Goal: Task Accomplishment & Management: Complete application form

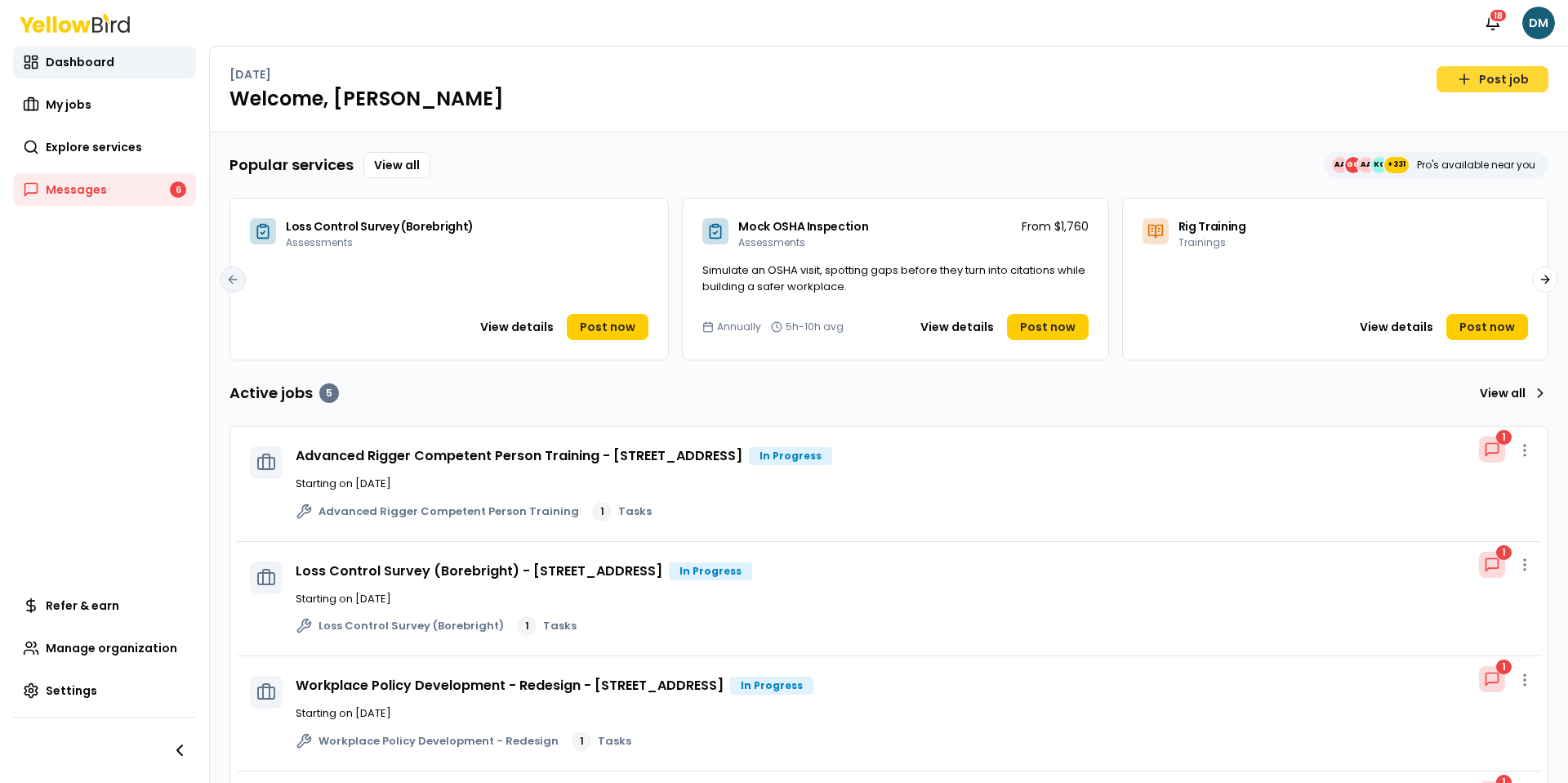
click at [1470, 88] on link "Post job" at bounding box center [1492, 78] width 112 height 26
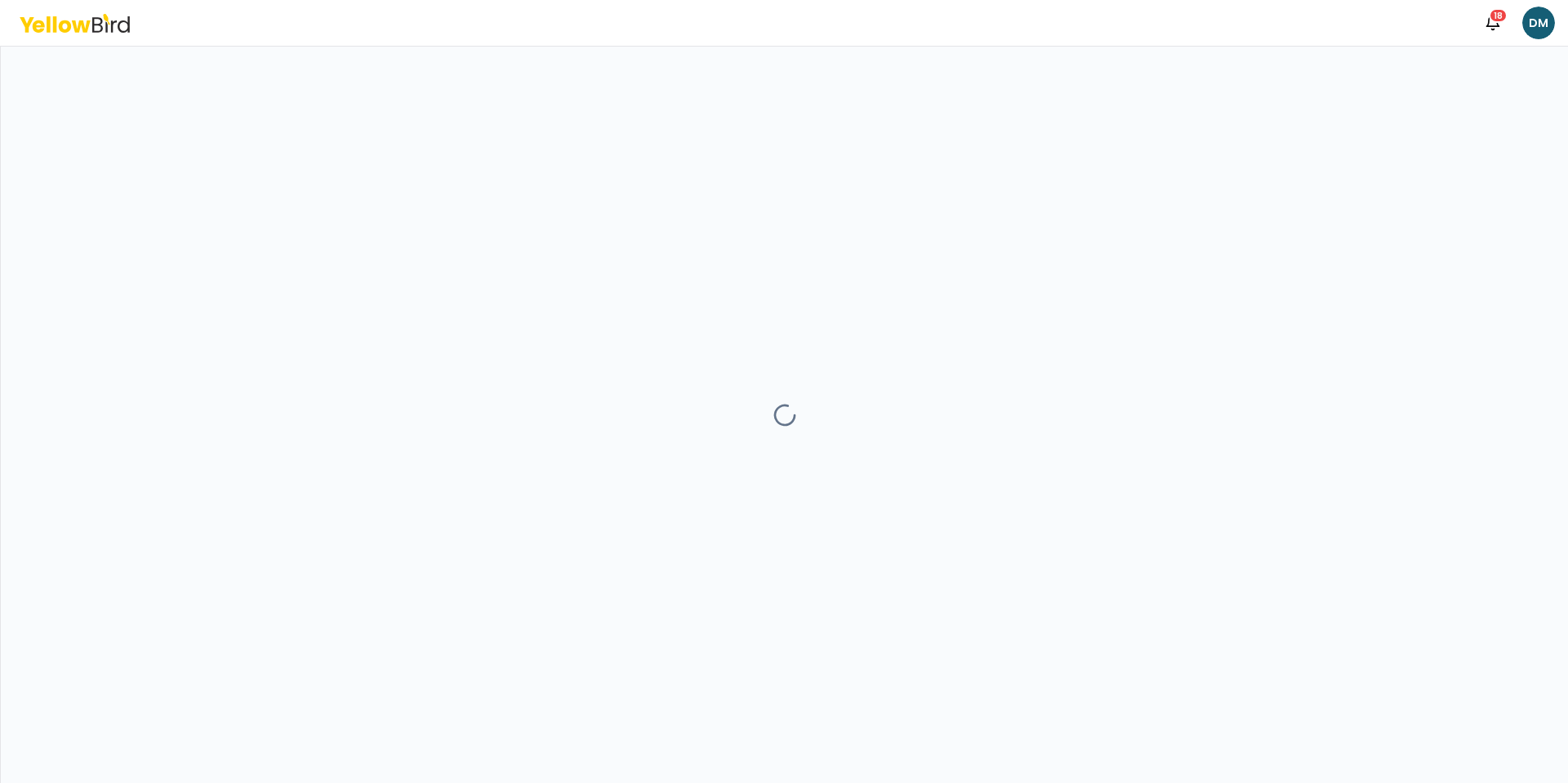
click at [1283, 111] on div at bounding box center [784, 414] width 1567 height 736
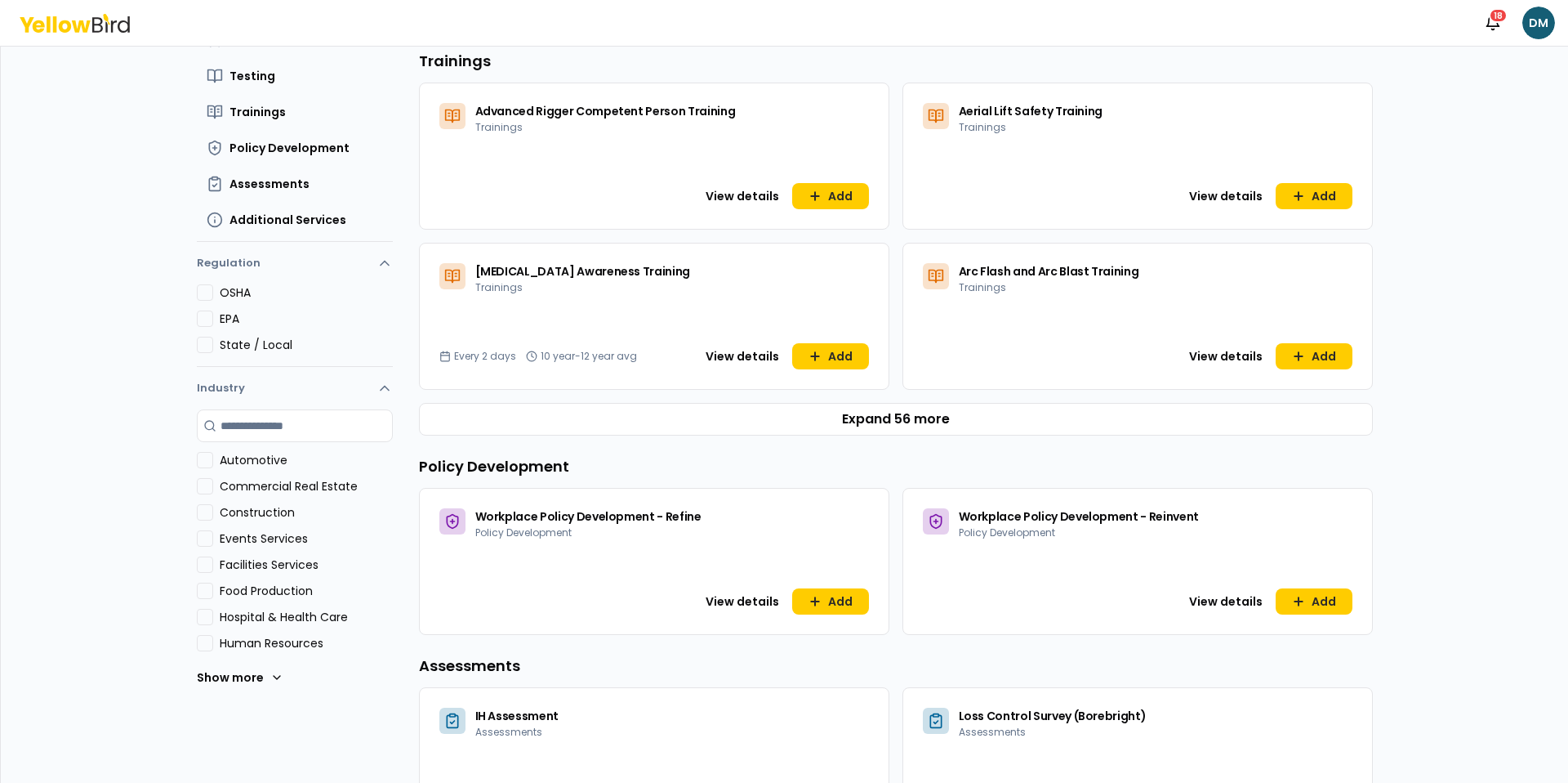
click at [788, 612] on div "View details Add" at bounding box center [782, 601] width 173 height 26
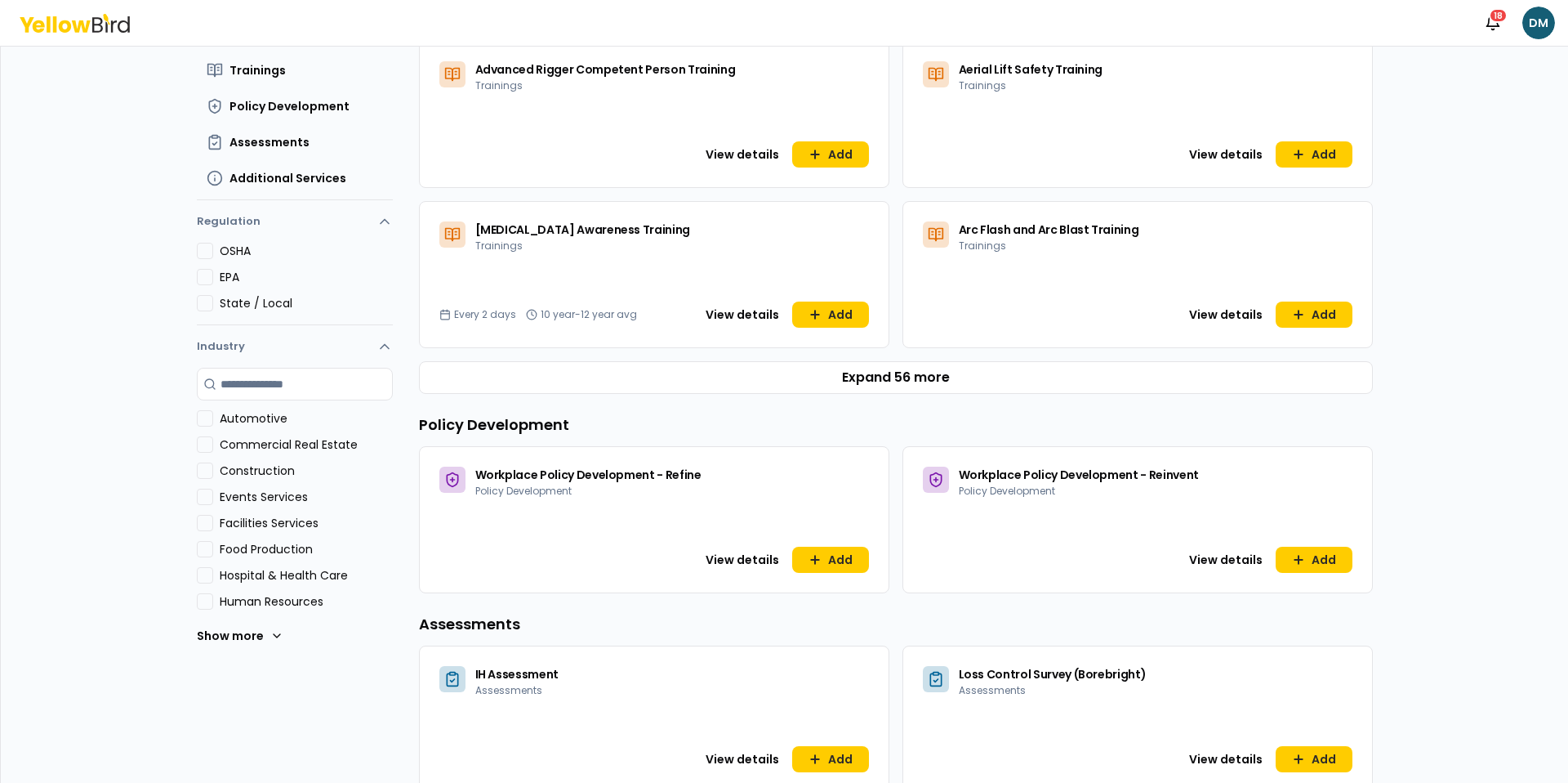
scroll to position [277, 0]
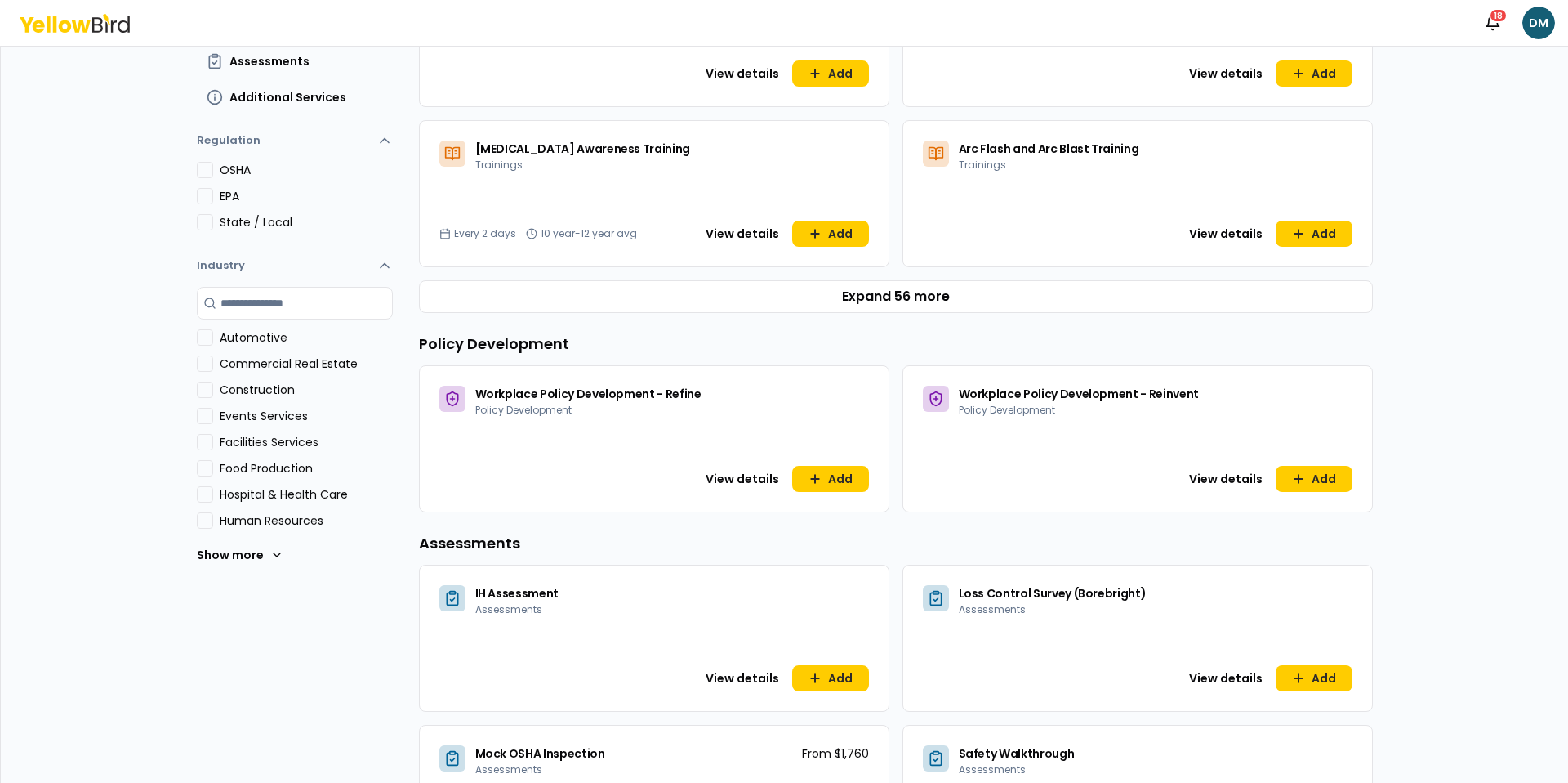
click at [1326, 660] on div "Loss Control Survey (Borebright) Assessments View details Add" at bounding box center [1138, 638] width 470 height 147
click at [1325, 666] on button "Add" at bounding box center [1314, 678] width 76 height 26
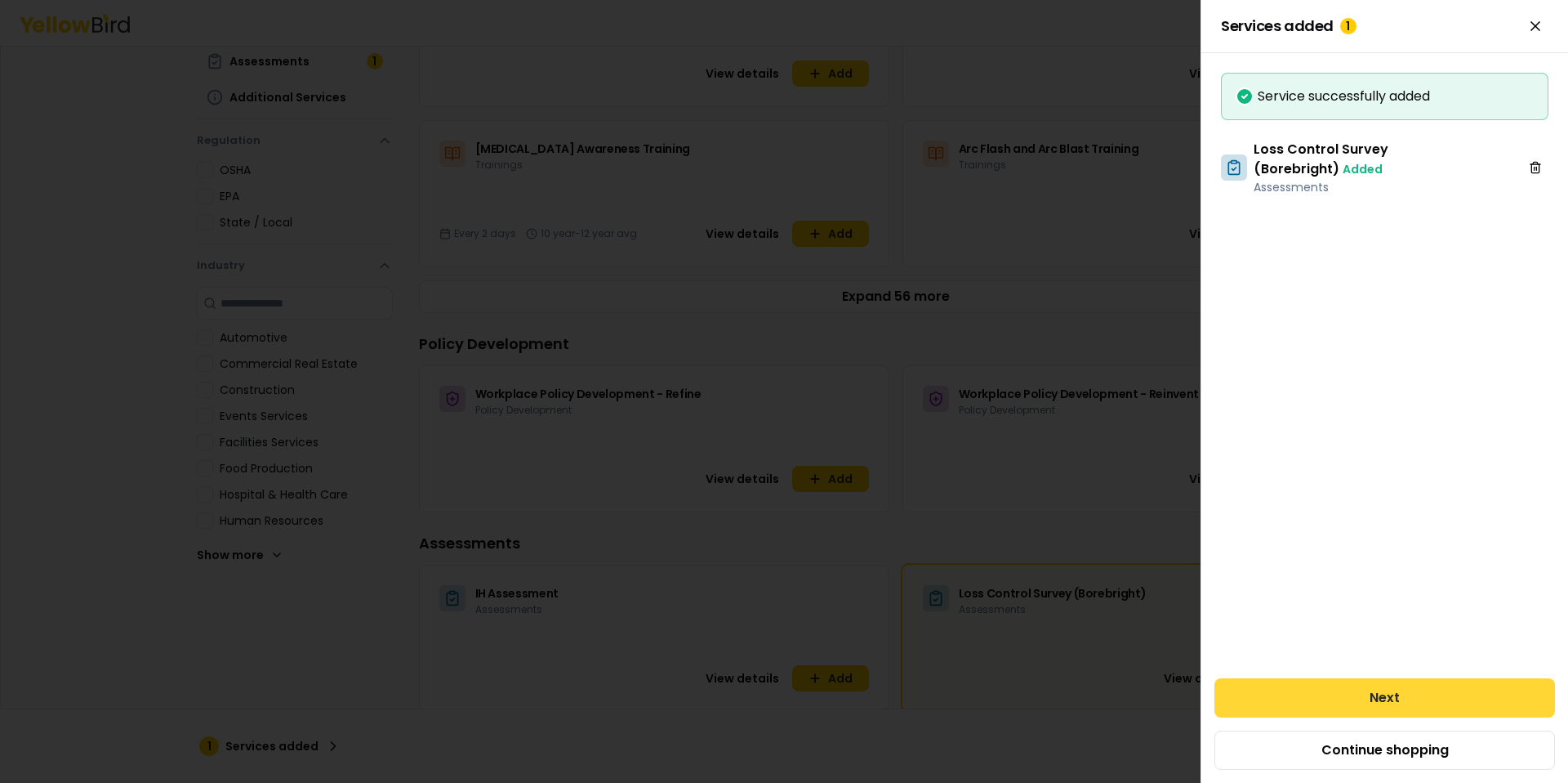
click at [1322, 686] on button "Next" at bounding box center [1385, 697] width 341 height 39
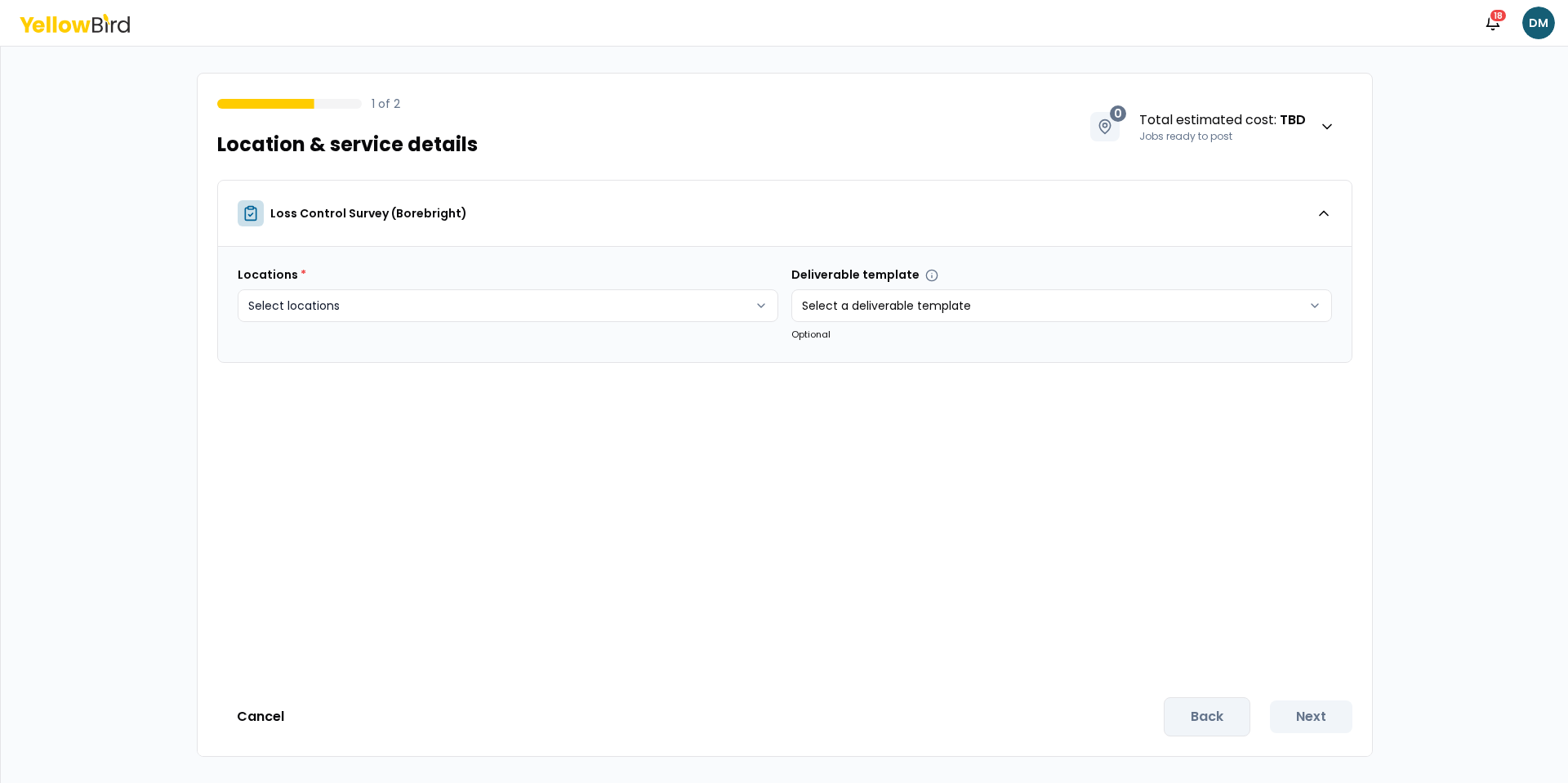
click at [488, 287] on html "Notifications 18 DM 1 of 2 Location & service details 0 Total estimated cost : …" at bounding box center [784, 392] width 1568 height 783
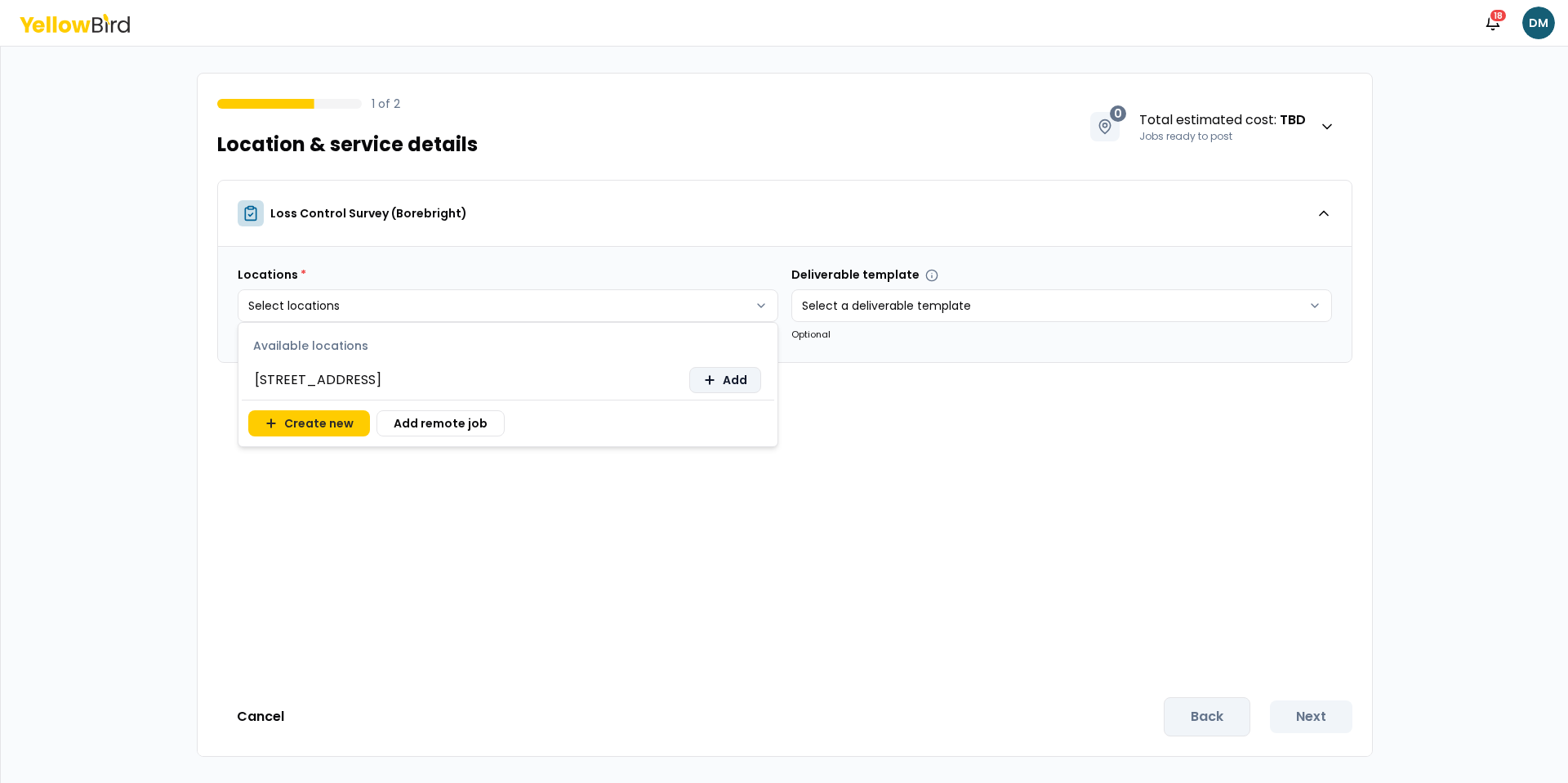
click at [713, 381] on icon at bounding box center [710, 380] width 13 height 13
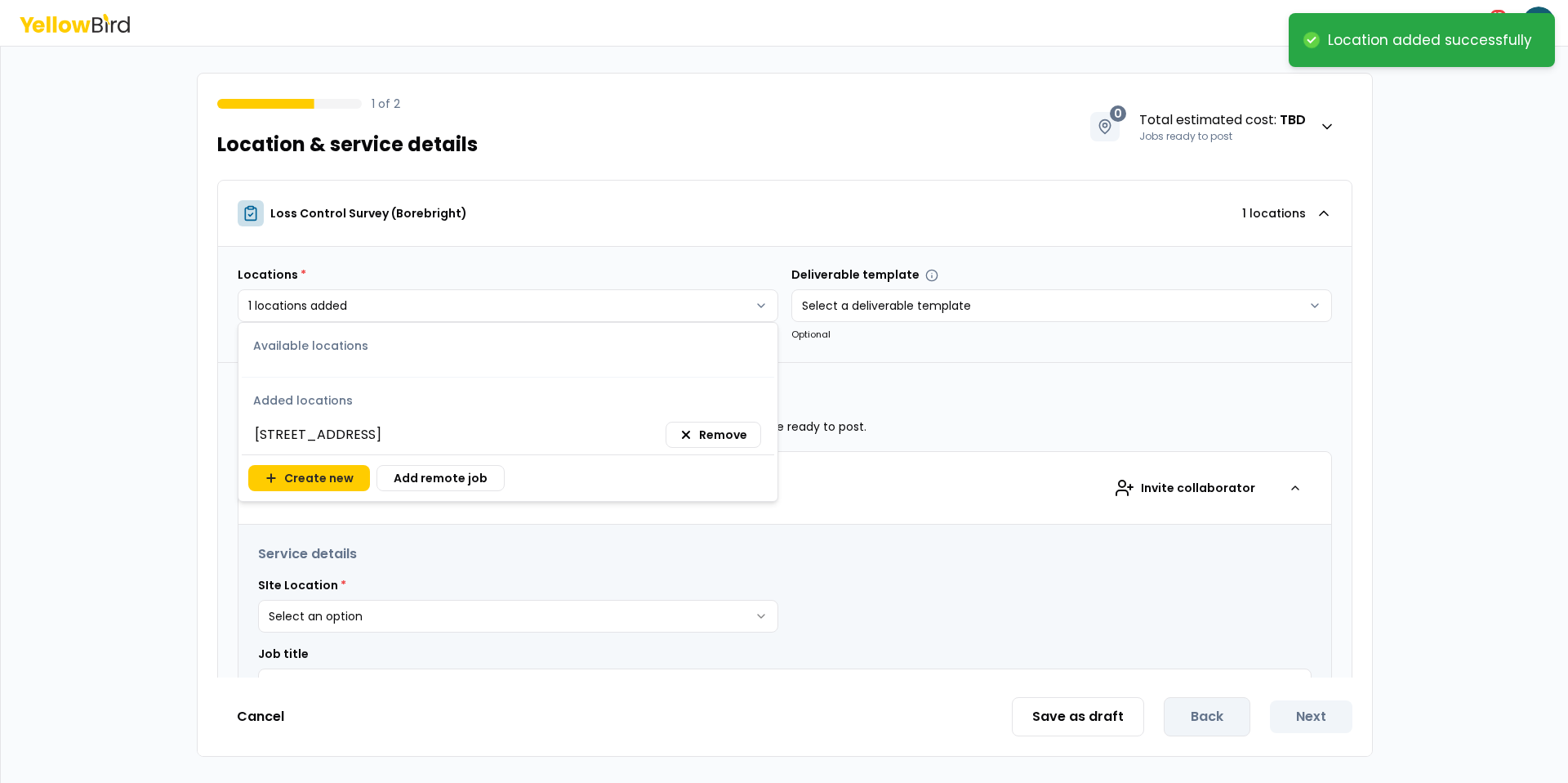
click at [986, 428] on html "**********" at bounding box center [784, 392] width 1568 height 783
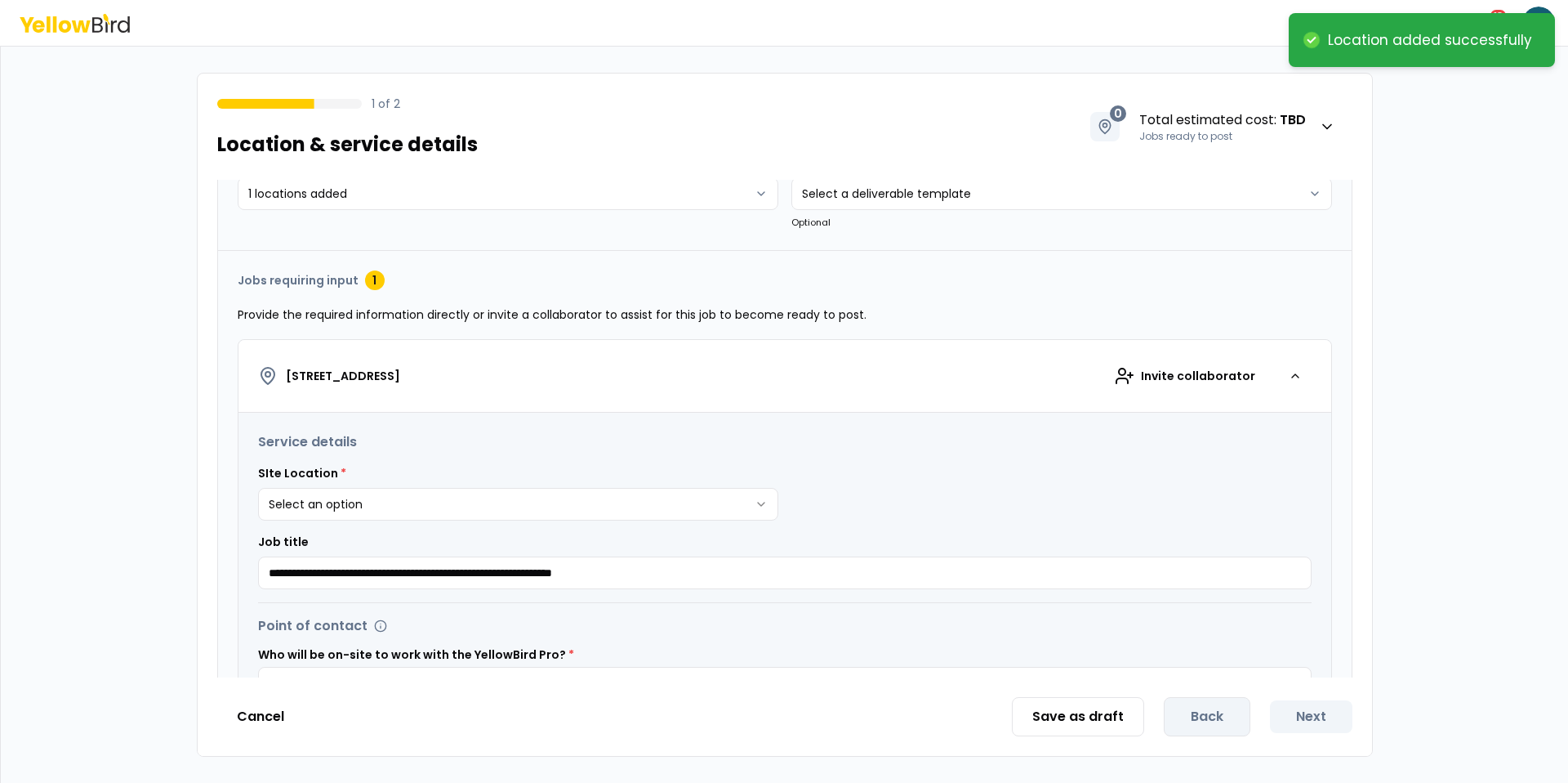
scroll to position [180, 0]
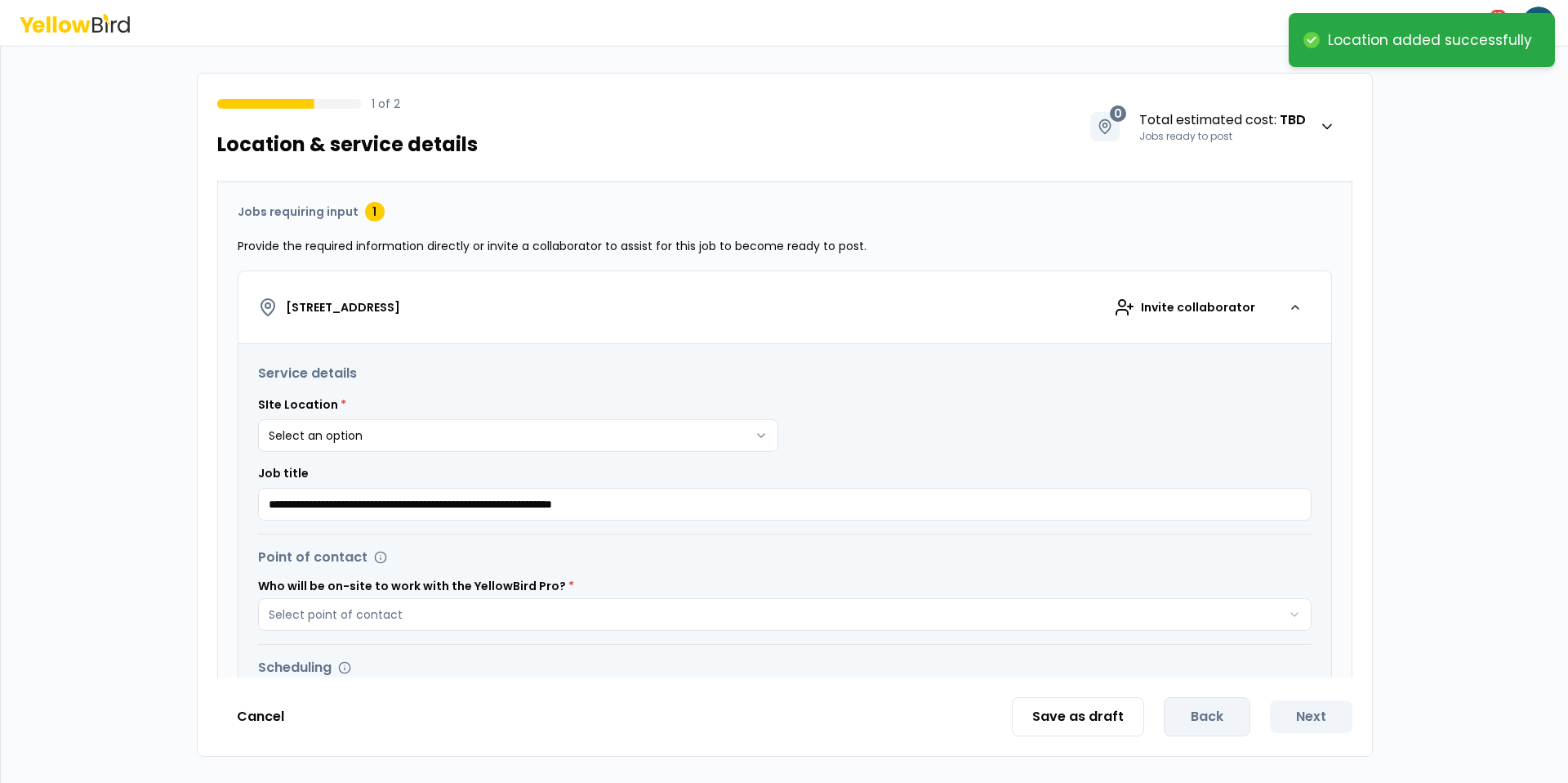
click at [628, 410] on div "SIte Location * Select an option ** ** ** ** ** ** ** ** ** ** ** ** ** ** ** *…" at bounding box center [517, 424] width 520 height 55
click at [610, 428] on html "**********" at bounding box center [784, 392] width 1568 height 783
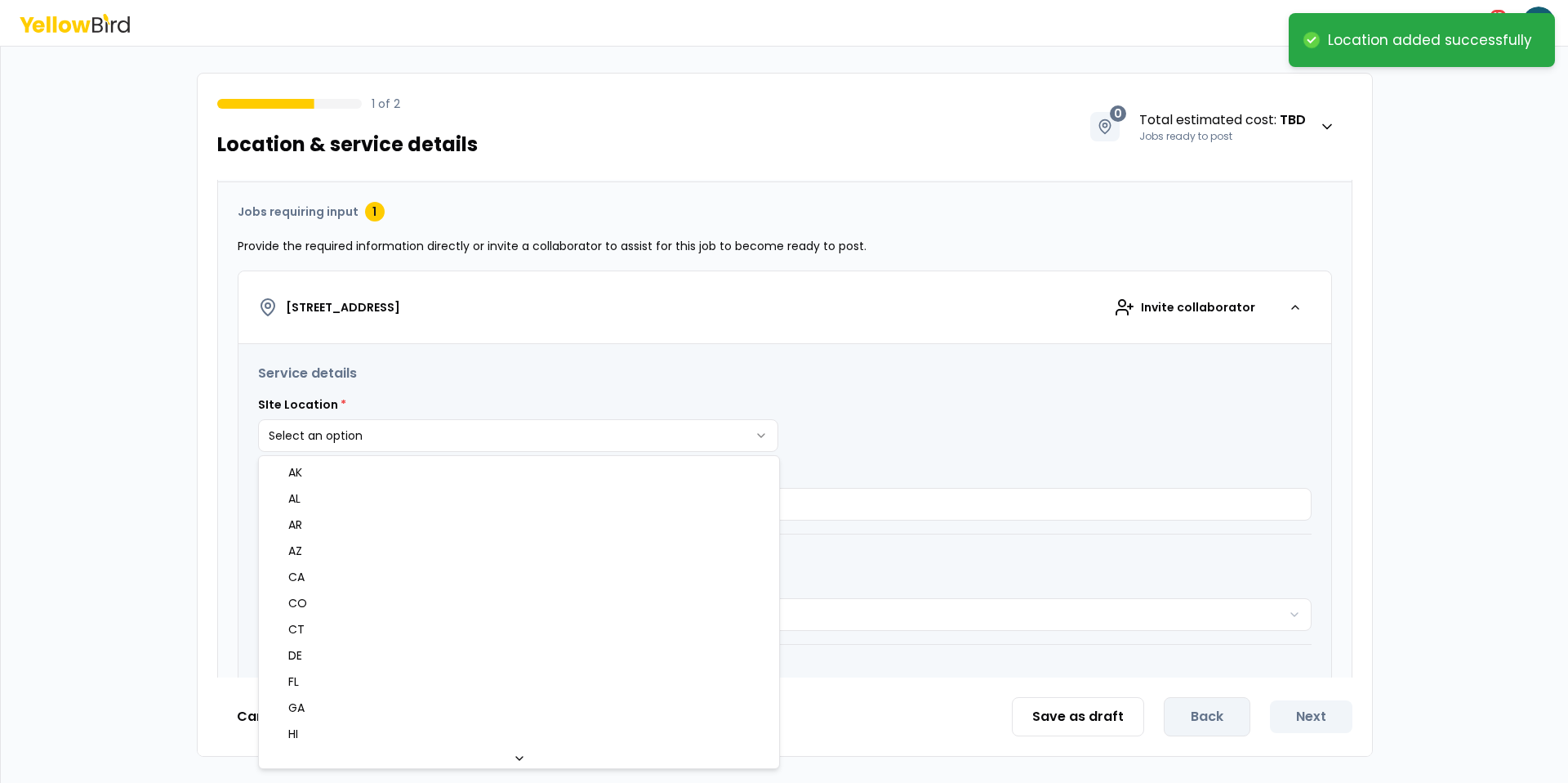
select select "*"
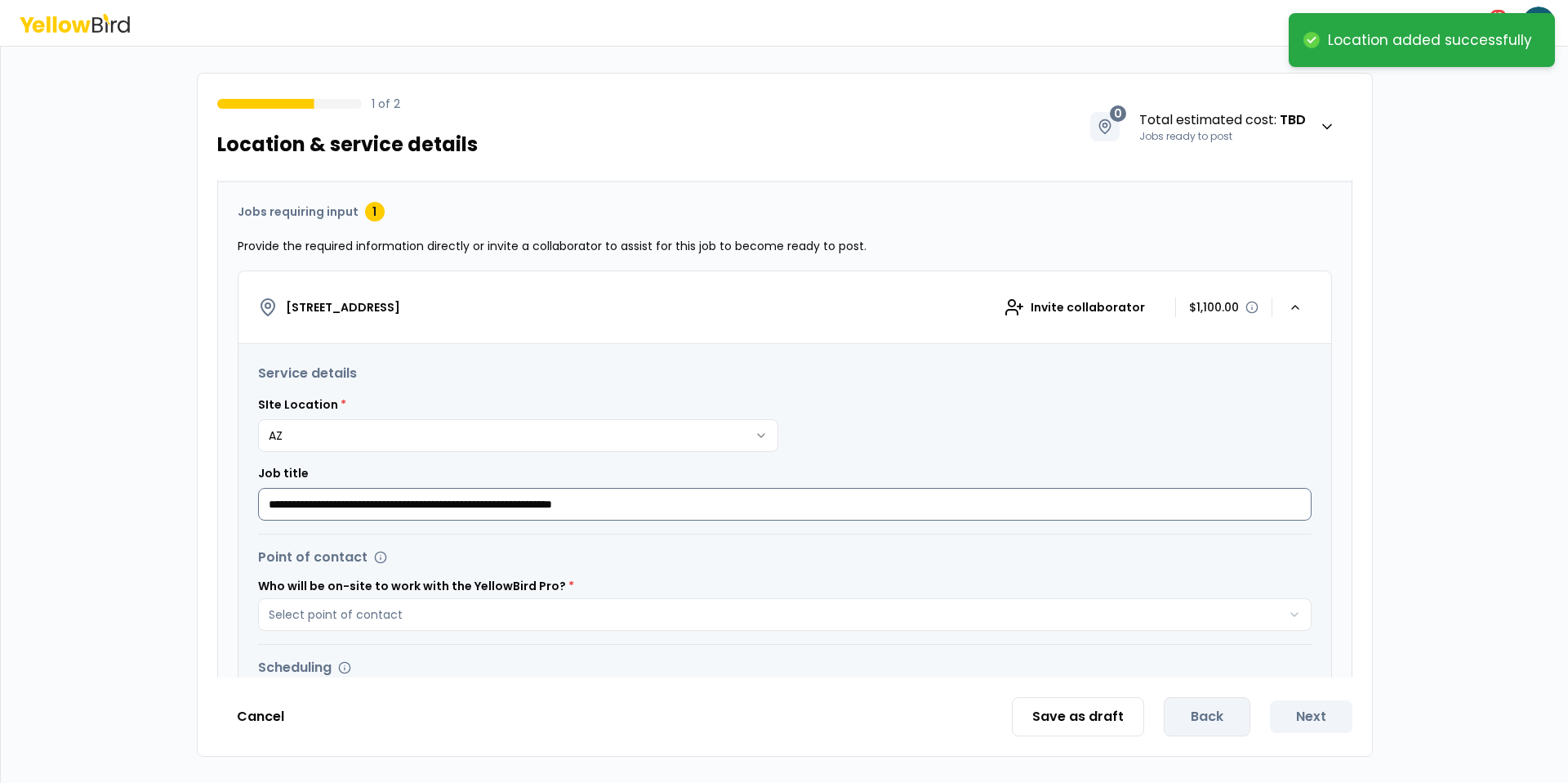
click at [554, 490] on input "**********" at bounding box center [784, 504] width 1054 height 32
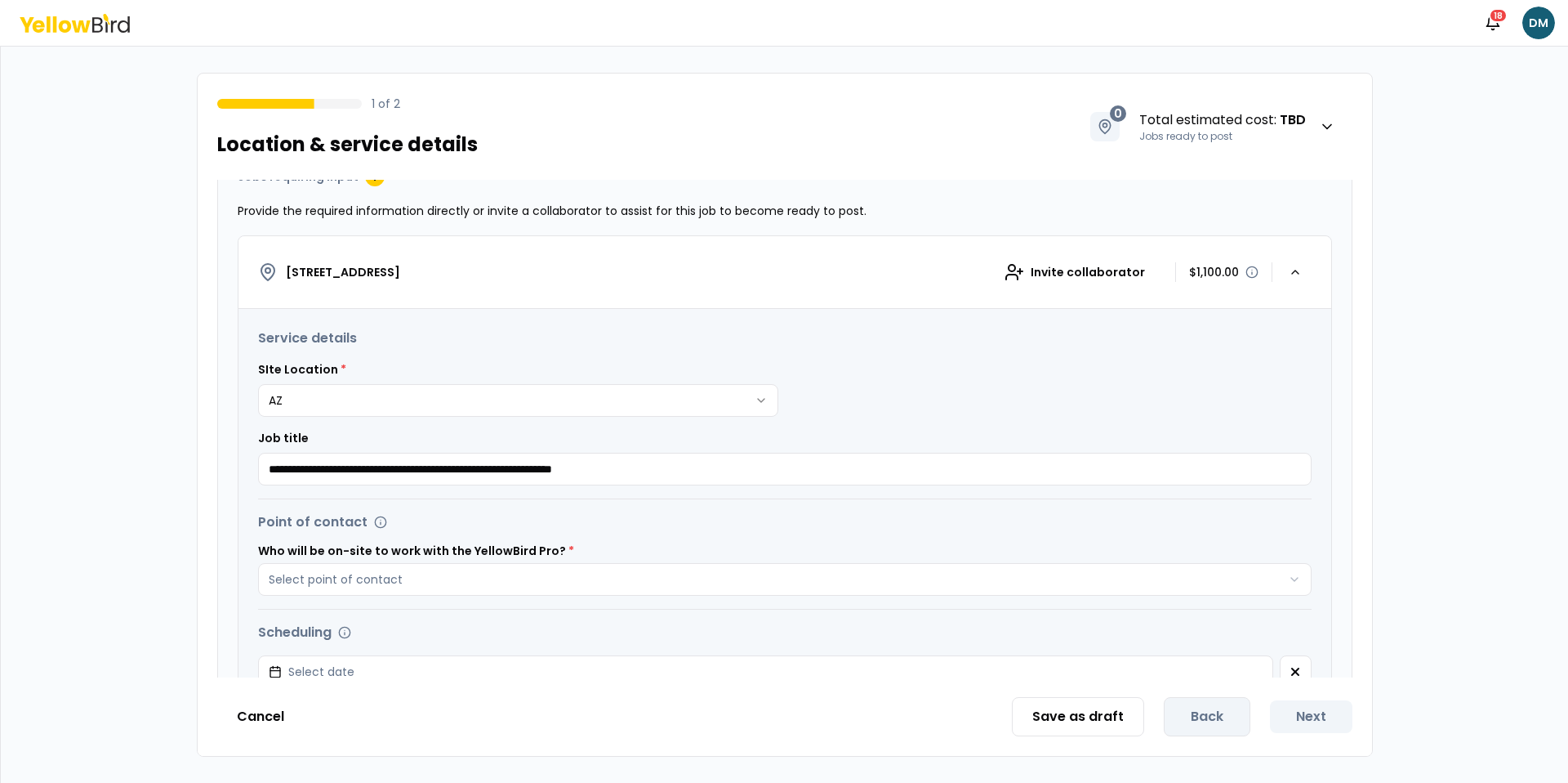
scroll to position [258, 0]
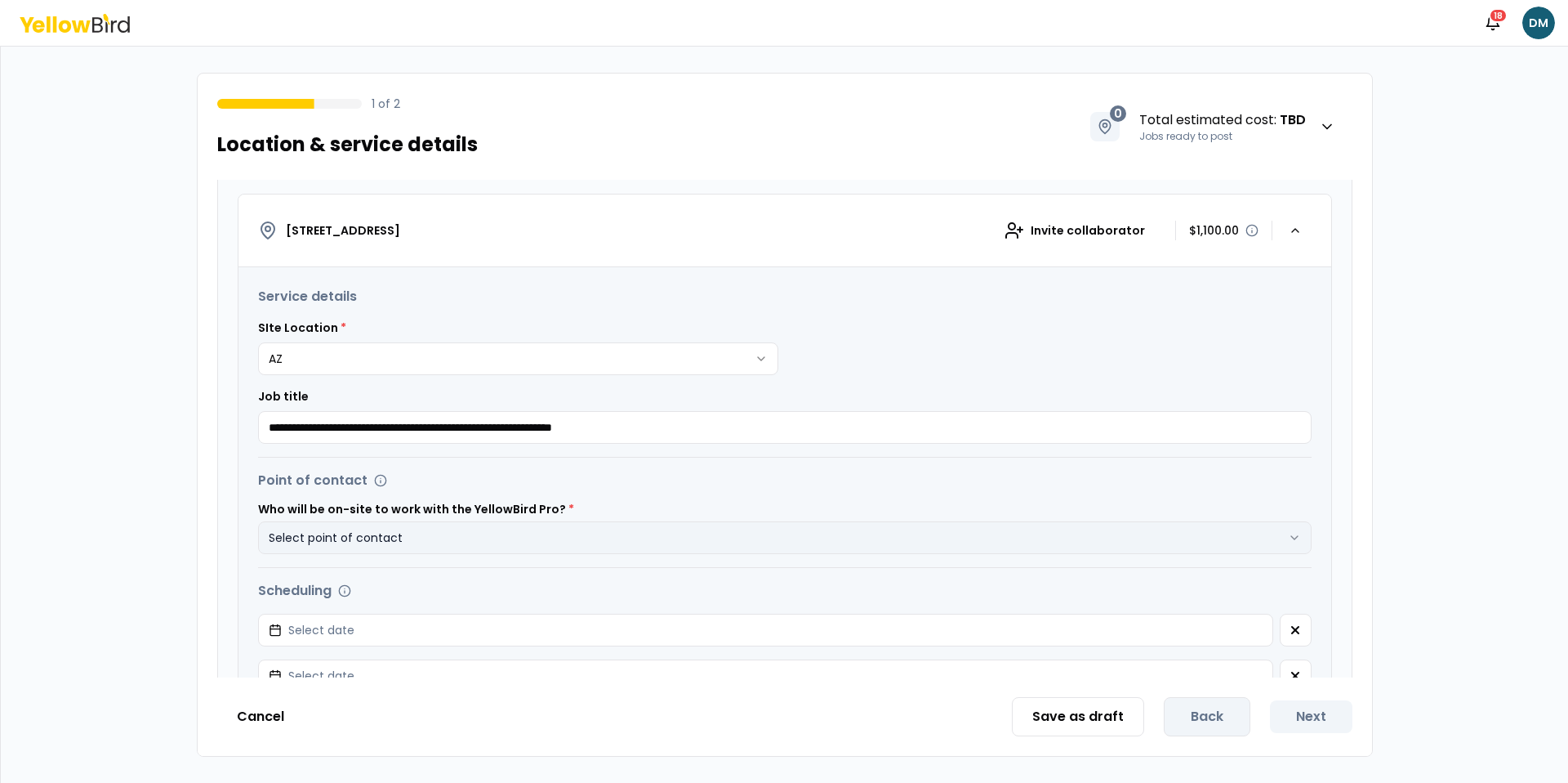
click at [565, 530] on button "Select point of contact" at bounding box center [784, 538] width 1054 height 32
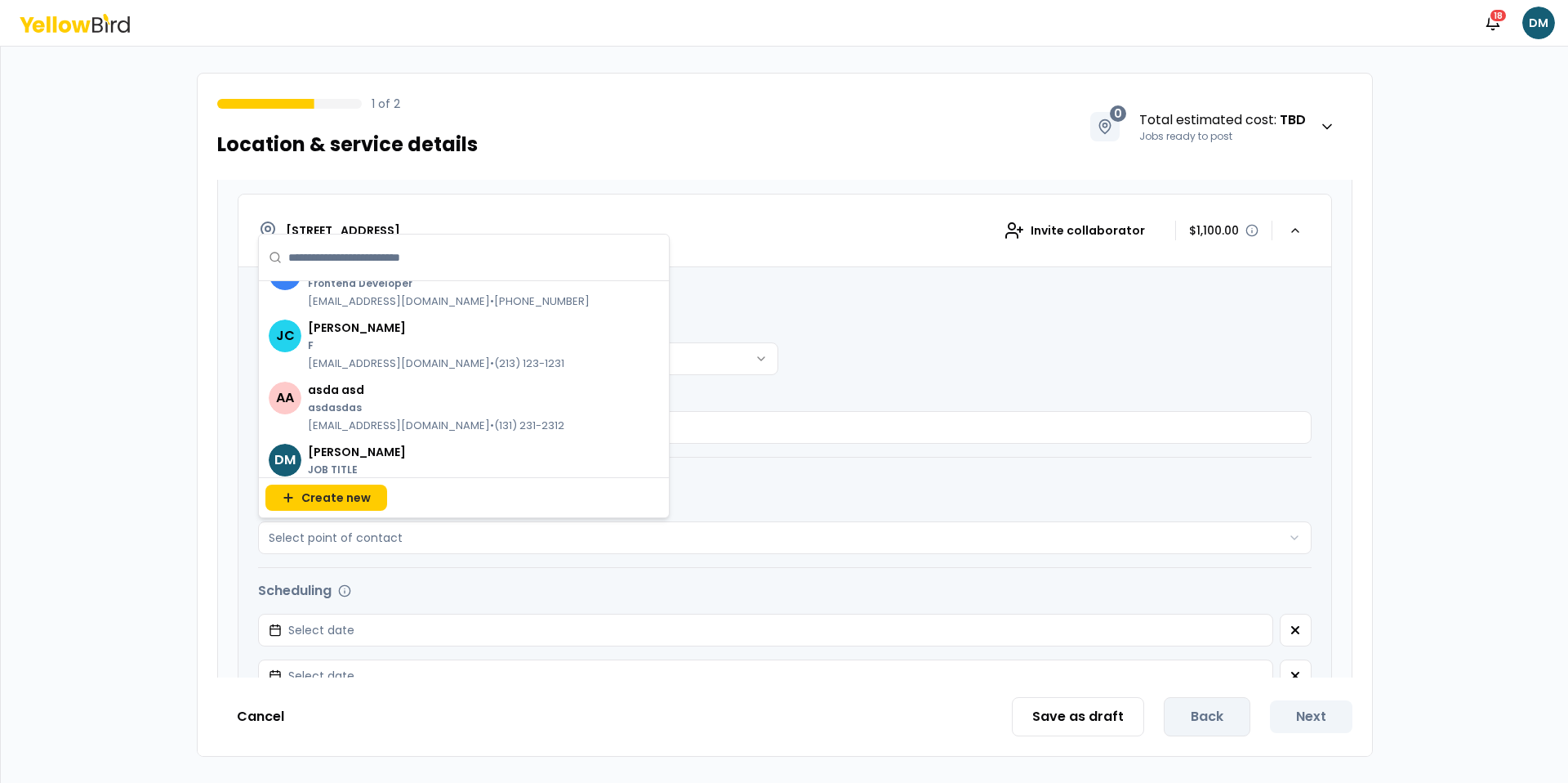
scroll to position [0, 0]
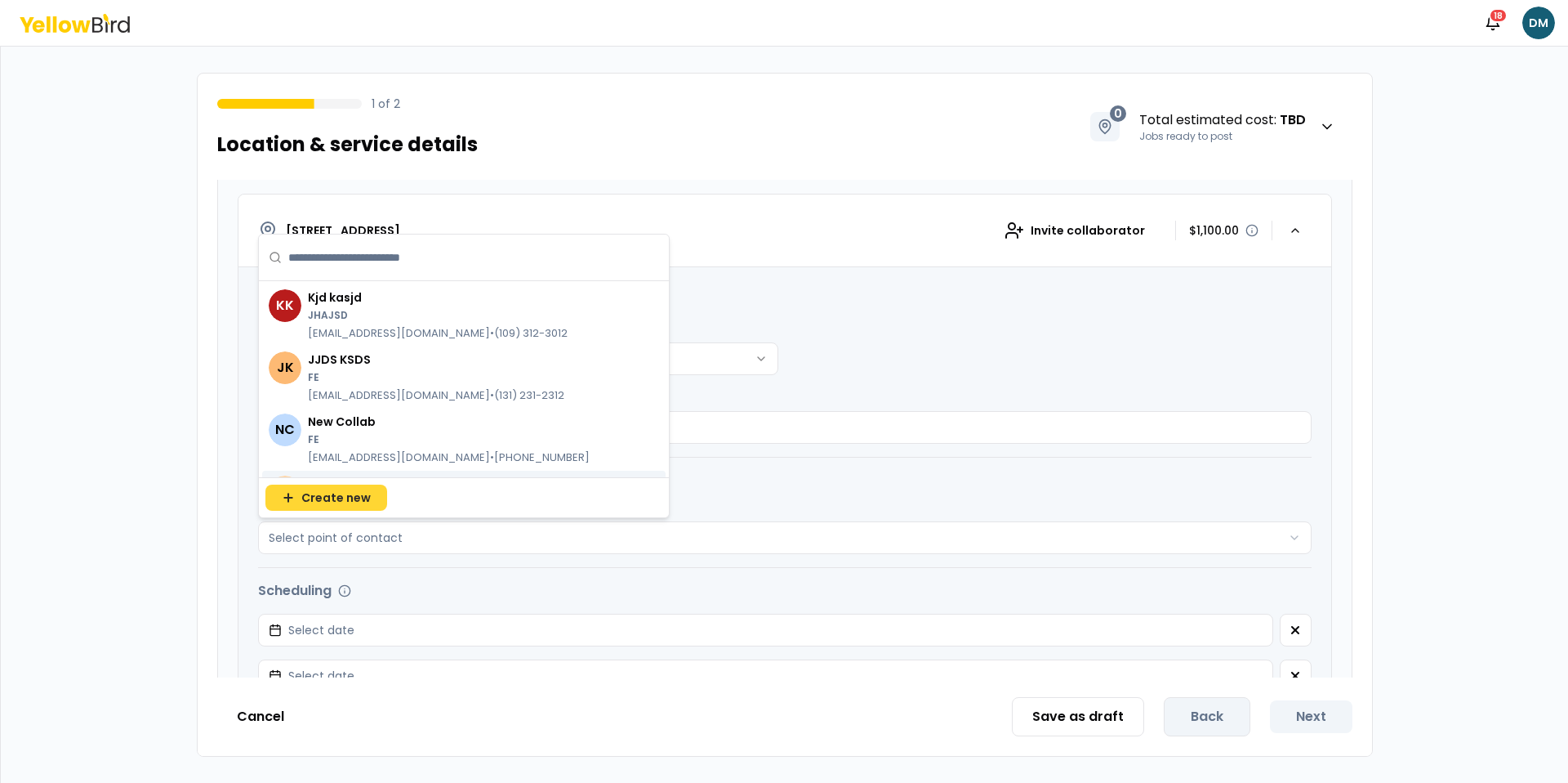
click at [349, 502] on span "Create new" at bounding box center [336, 497] width 70 height 16
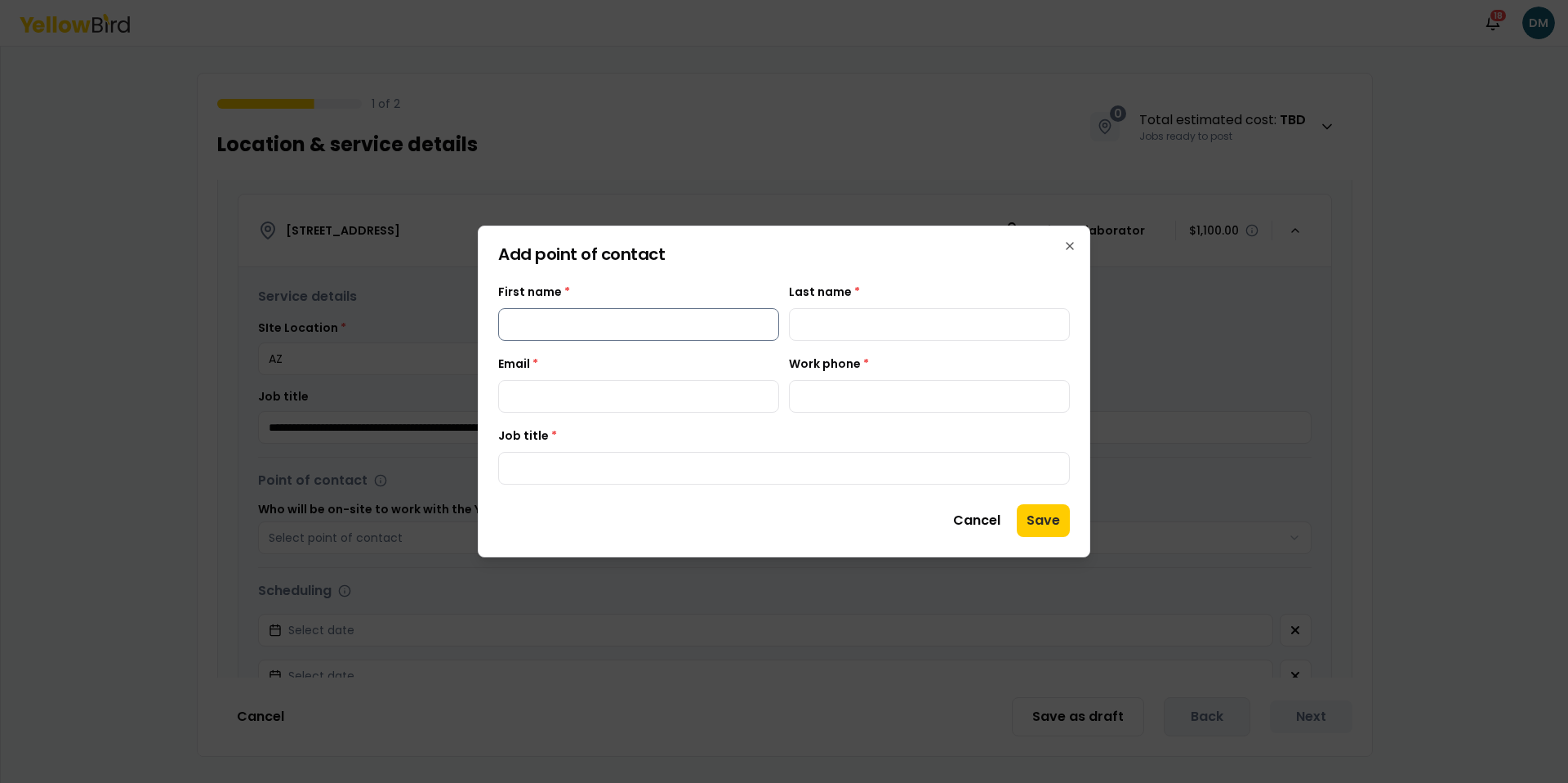
click at [597, 335] on input "First name *" at bounding box center [638, 325] width 281 height 32
type input "***"
type input "**********"
click at [628, 393] on input "**********" at bounding box center [638, 396] width 281 height 32
click at [619, 393] on input "**********" at bounding box center [638, 396] width 281 height 32
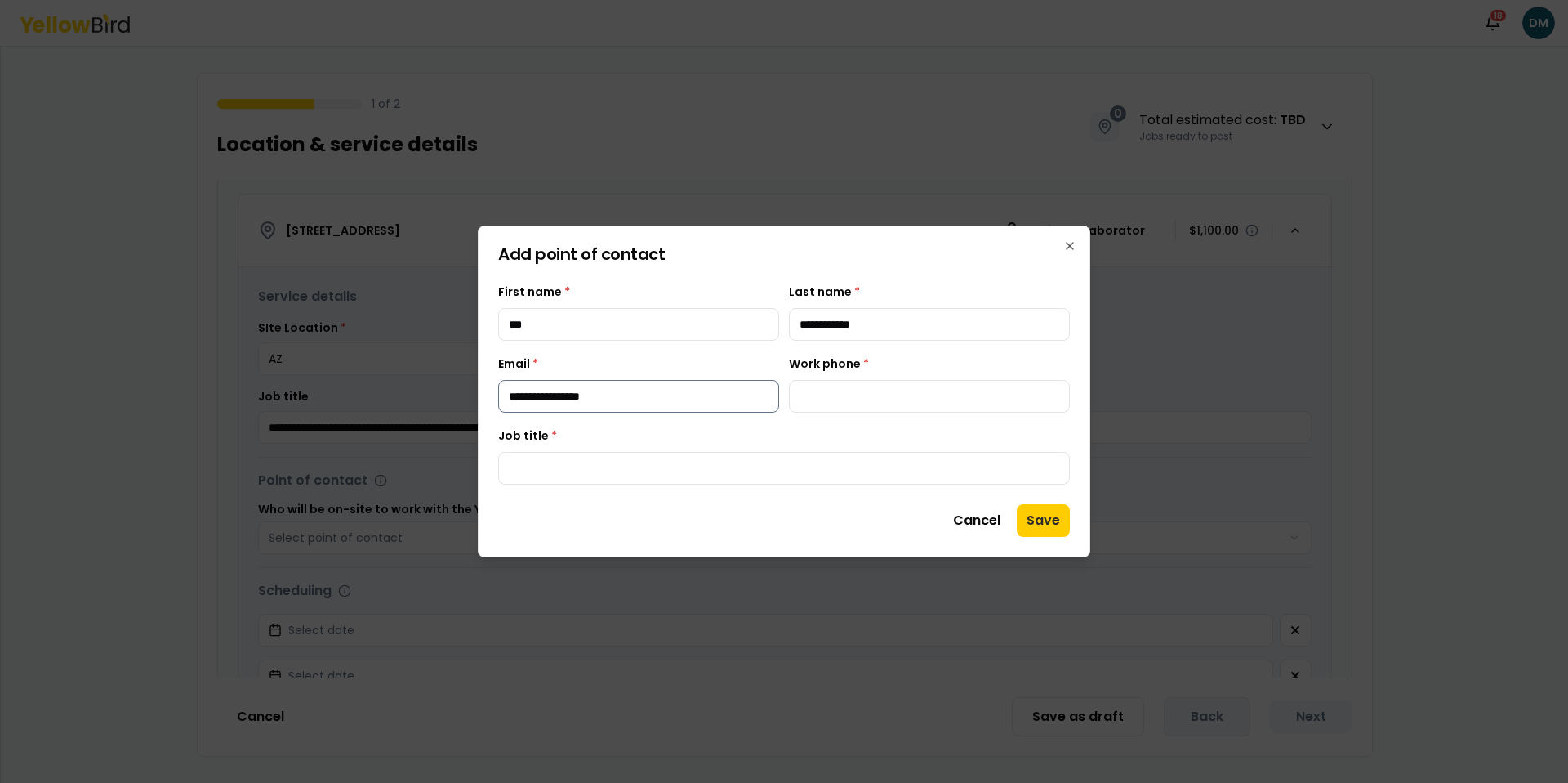
click at [619, 393] on input "**********" at bounding box center [638, 396] width 281 height 32
click at [594, 394] on input "**********" at bounding box center [638, 396] width 281 height 32
type input "**********"
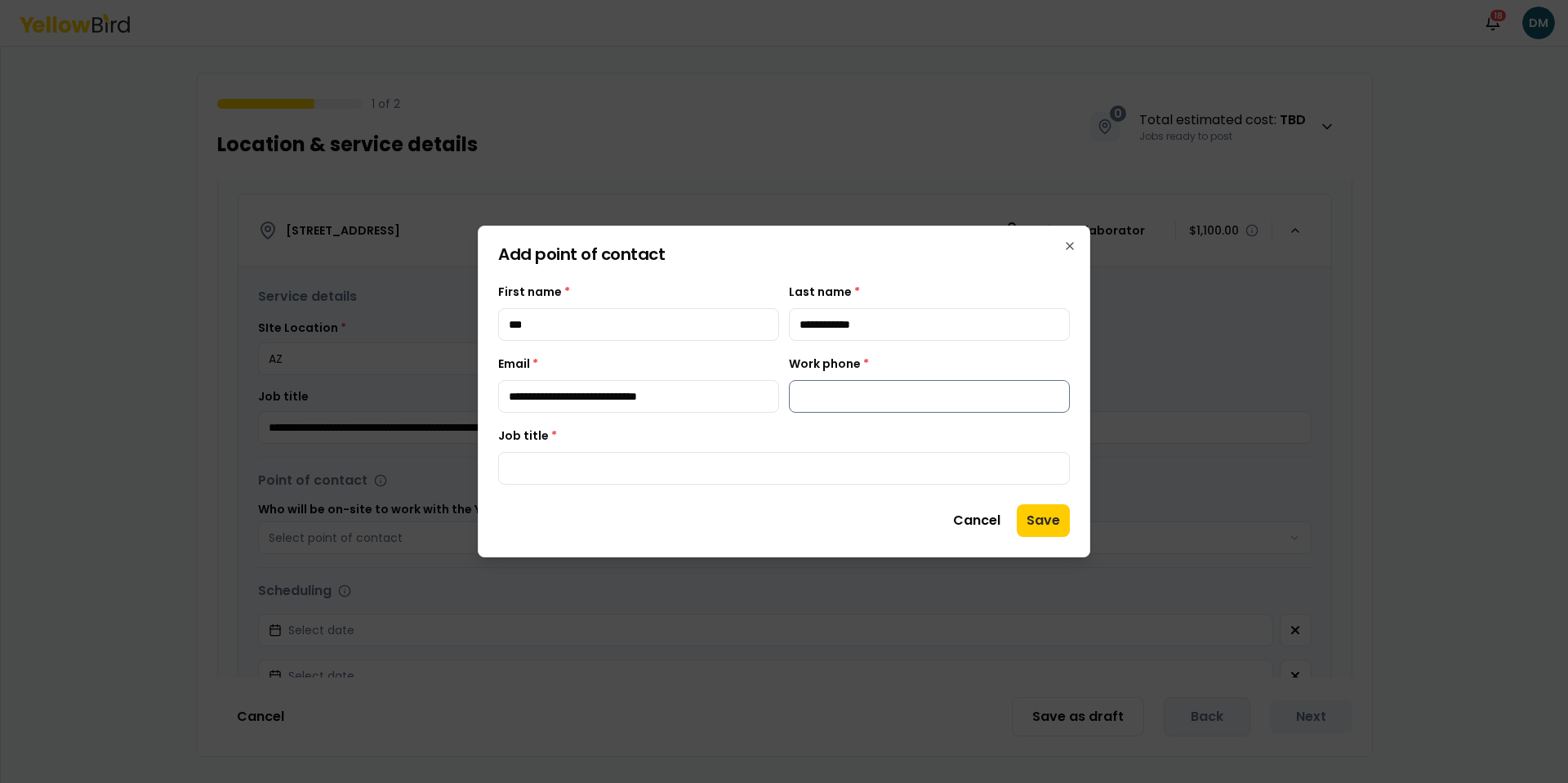
click at [851, 392] on input "Work phone *" at bounding box center [930, 396] width 281 height 32
type input "**********"
click at [771, 476] on input "Job title *" at bounding box center [784, 468] width 572 height 32
type input "**"
click at [779, 417] on div "**********" at bounding box center [784, 383] width 572 height 202
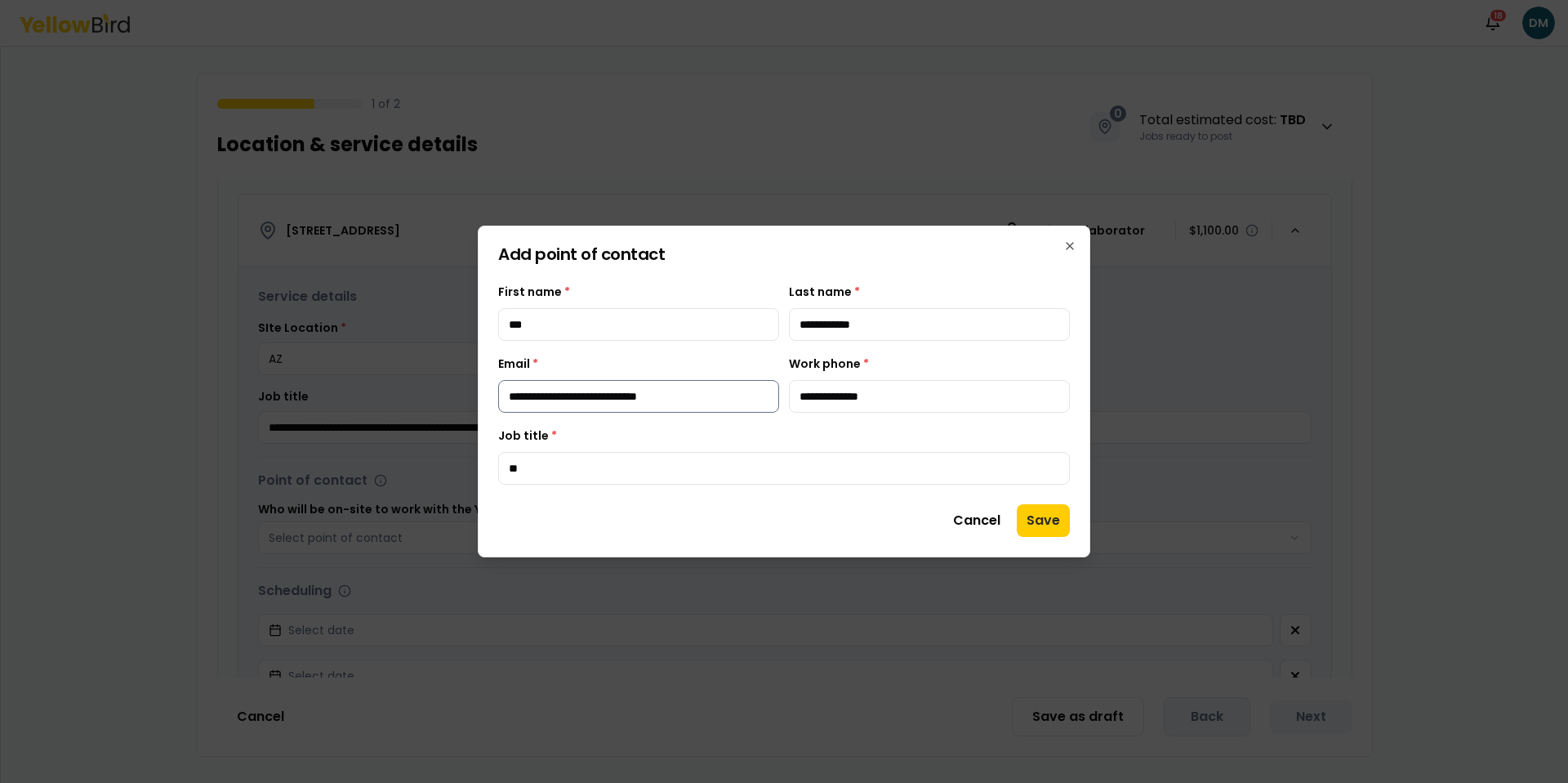
click at [694, 392] on input "**********" at bounding box center [638, 396] width 281 height 32
click at [802, 443] on div "Job title * **" at bounding box center [784, 455] width 572 height 59
click at [1044, 529] on button "Save" at bounding box center [1043, 520] width 53 height 32
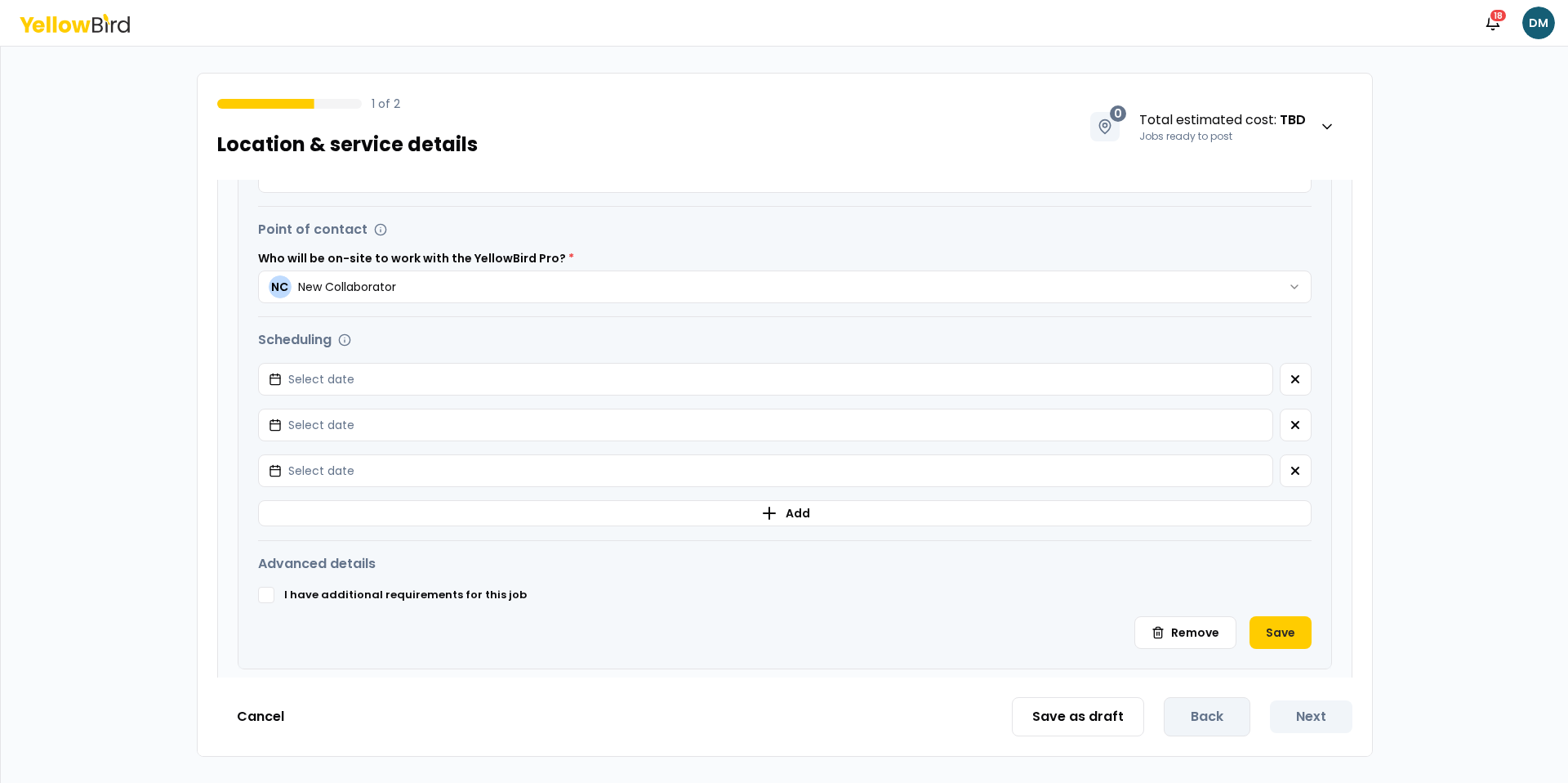
scroll to position [560, 0]
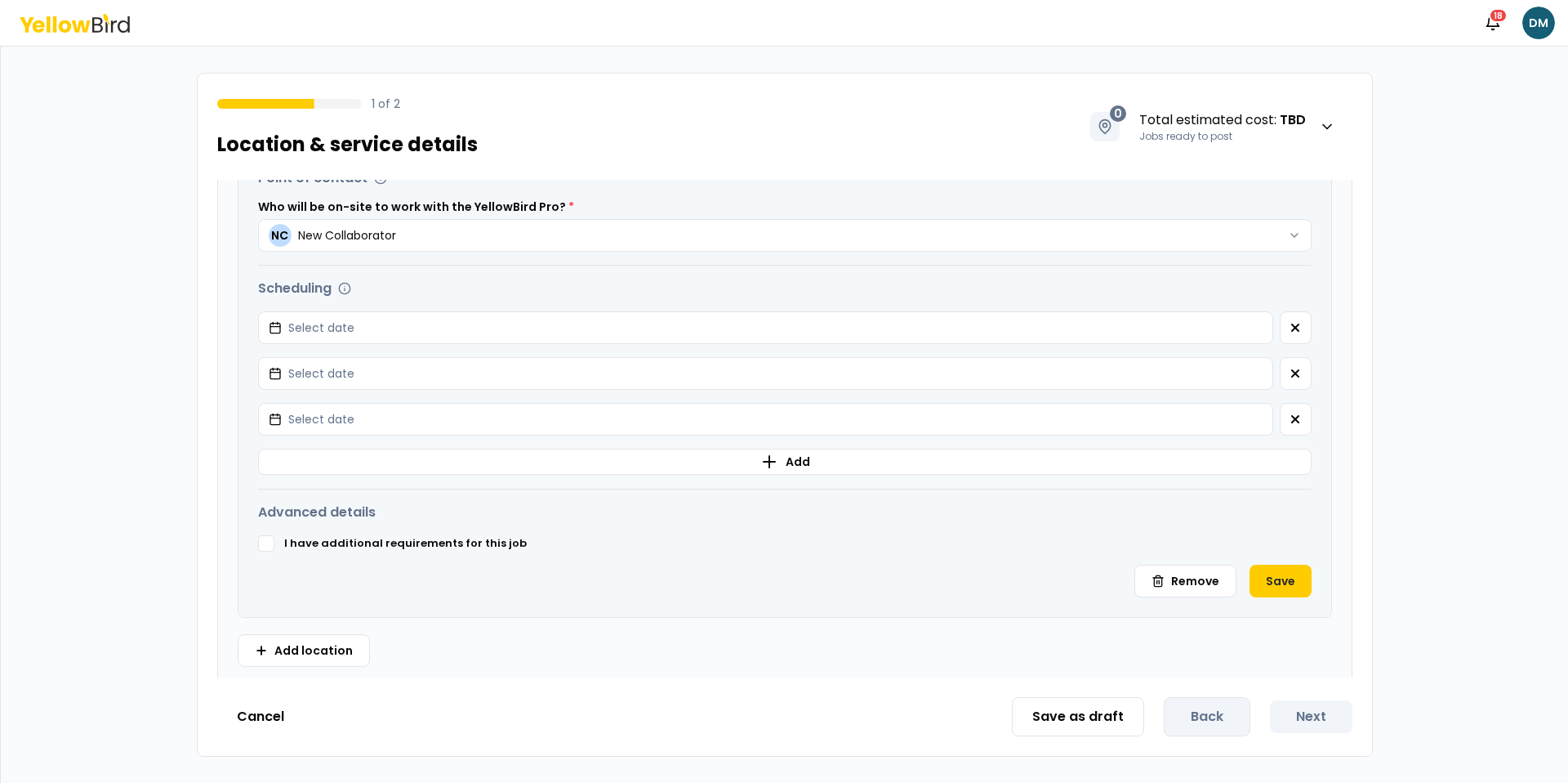
click at [1311, 327] on div "**********" at bounding box center [784, 290] width 1093 height 652
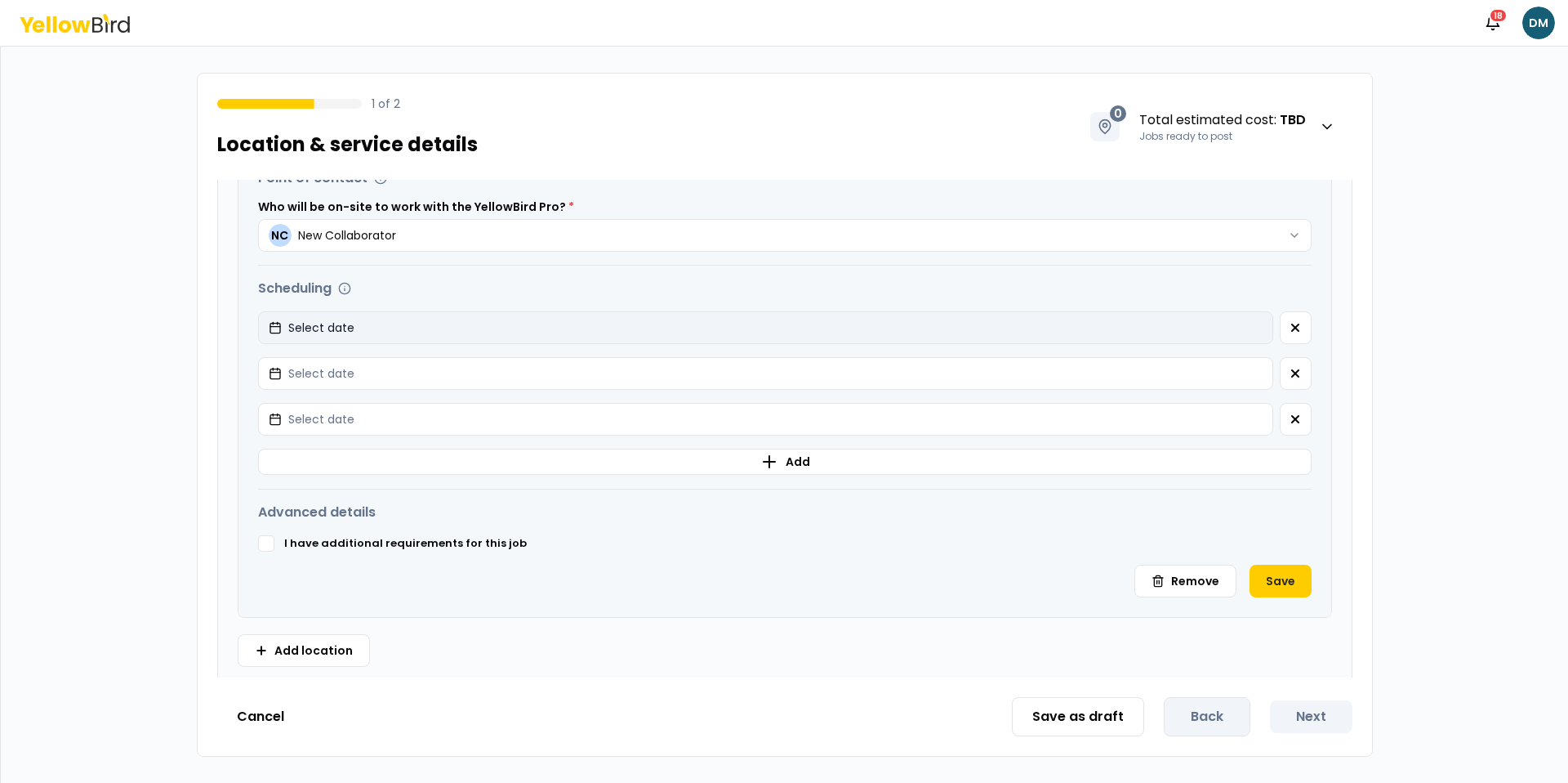
click at [1271, 327] on button "Select date" at bounding box center [765, 328] width 1015 height 32
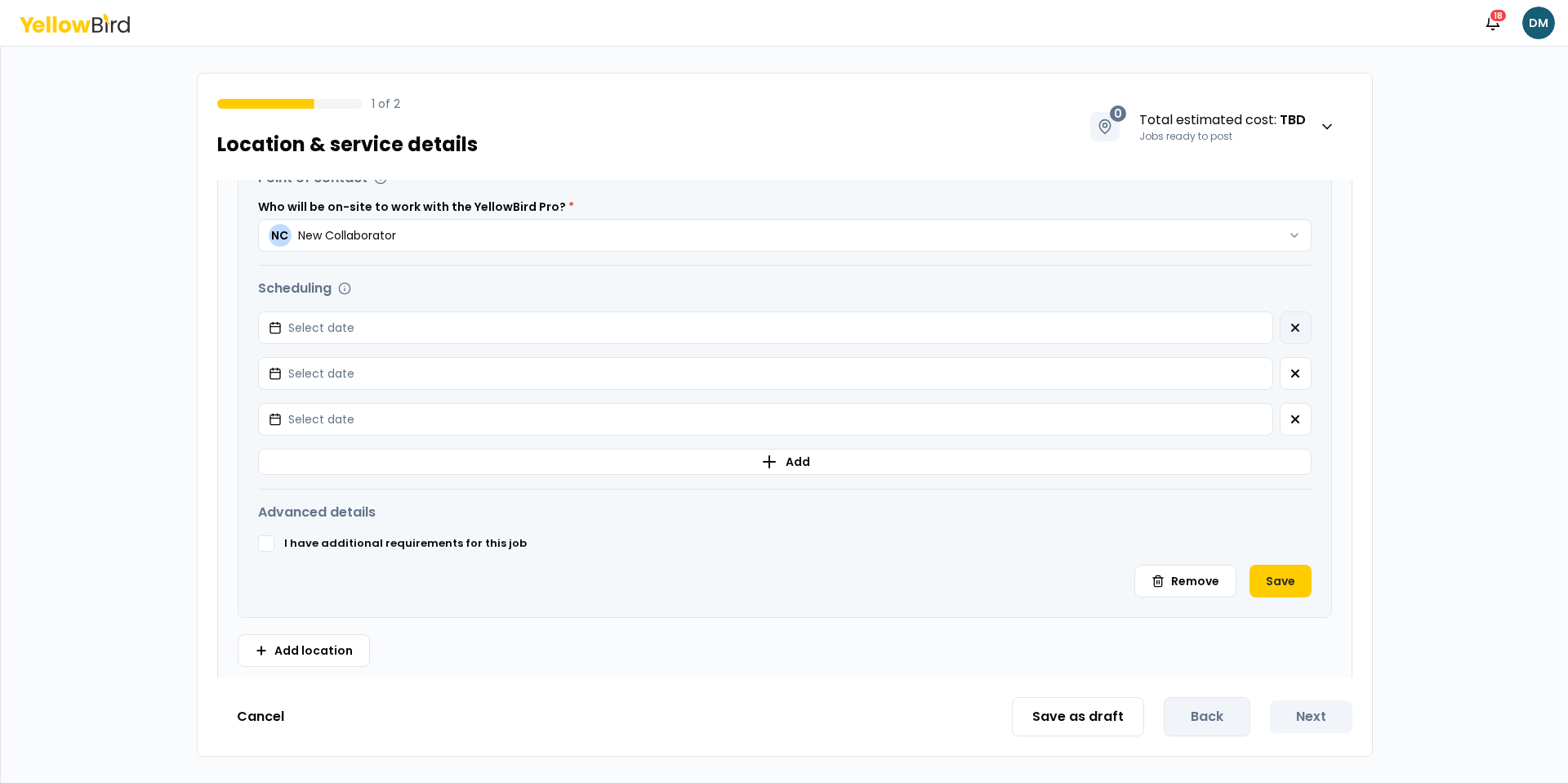
click at [1283, 327] on button "button" at bounding box center [1295, 328] width 31 height 32
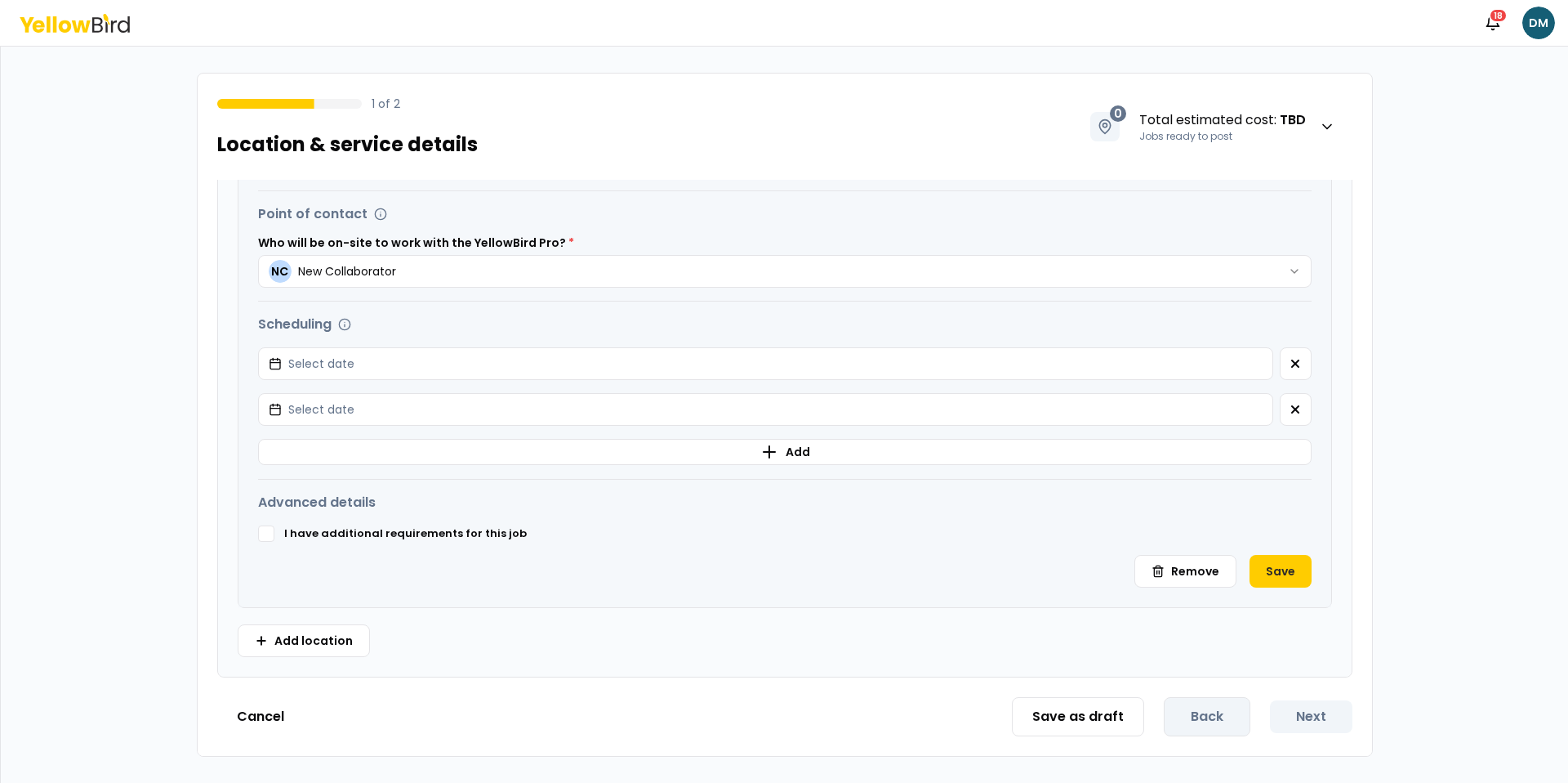
click at [1283, 327] on div "Scheduling" at bounding box center [784, 324] width 1054 height 20
click at [1283, 365] on button "button" at bounding box center [1295, 364] width 31 height 32
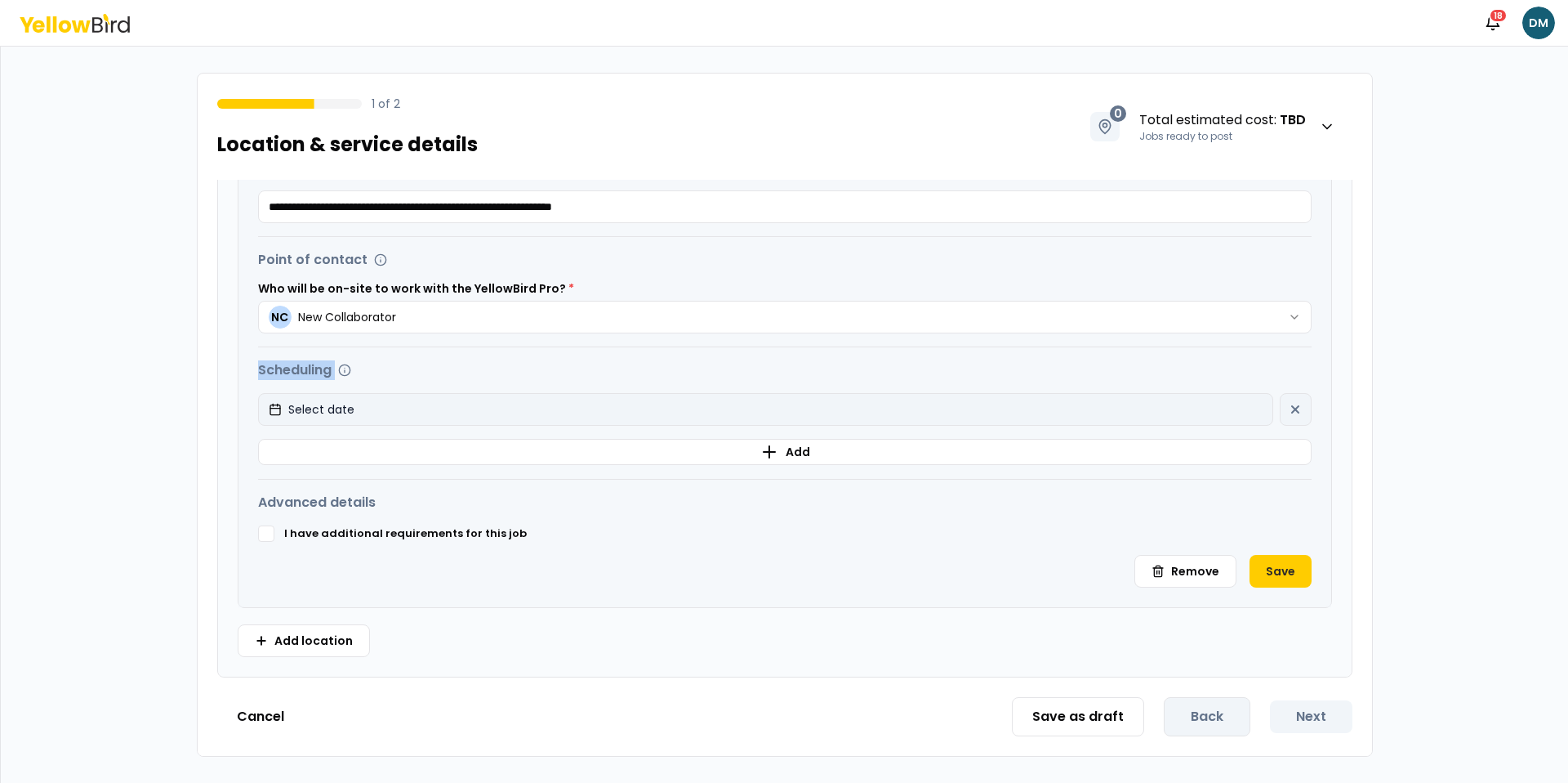
click at [1163, 411] on button "Select date" at bounding box center [765, 410] width 1015 height 32
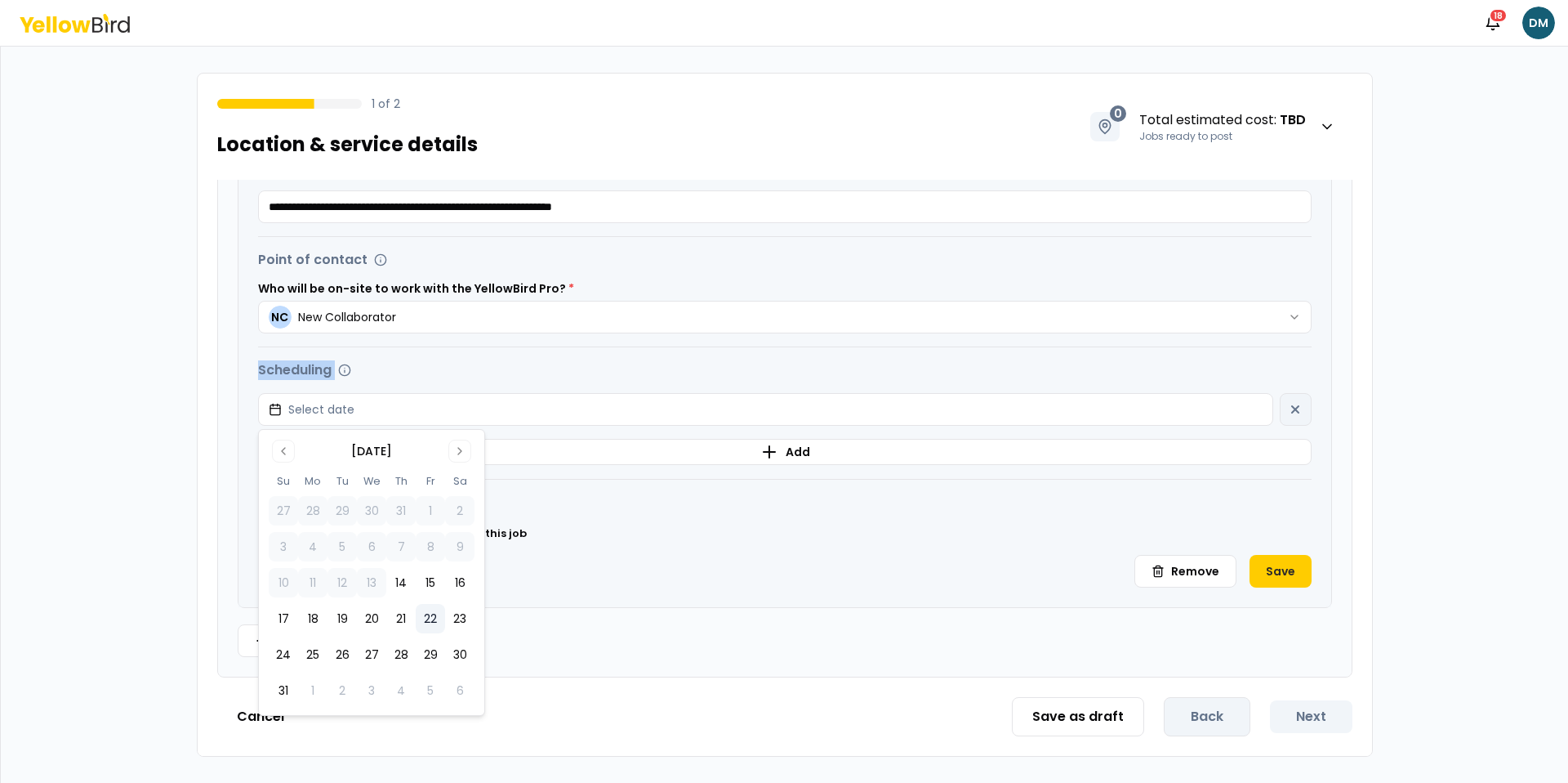
click at [433, 630] on button "22" at bounding box center [430, 618] width 30 height 30
click at [638, 598] on div "**********" at bounding box center [784, 327] width 1093 height 561
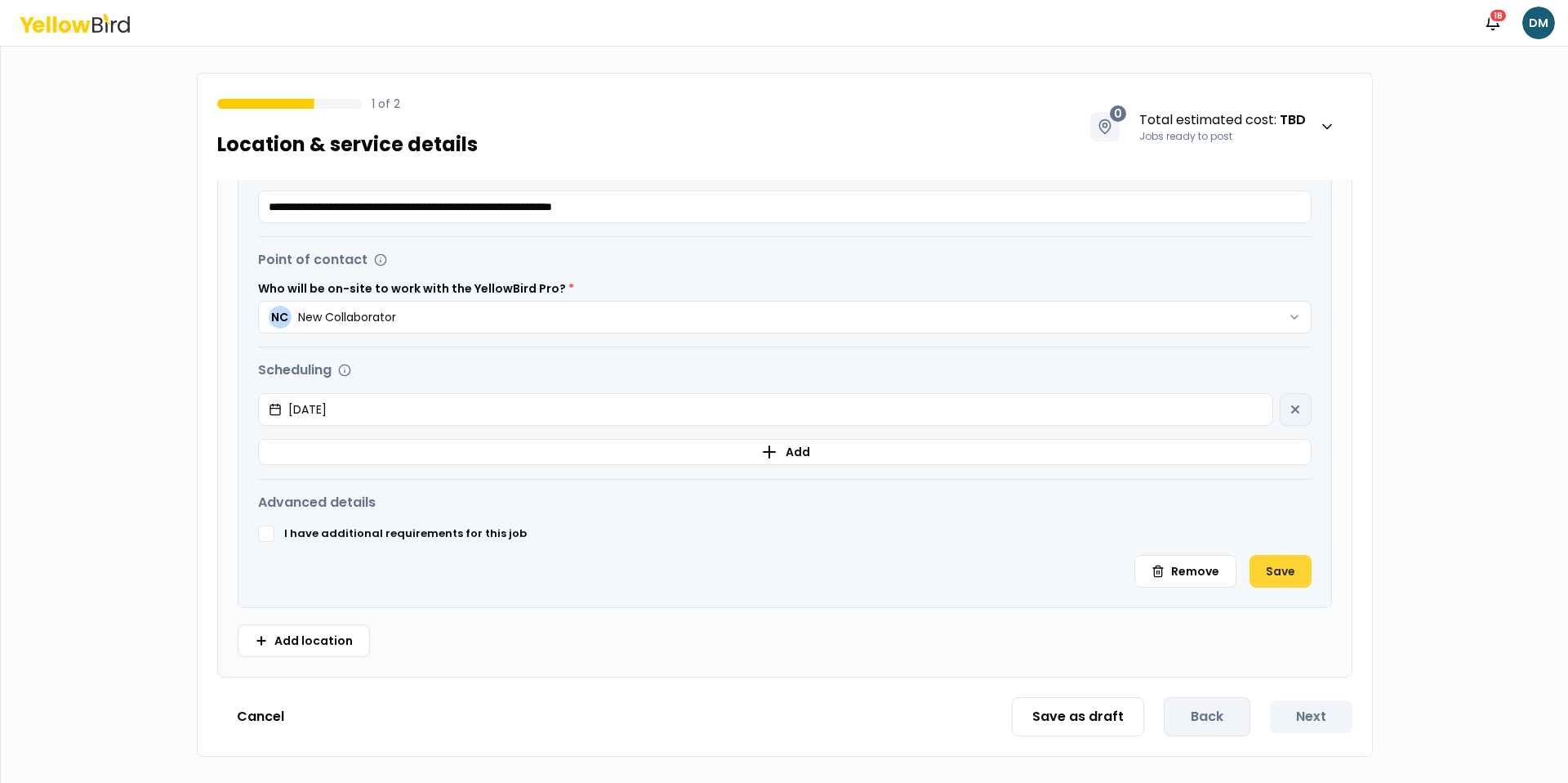
click at [1265, 569] on button "Save" at bounding box center [1280, 571] width 62 height 32
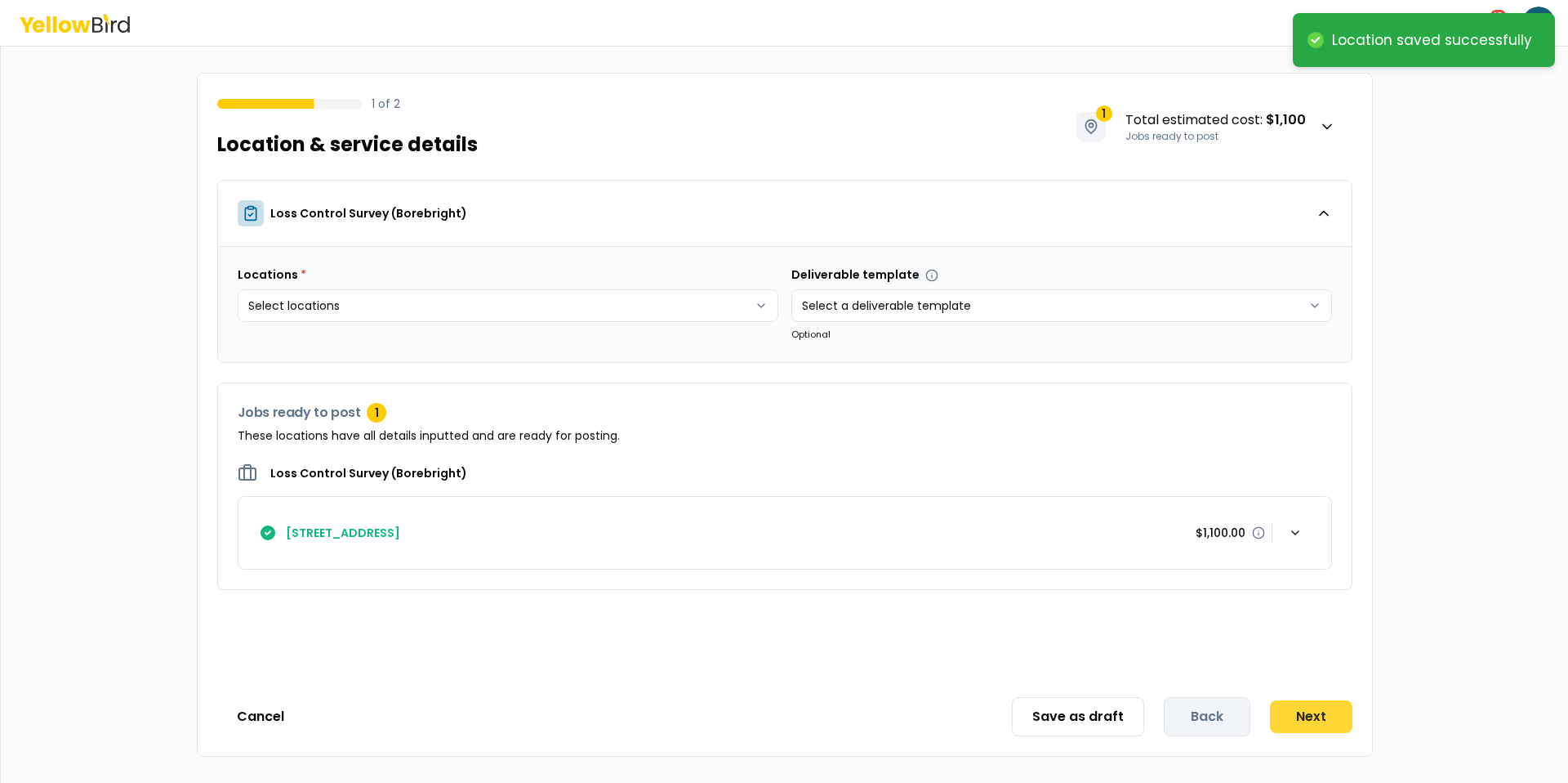
click at [1300, 701] on button "Next" at bounding box center [1311, 716] width 82 height 32
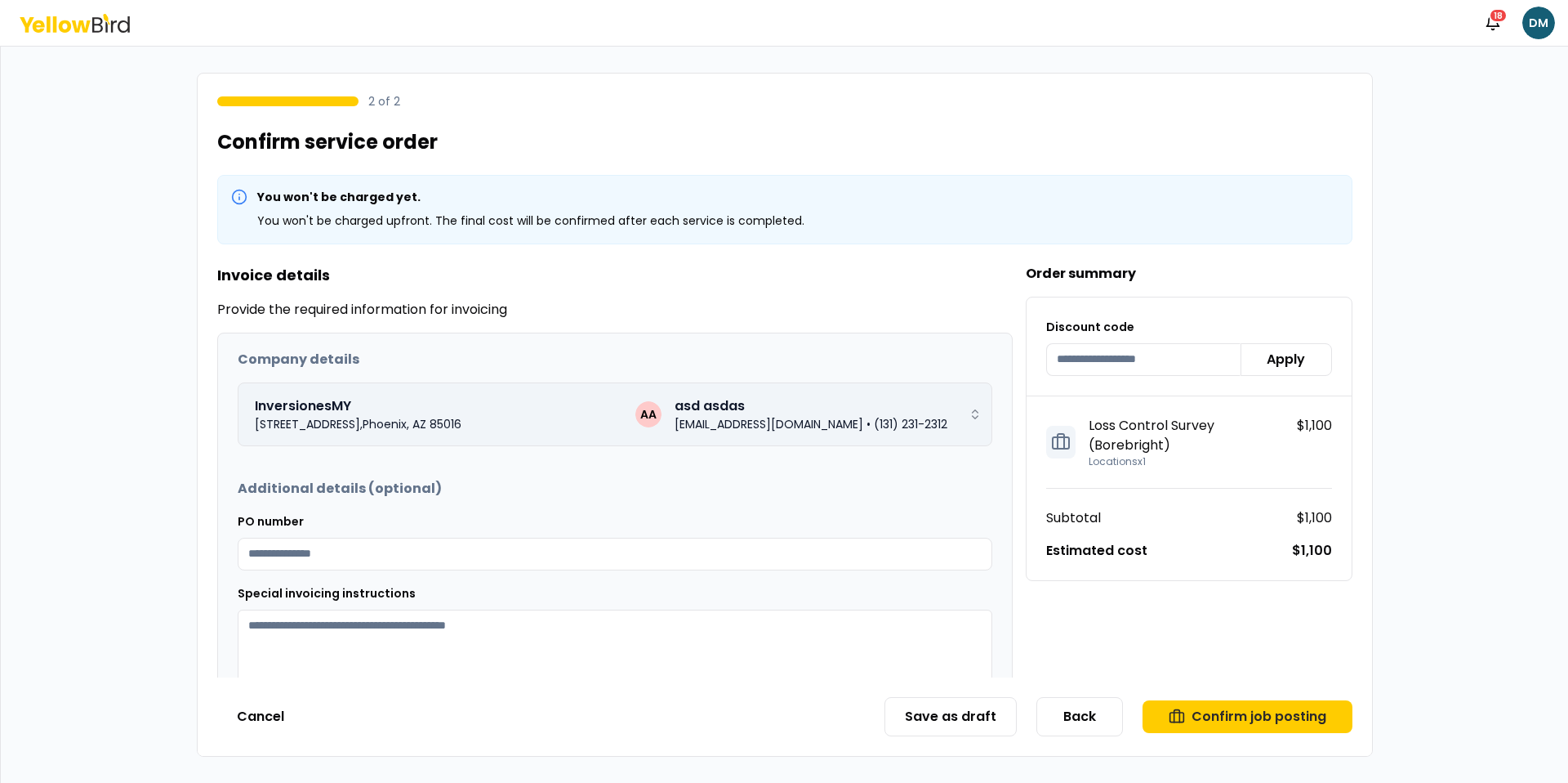
click at [765, 428] on p "dmadrid+newc@goyellowbird.com" at bounding box center [769, 424] width 189 height 16
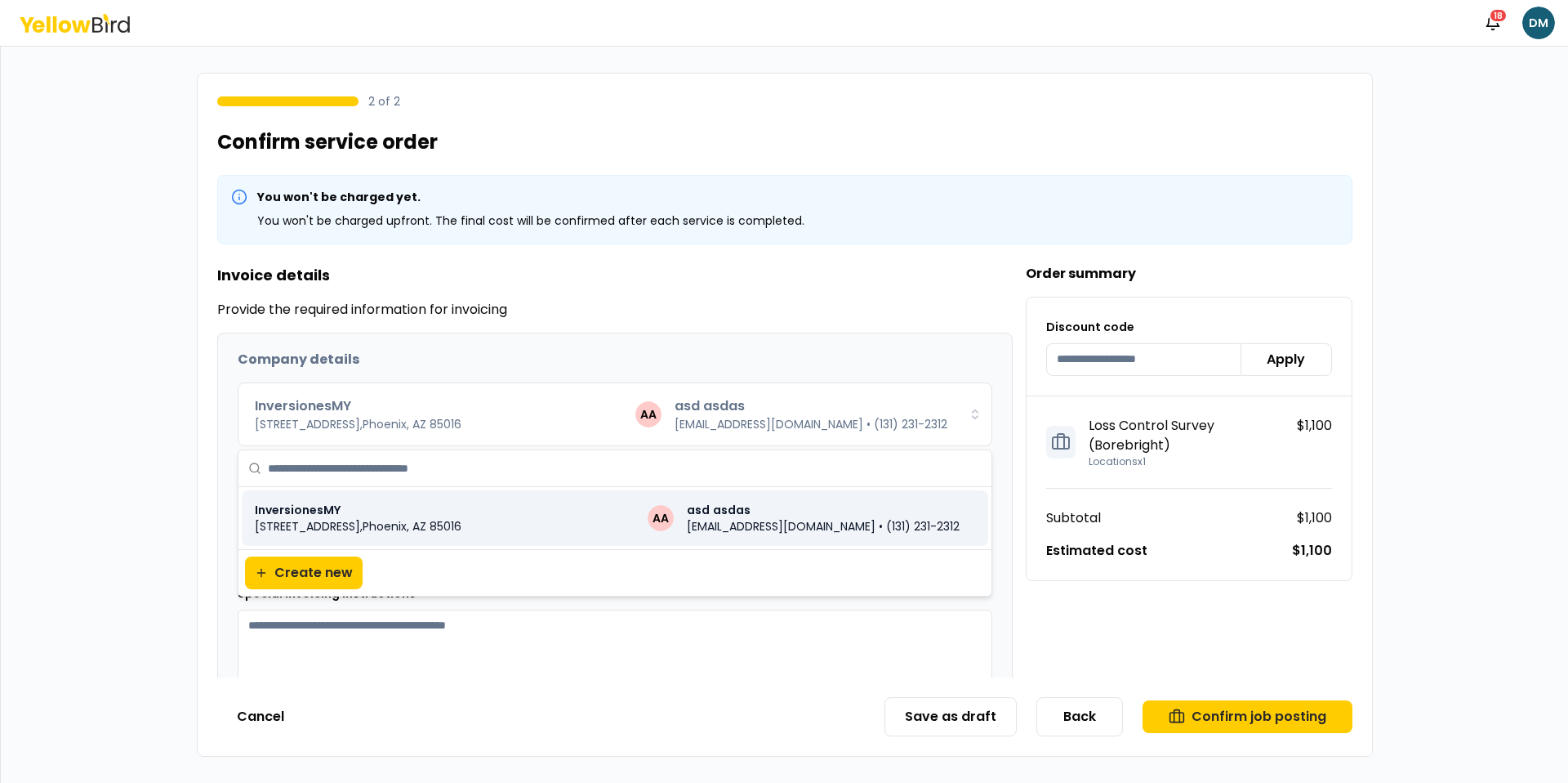
click at [806, 264] on h3 "Invoice details" at bounding box center [616, 275] width 796 height 23
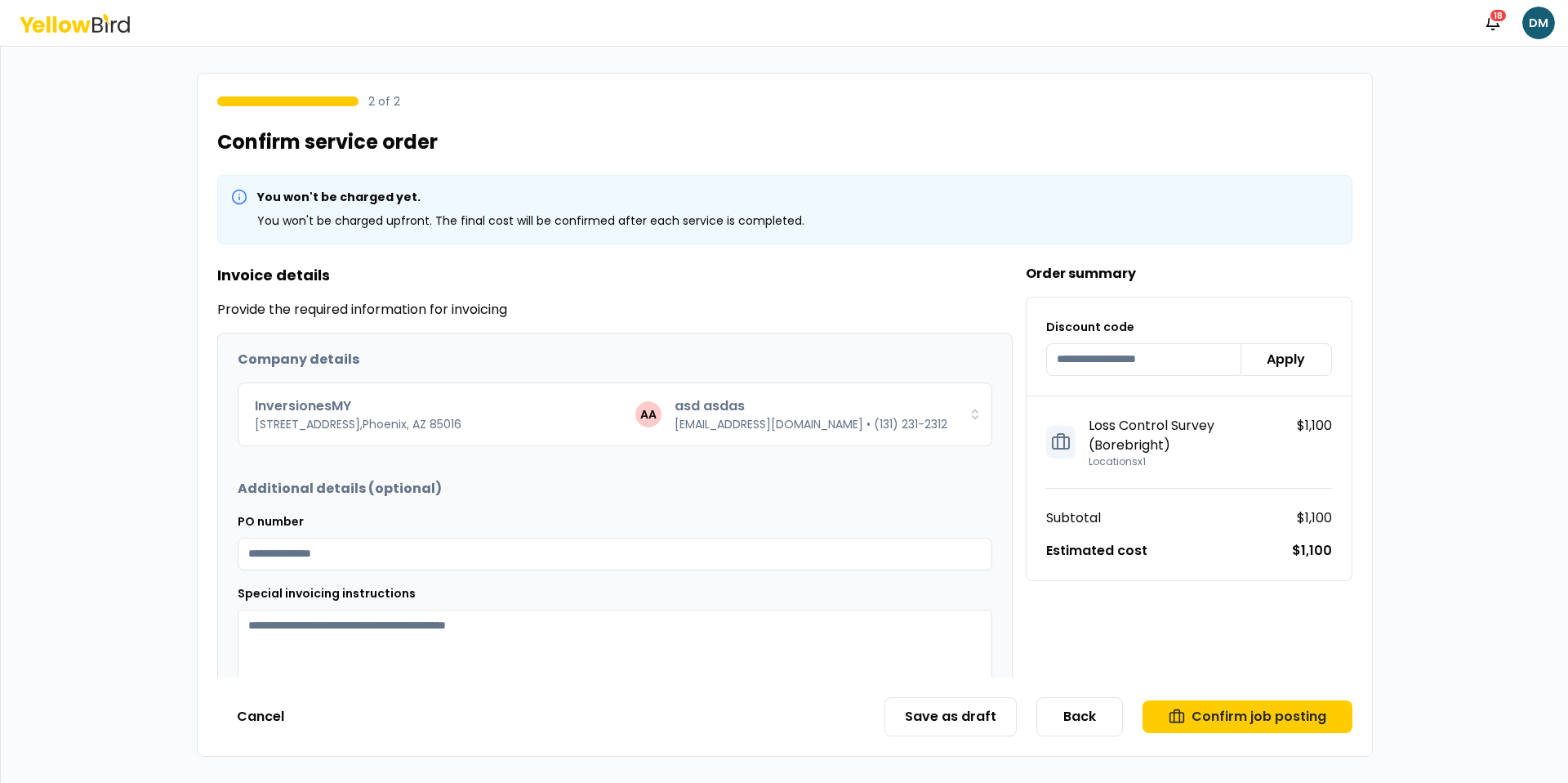
click at [804, 269] on h3 "Invoice details" at bounding box center [616, 275] width 796 height 23
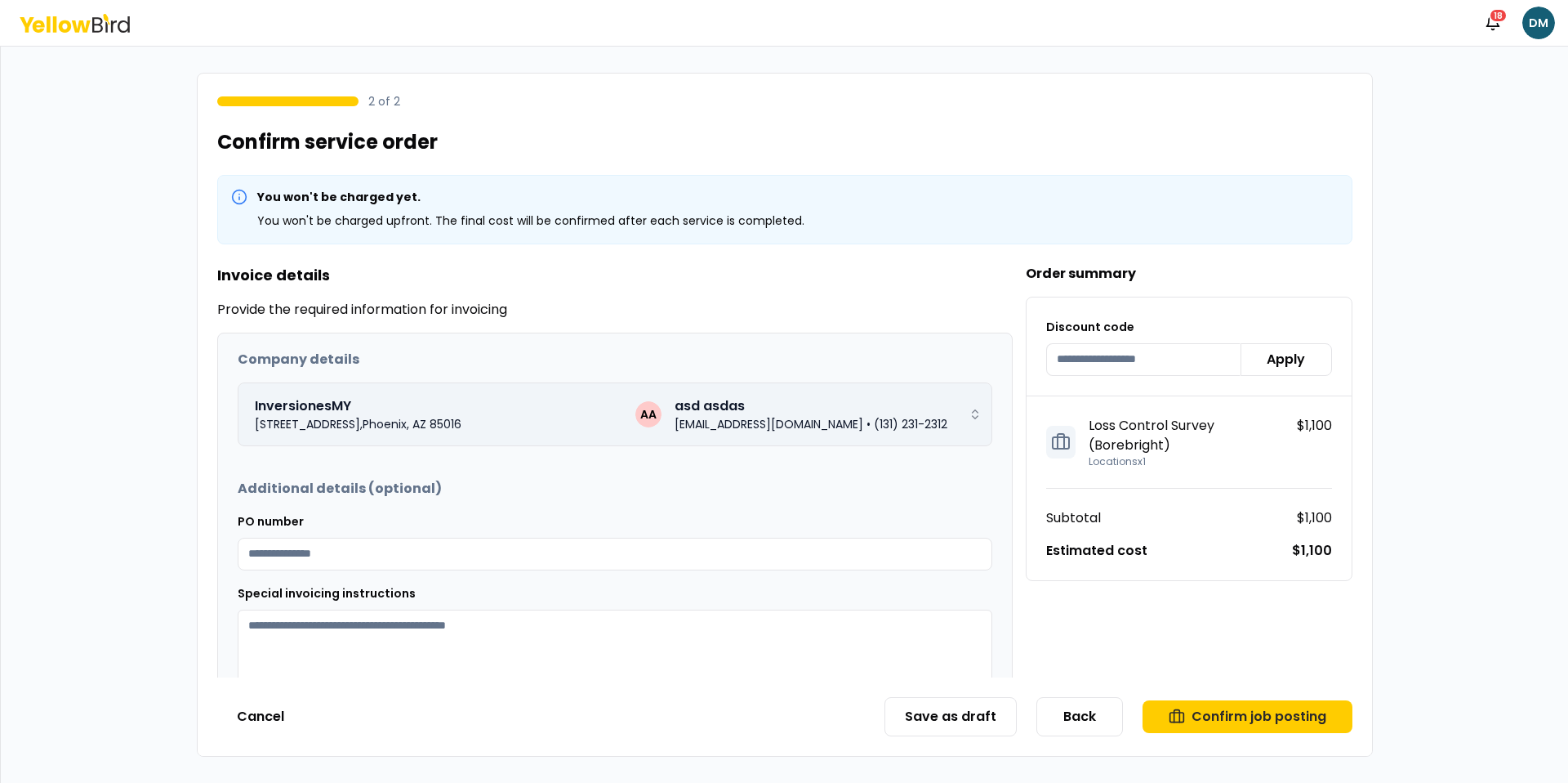
click at [773, 390] on div "InversionesMY 2111 East Highland Avenue , Phoenix , AZ 85016 AA asd asdas dmadr…" at bounding box center [605, 413] width 714 height 49
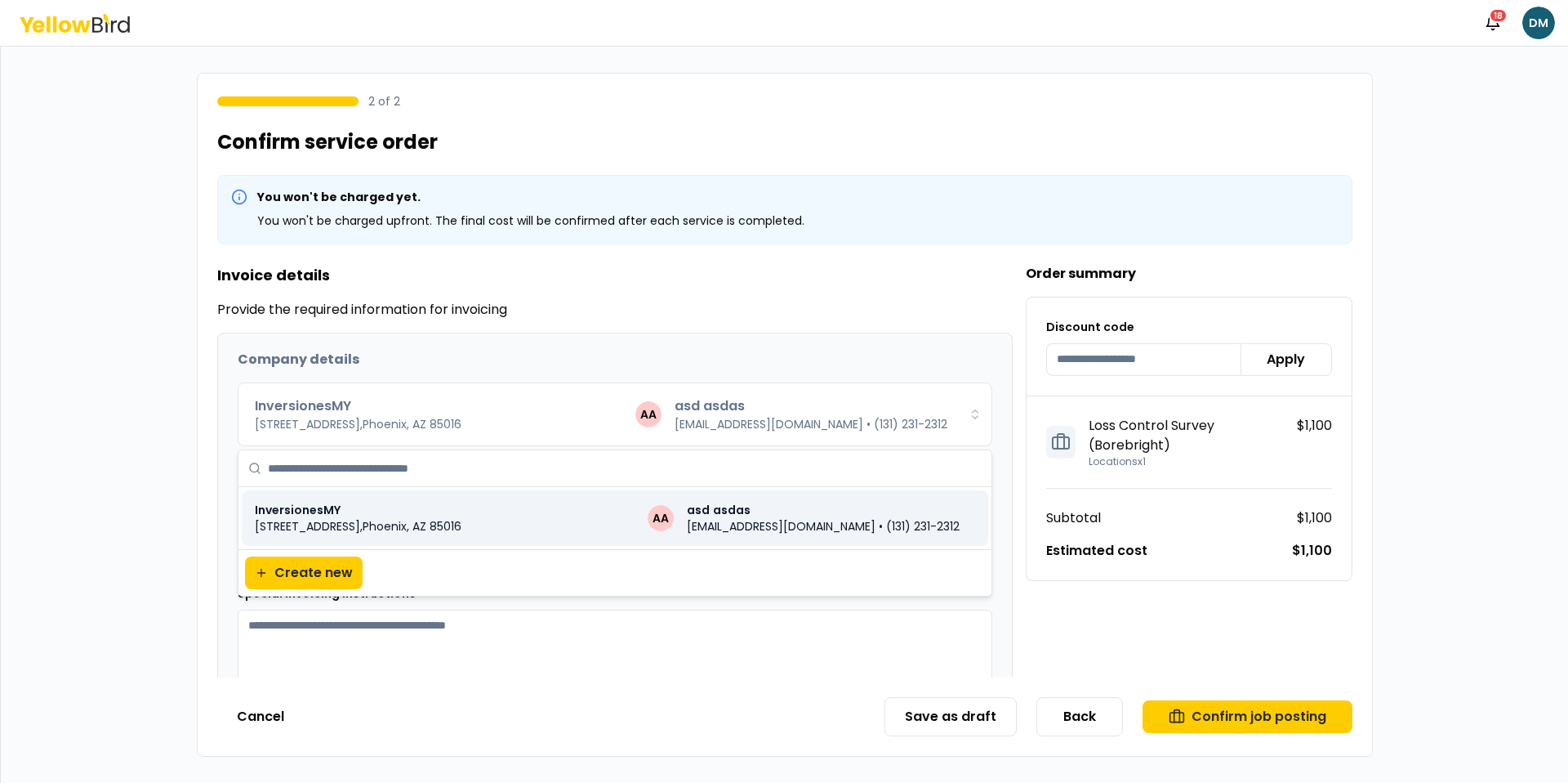
click at [791, 334] on div "Company details InversionesMY 2111 East Highland Avenue , Phoenix , AZ 85016 AA…" at bounding box center [615, 529] width 794 height 392
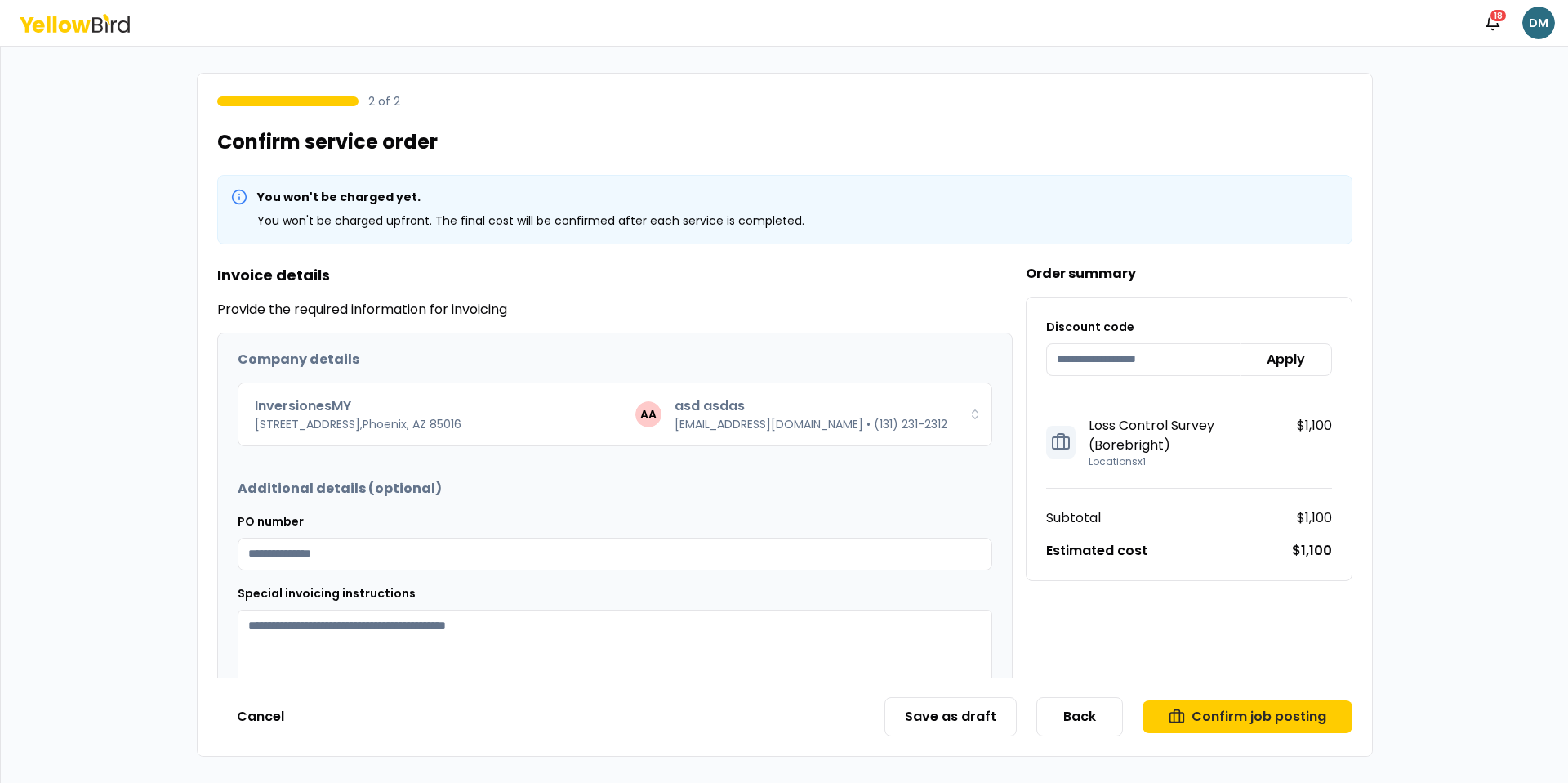
click at [1537, 19] on html "Notifications 18 DM 2 of 2 Confirm service order You won't be charged yet. You …" at bounding box center [784, 392] width 1568 height 783
click at [974, 179] on html "Notifications 18 DM 2 of 2 Confirm service order You won't be charged yet. You …" at bounding box center [784, 392] width 1568 height 783
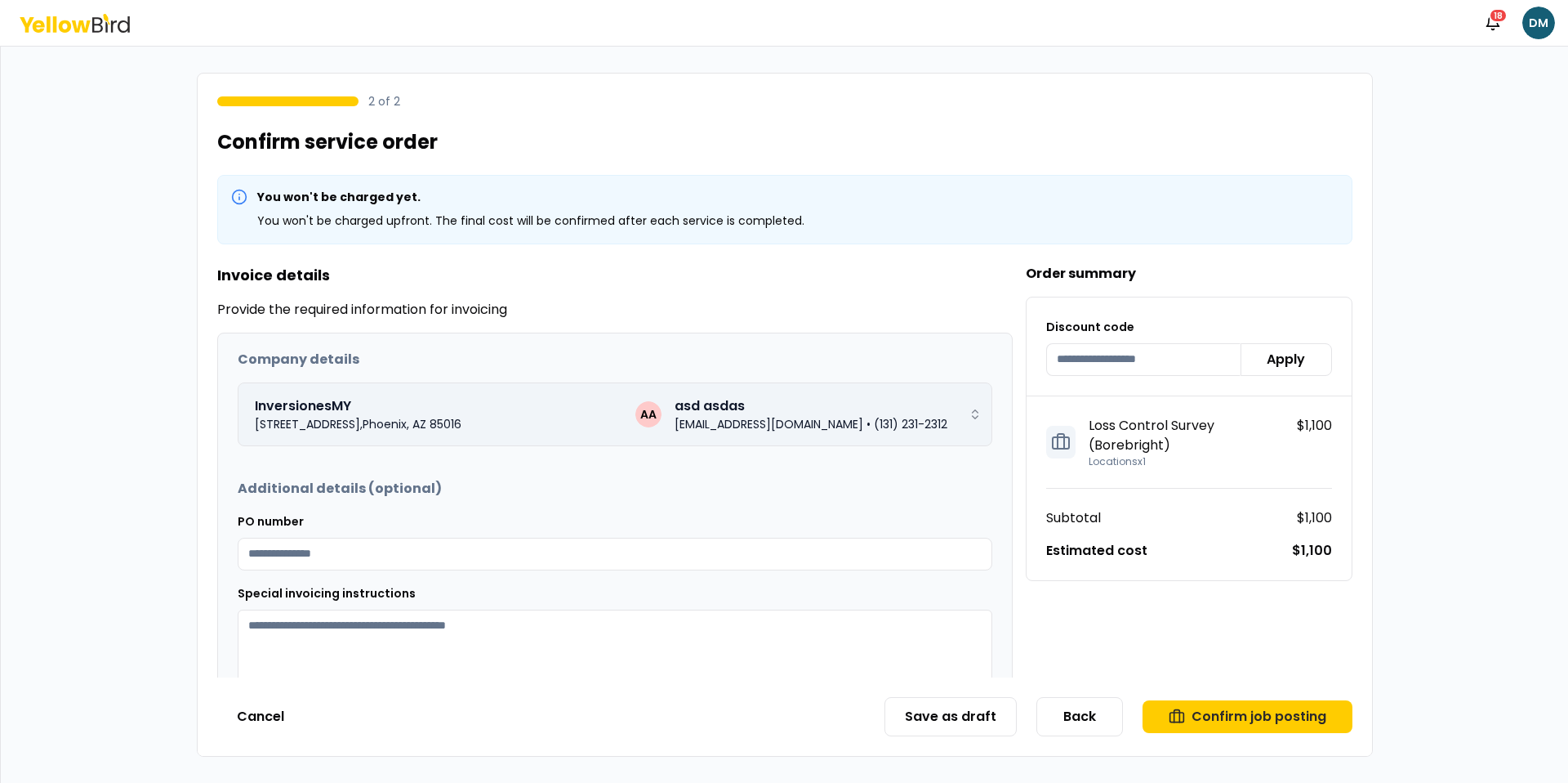
click at [778, 390] on div "InversionesMY 2111 East Highland Avenue , Phoenix , AZ 85016 AA asd asdas dmadr…" at bounding box center [605, 413] width 714 height 49
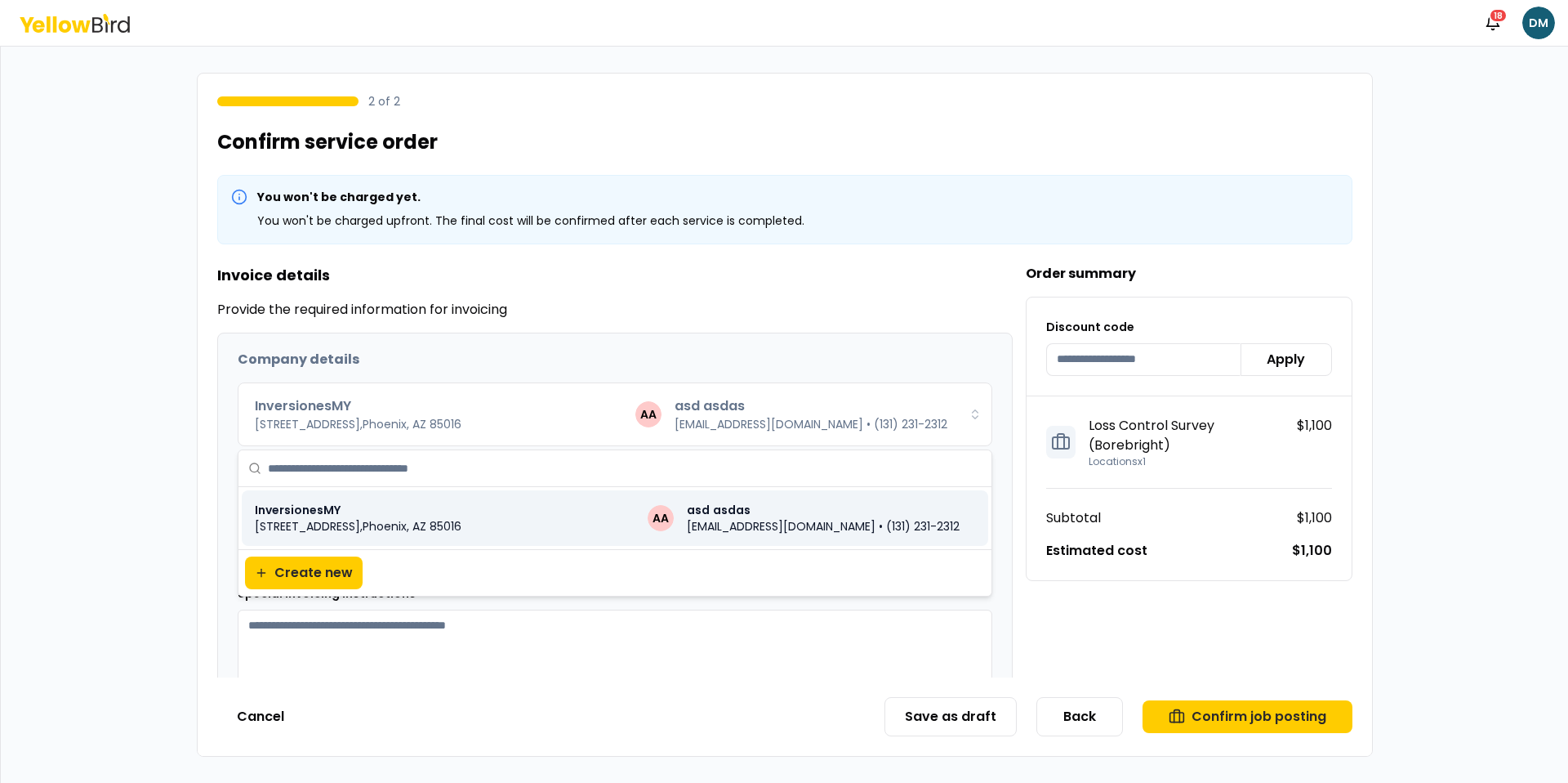
click at [785, 355] on div "Company details" at bounding box center [615, 359] width 755 height 20
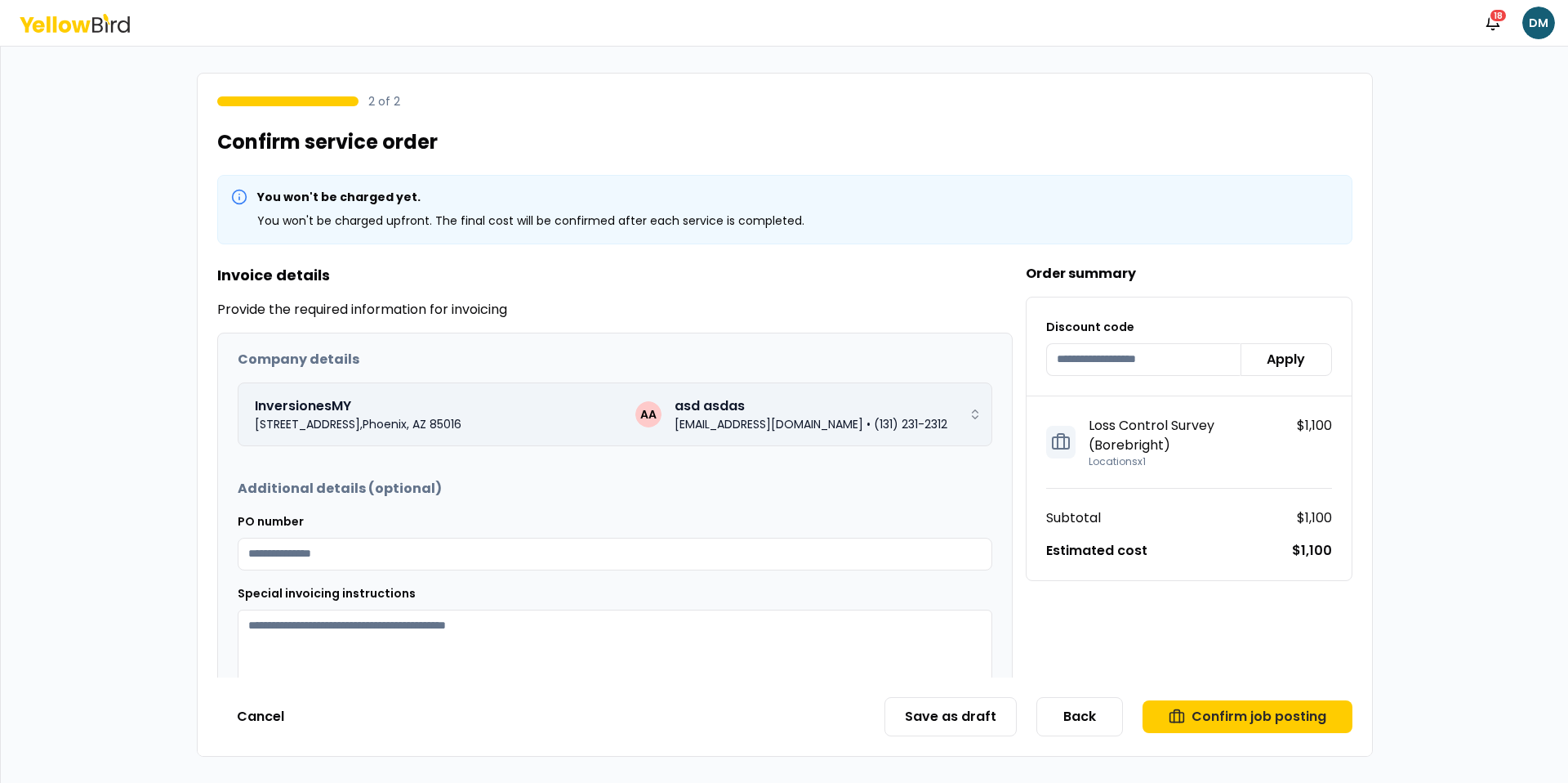
click at [800, 433] on div "InversionesMY 2111 East Highland Avenue , Phoenix , AZ 85016 AA asd asdas dmadr…" at bounding box center [605, 413] width 714 height 49
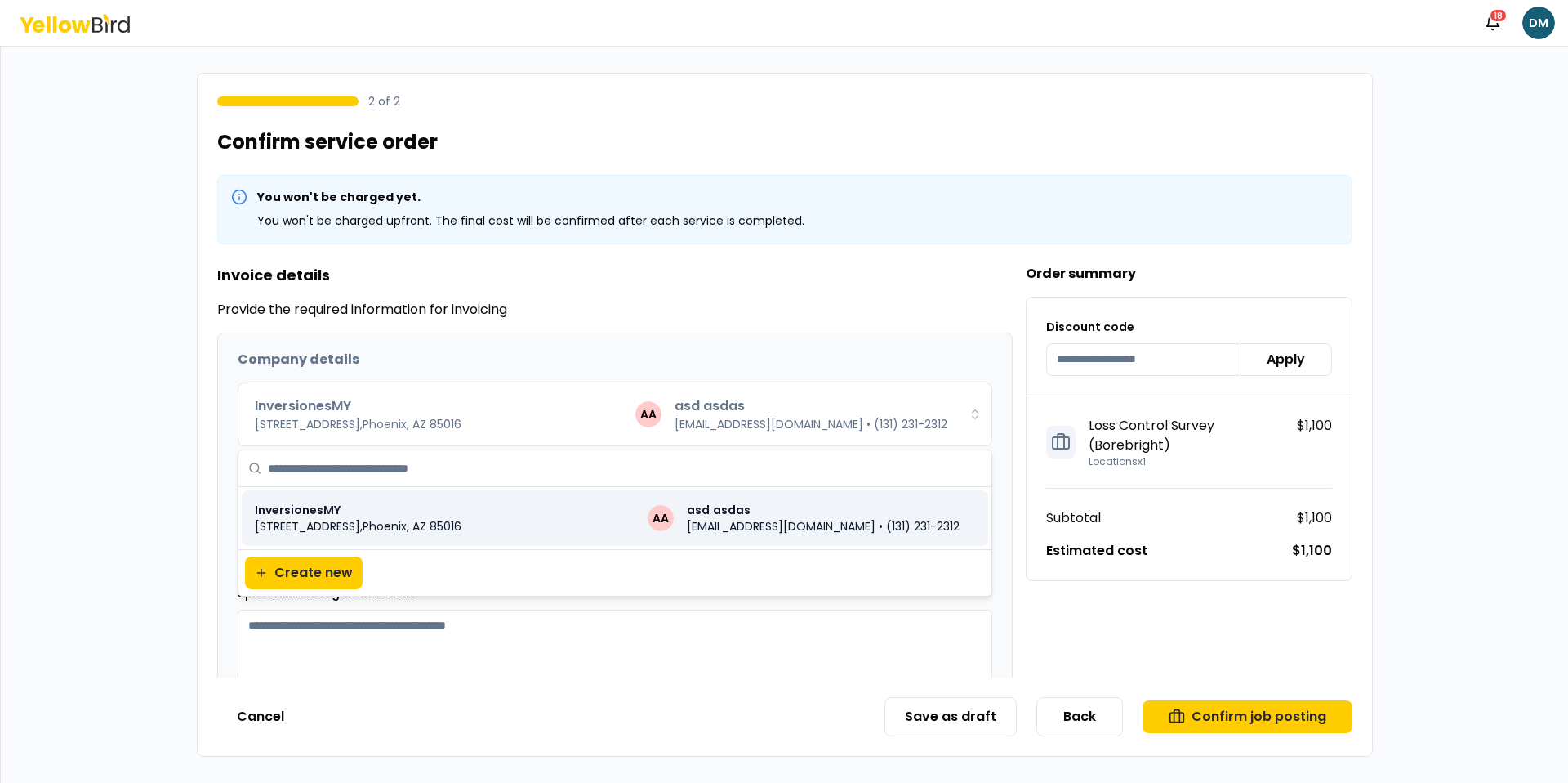
click at [722, 500] on div "InversionesMY 2111 East Highland Avenue , Phoenix , AZ 85016 AA asd asdas dmadr…" at bounding box center [615, 518] width 734 height 46
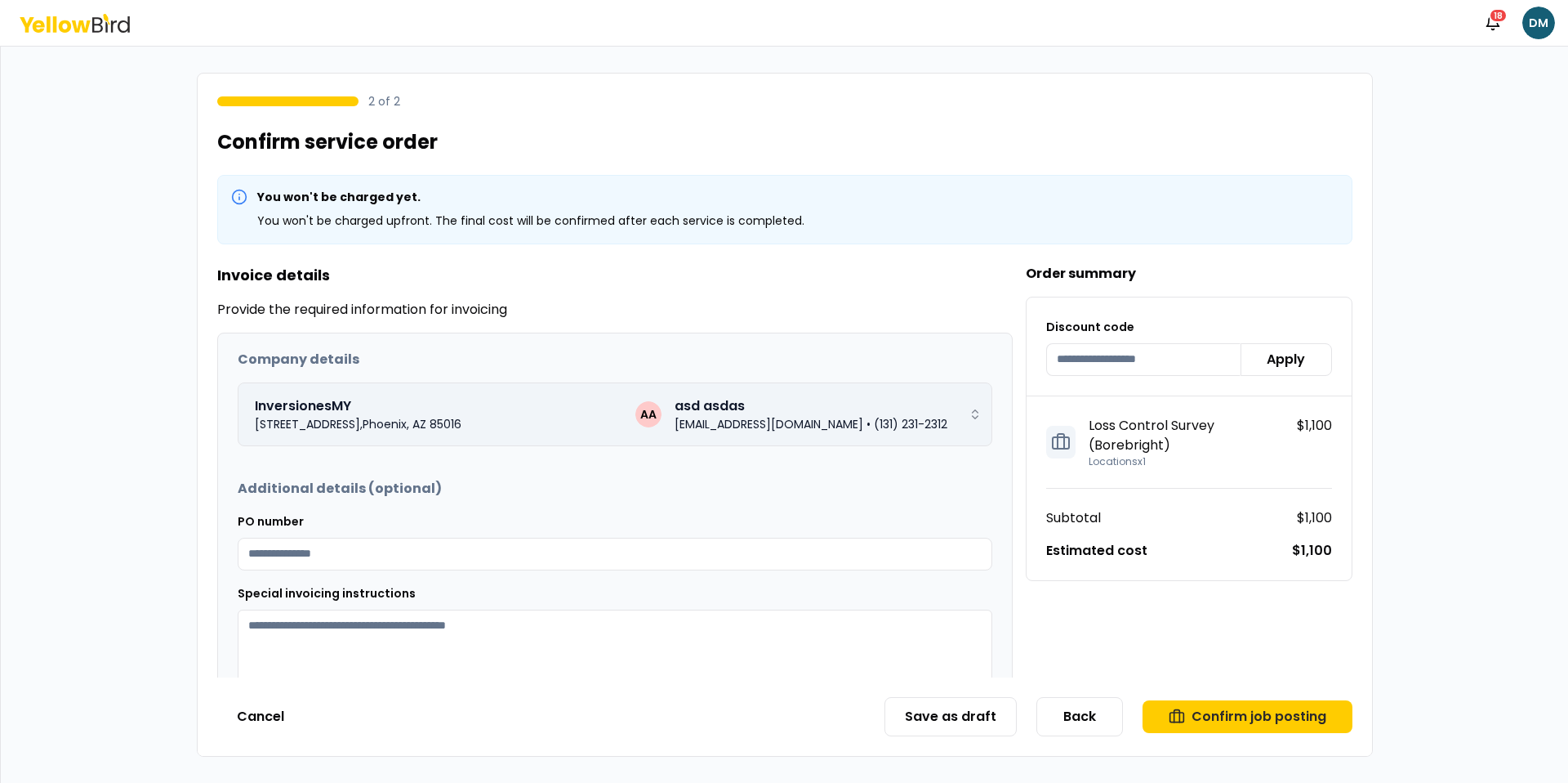
click at [763, 428] on p "dmadrid+newc@goyellowbird.com" at bounding box center [769, 424] width 189 height 16
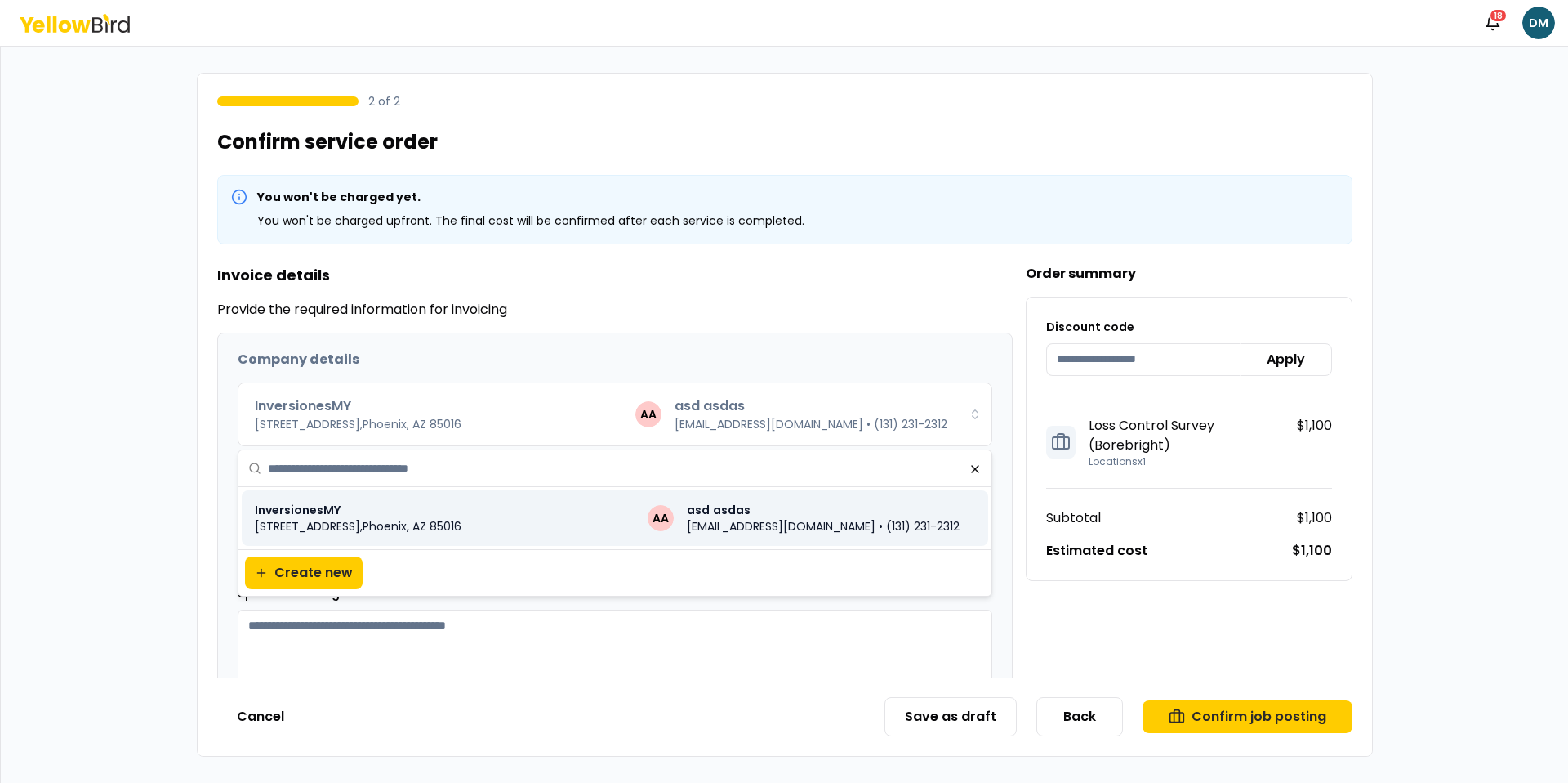
click at [804, 333] on div "Company details InversionesMY 2111 East Highland Avenue , Phoenix , AZ 85016 AA…" at bounding box center [615, 529] width 794 height 392
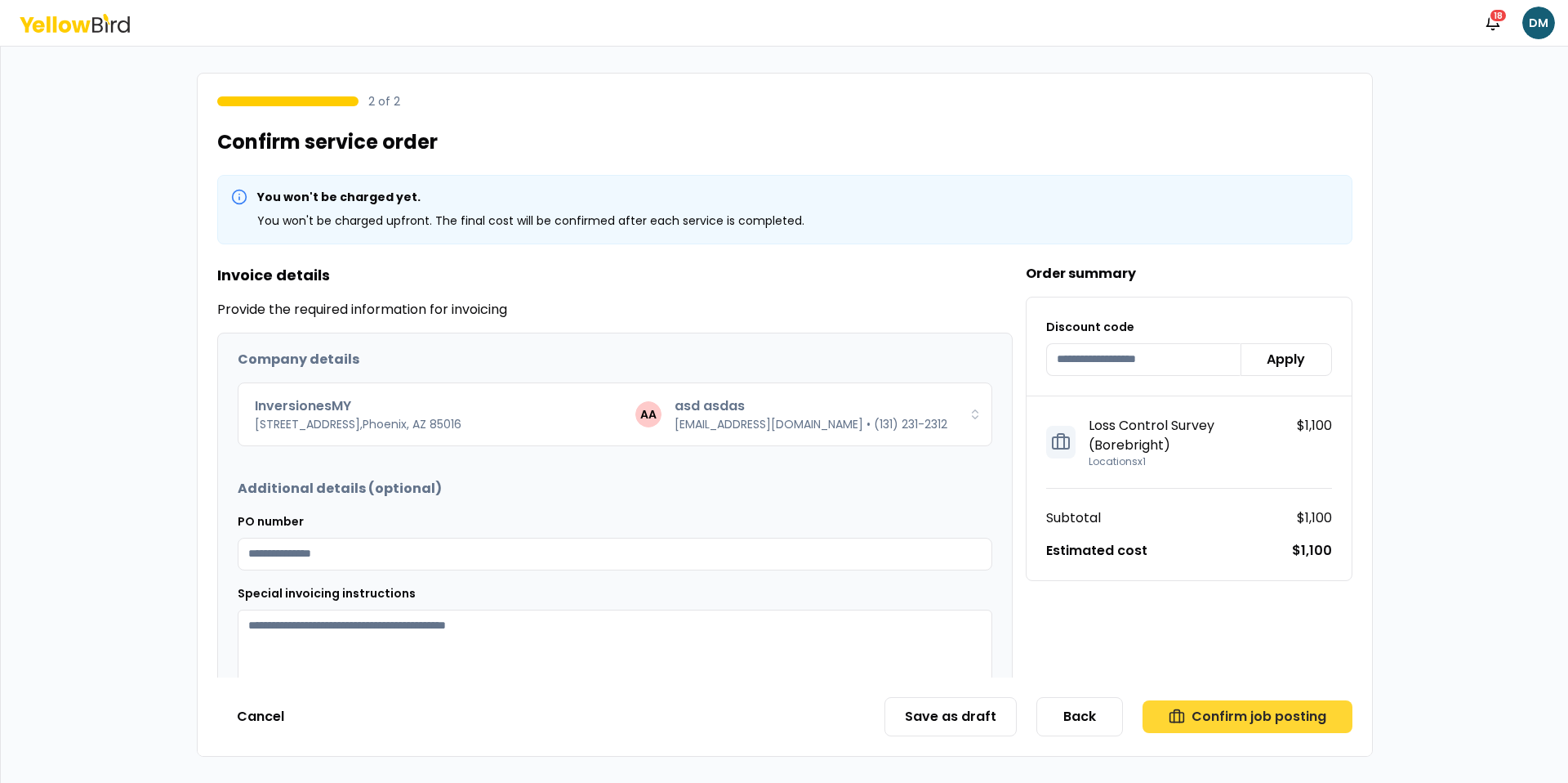
click at [1238, 722] on button "Confirm job posting" at bounding box center [1247, 716] width 210 height 32
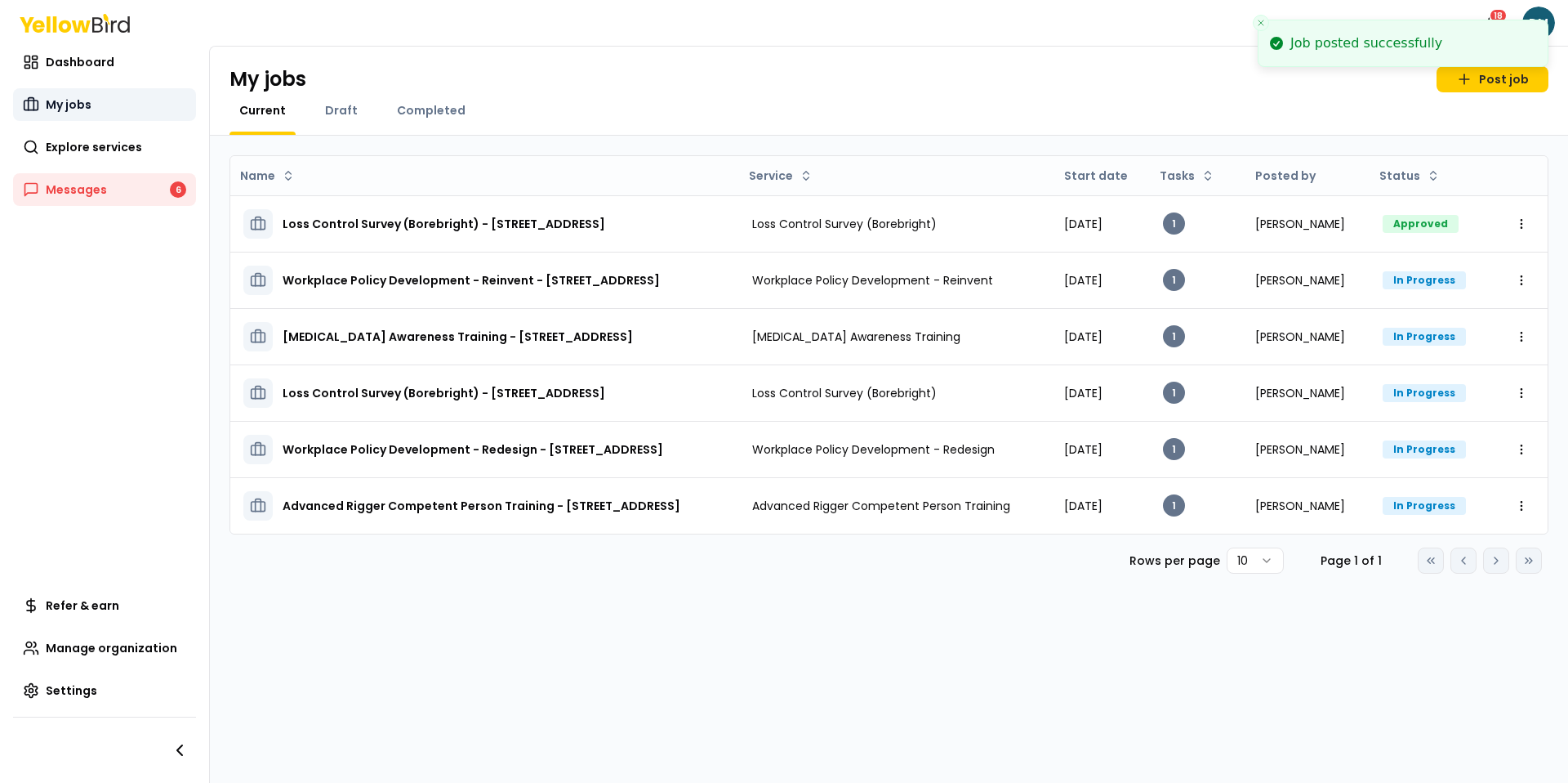
click at [103, 106] on link "My jobs" at bounding box center [105, 104] width 183 height 32
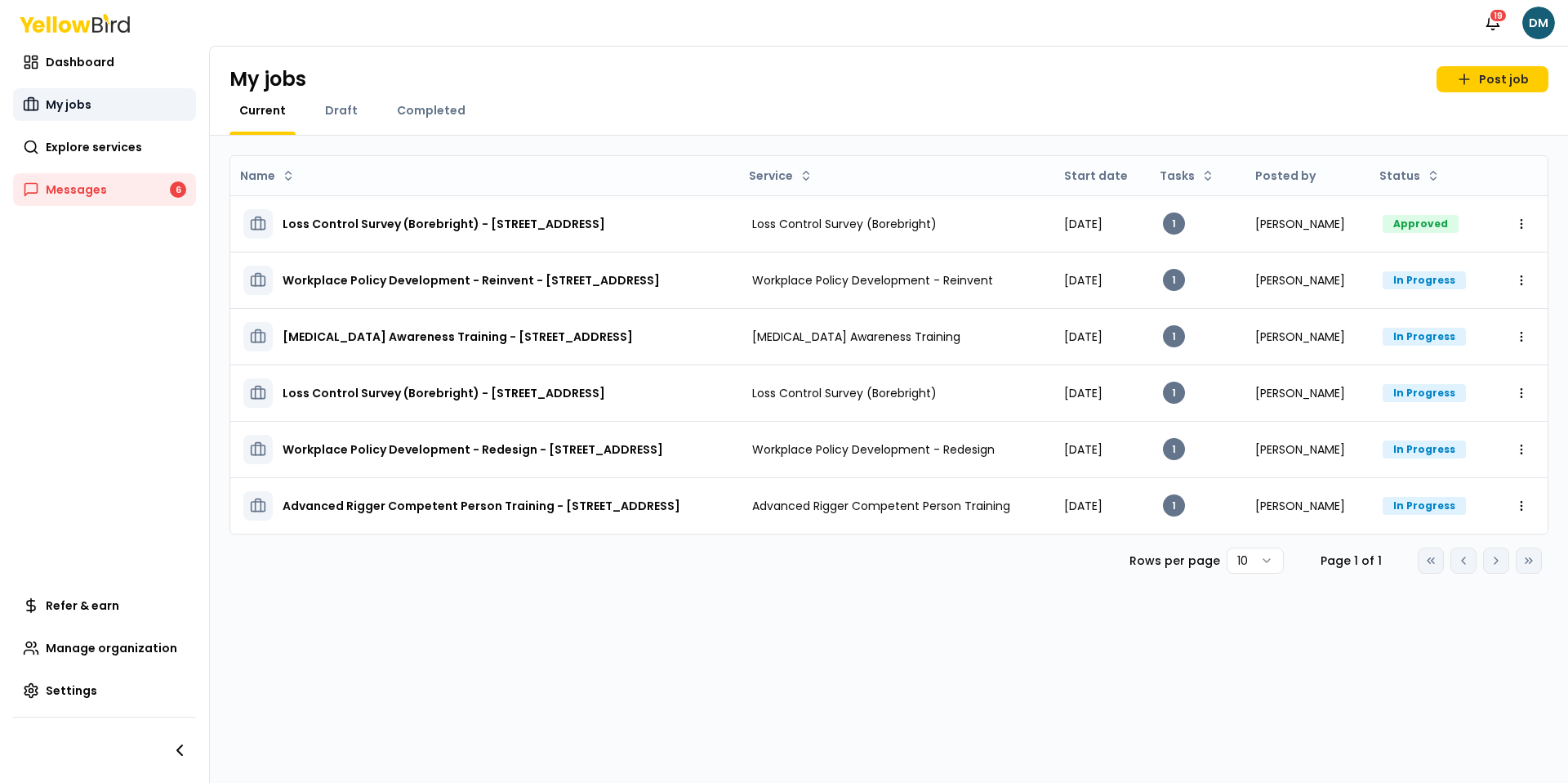
click at [151, 100] on link "My jobs" at bounding box center [105, 104] width 183 height 32
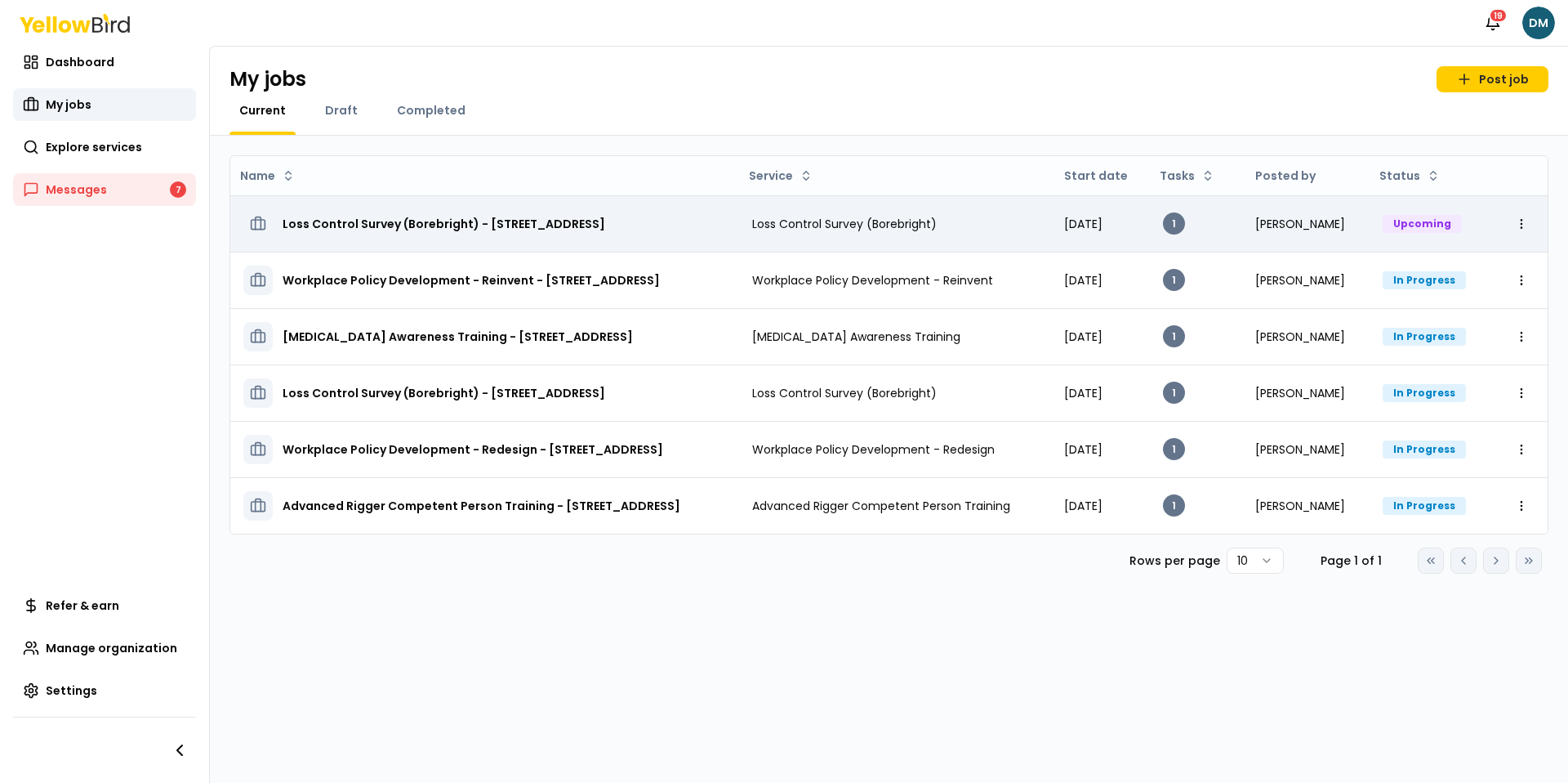
click at [461, 222] on h3 "Loss Control Survey (Borebright) - [STREET_ADDRESS]" at bounding box center [444, 223] width 323 height 30
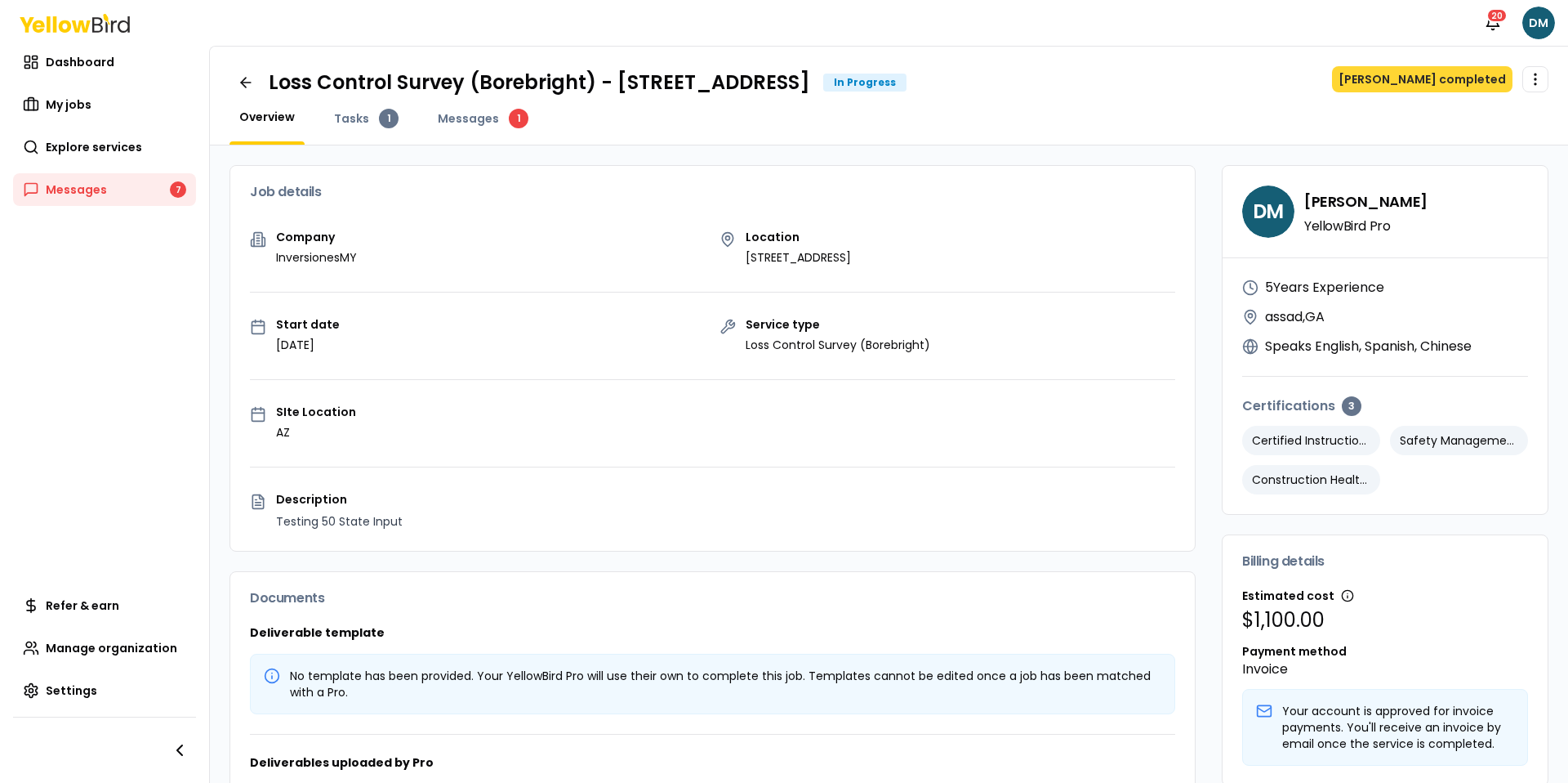
click at [1409, 78] on button "[PERSON_NAME] completed" at bounding box center [1422, 78] width 180 height 26
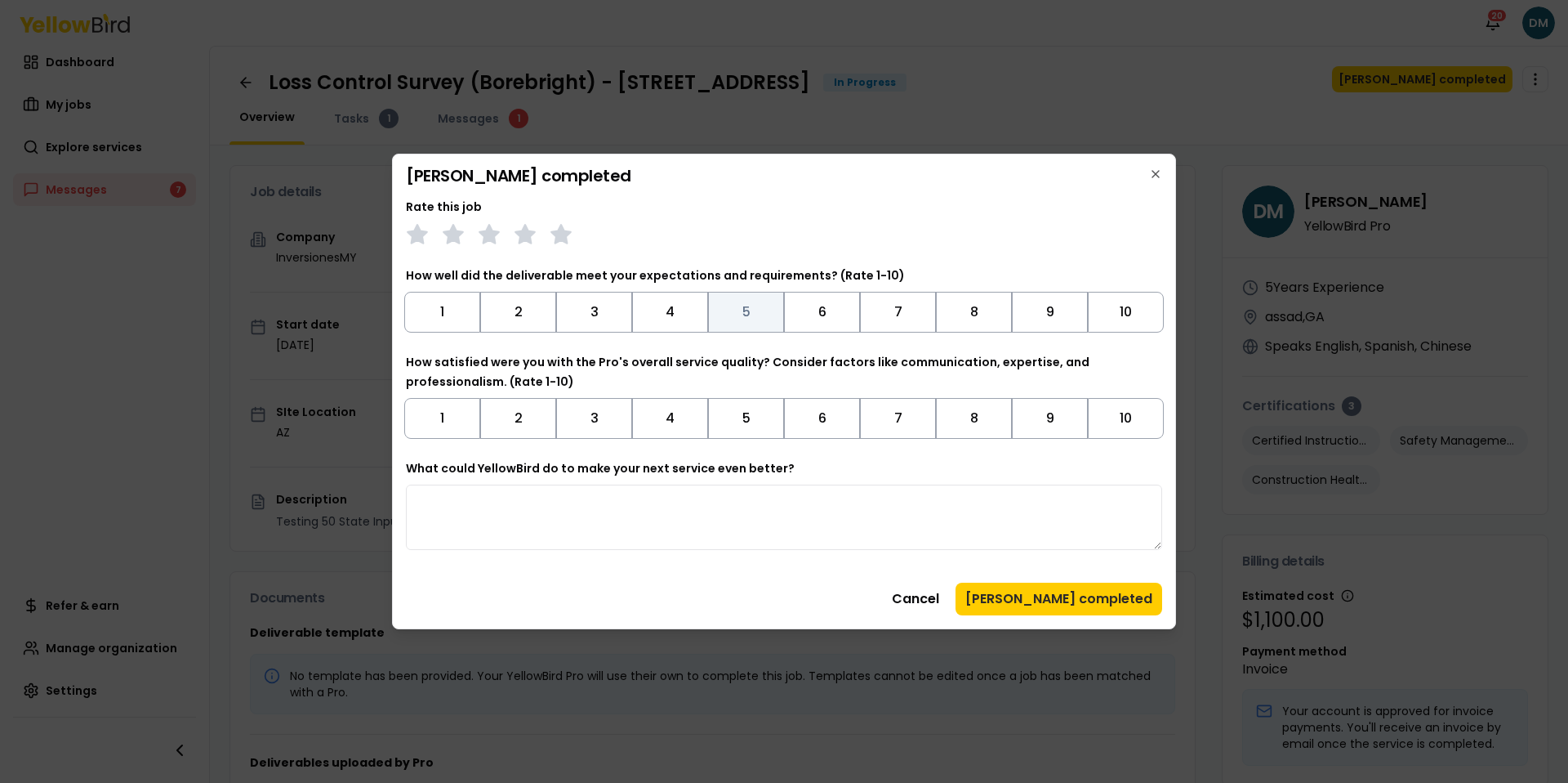
click at [731, 324] on button "5" at bounding box center [746, 312] width 76 height 41
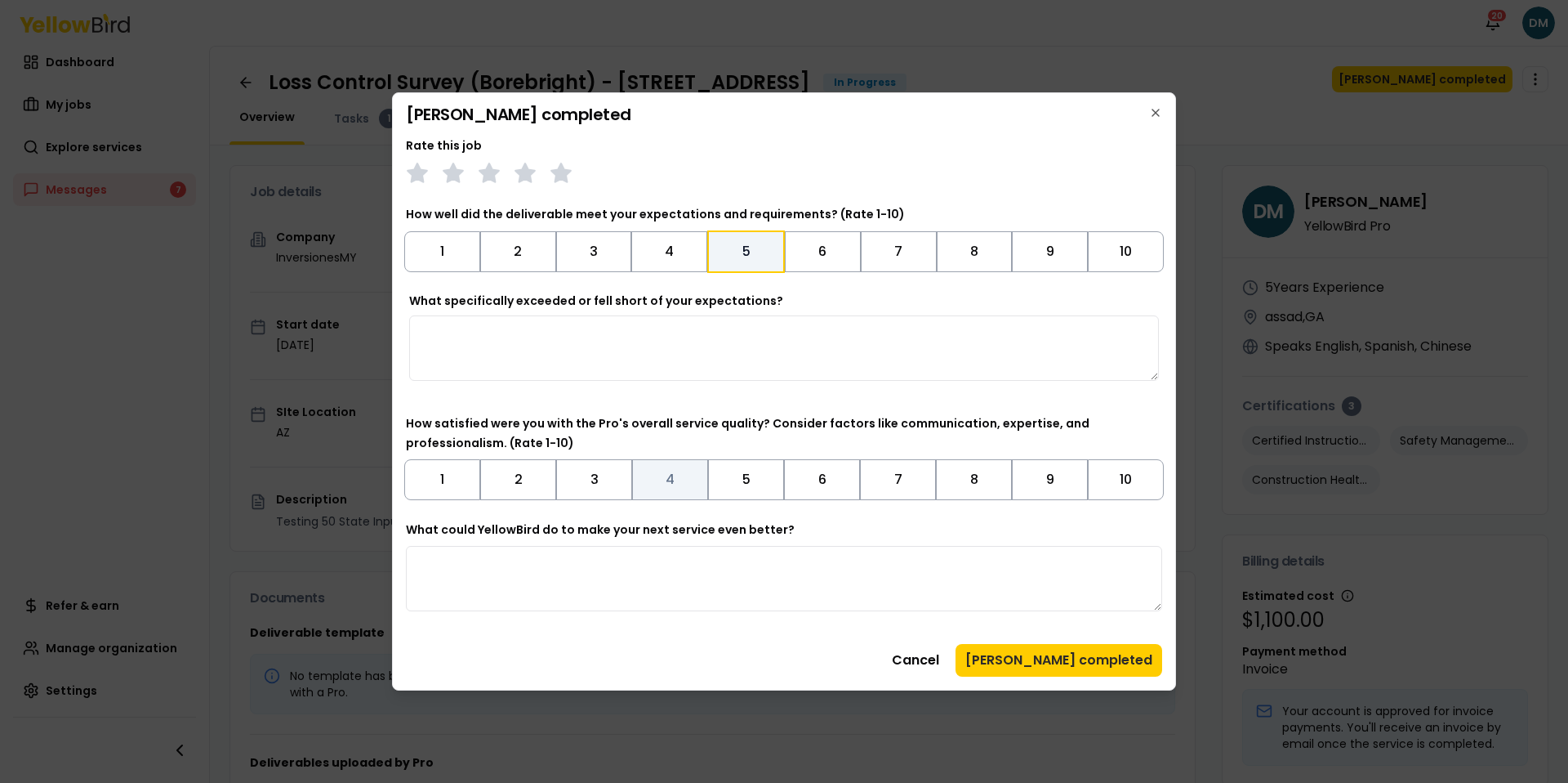
click at [702, 485] on button "4" at bounding box center [670, 479] width 76 height 41
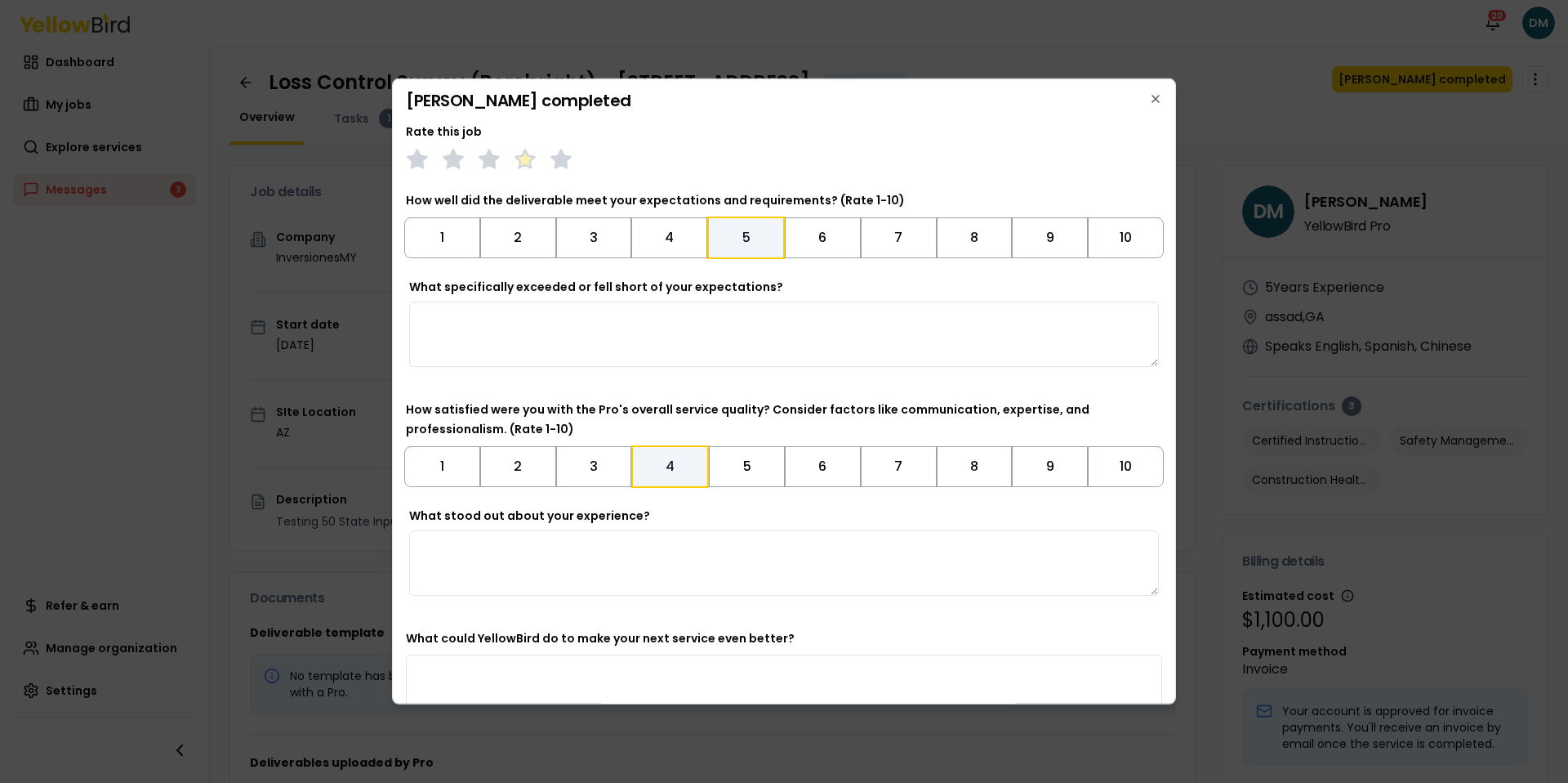
click at [527, 164] on polygon at bounding box center [525, 159] width 19 height 18
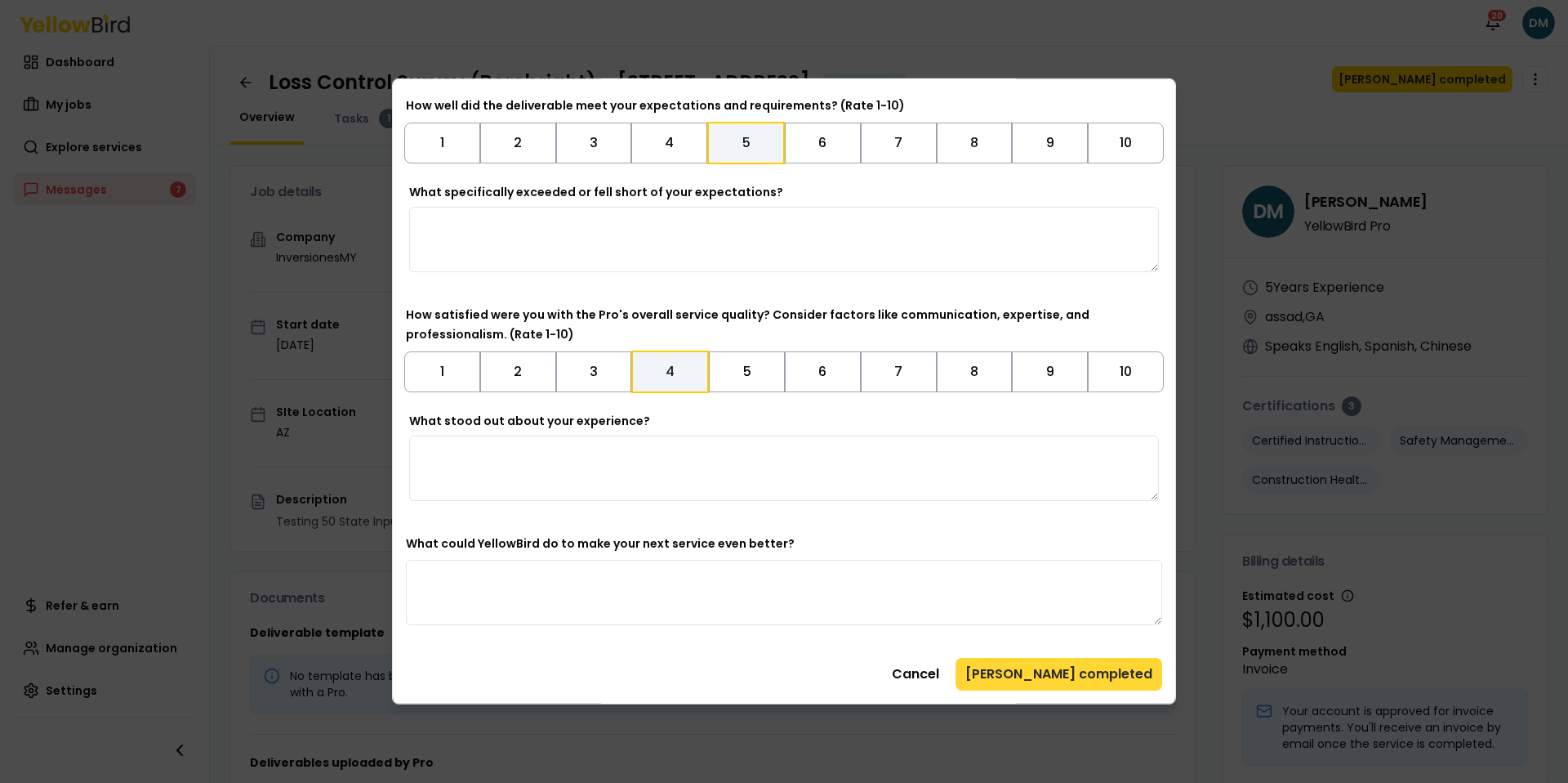
click at [1101, 670] on button "[PERSON_NAME] completed" at bounding box center [1058, 674] width 207 height 32
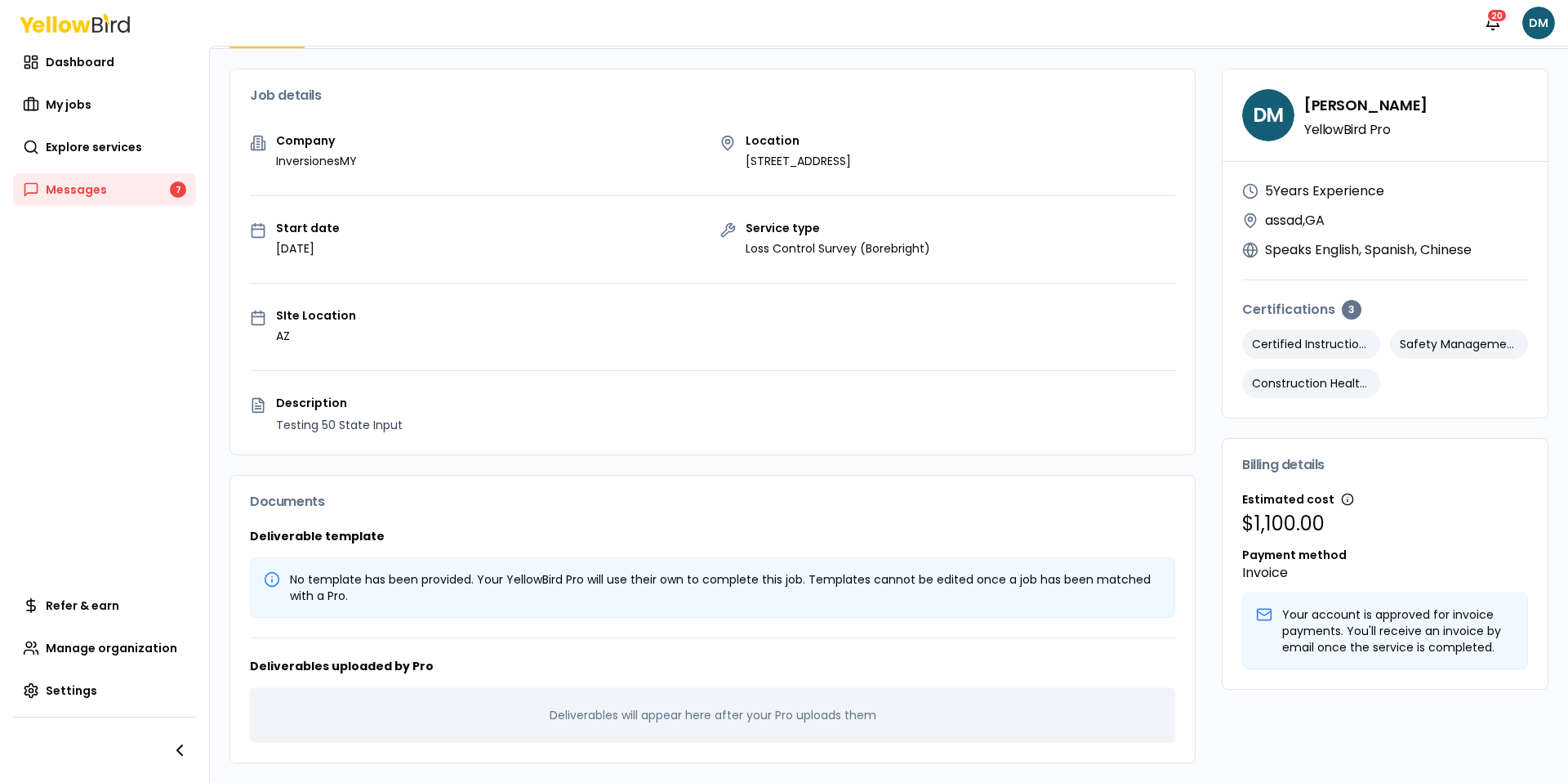
scroll to position [0, 0]
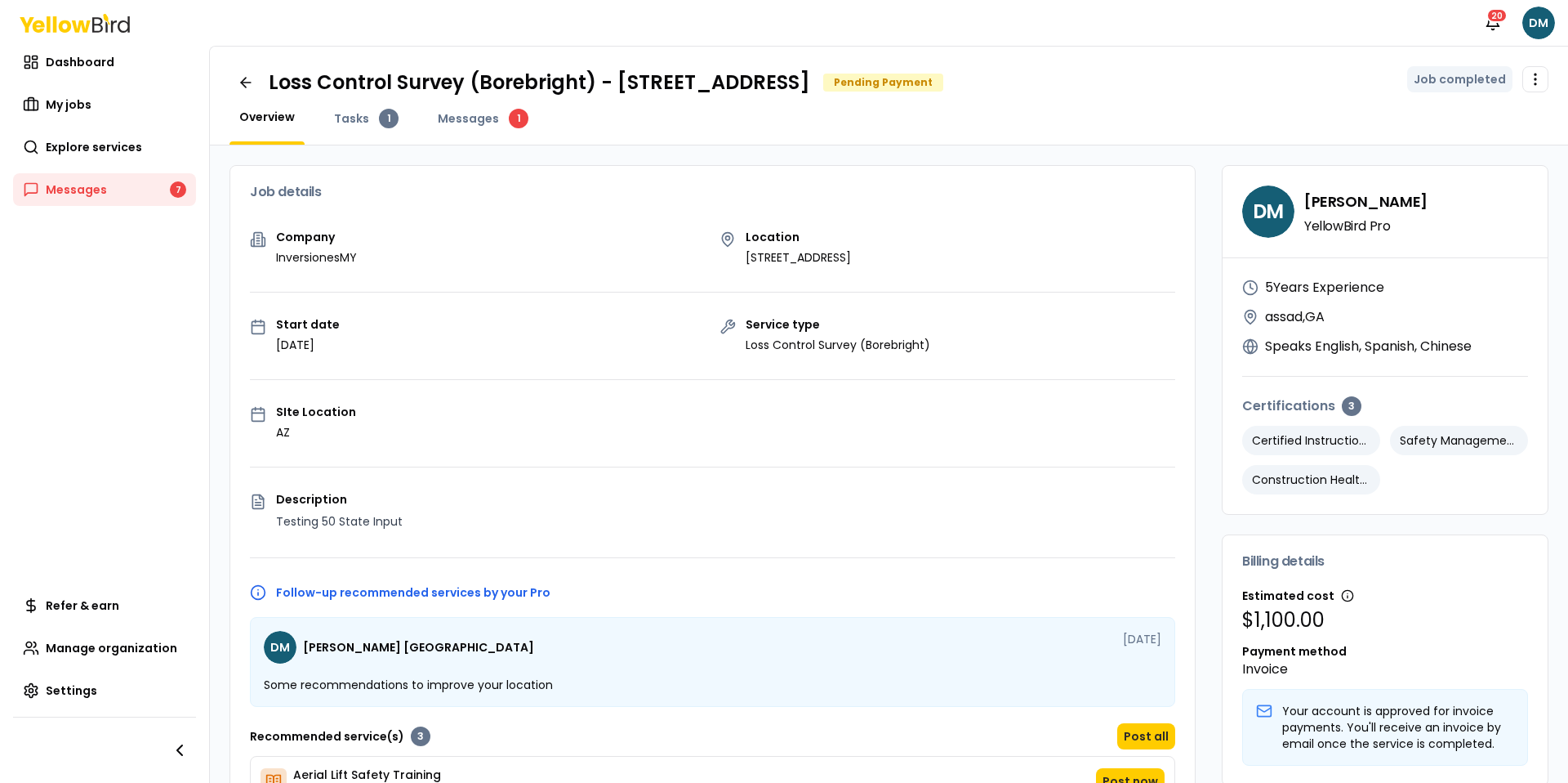
click at [716, 363] on div "Company InversionesMY Location 2500 Broadway W, Lubbock, TX 79409 Start date Au…" at bounding box center [712, 585] width 965 height 709
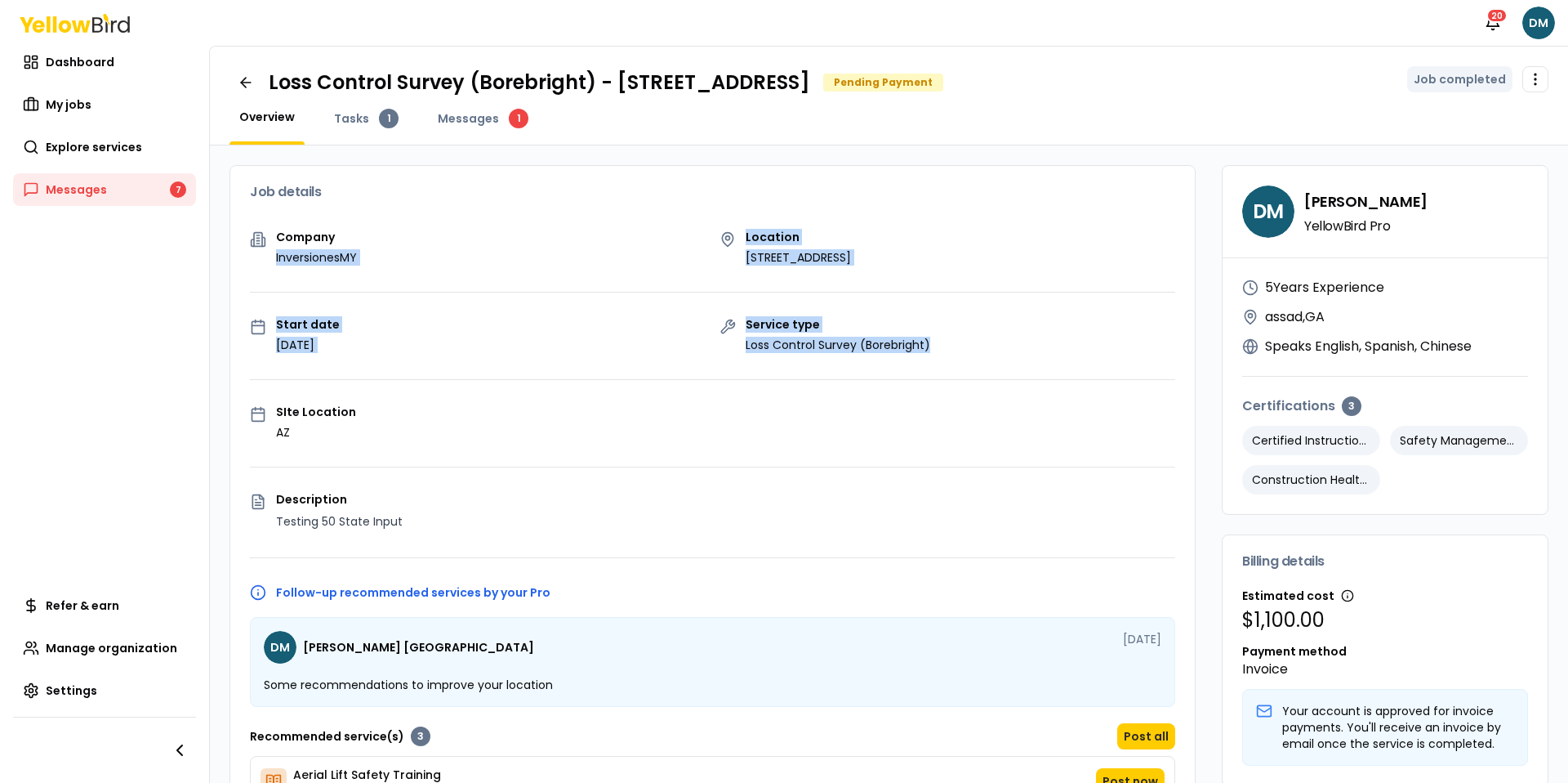
drag, startPoint x: 707, startPoint y: 241, endPoint x: 978, endPoint y: 371, distance: 300.6
click at [978, 371] on div "Company InversionesMY Location 2500 Broadway W, Lubbock, TX 79409 Start date Au…" at bounding box center [712, 585] width 965 height 709
drag, startPoint x: 978, startPoint y: 371, endPoint x: 717, endPoint y: 217, distance: 303.0
click at [718, 218] on div "Job details Company InversionesMY Location 2500 Broadway W, Lubbock, TX 79409 S…" at bounding box center [712, 553] width 966 height 776
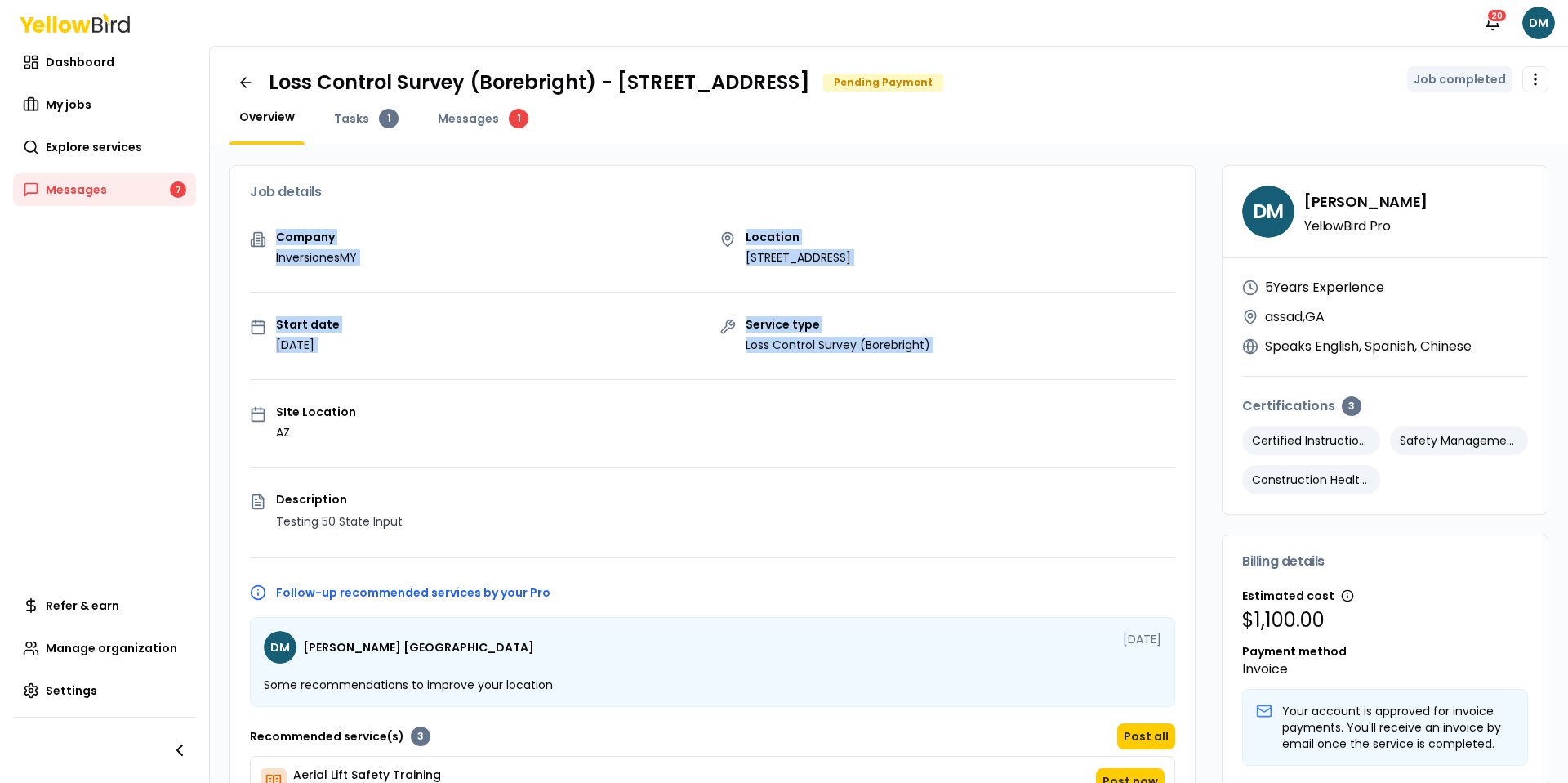
click at [717, 217] on div "Job details" at bounding box center [712, 192] width 965 height 53
drag, startPoint x: 717, startPoint y: 217, endPoint x: 1049, endPoint y: 407, distance: 382.5
click at [1049, 407] on div "Job details Company InversionesMY Location 2500 Broadway W, Lubbock, TX 79409 S…" at bounding box center [712, 553] width 966 height 776
click at [1049, 407] on div "SIte Location AZ" at bounding box center [713, 423] width 926 height 34
drag, startPoint x: 1049, startPoint y: 407, endPoint x: 462, endPoint y: 244, distance: 609.2
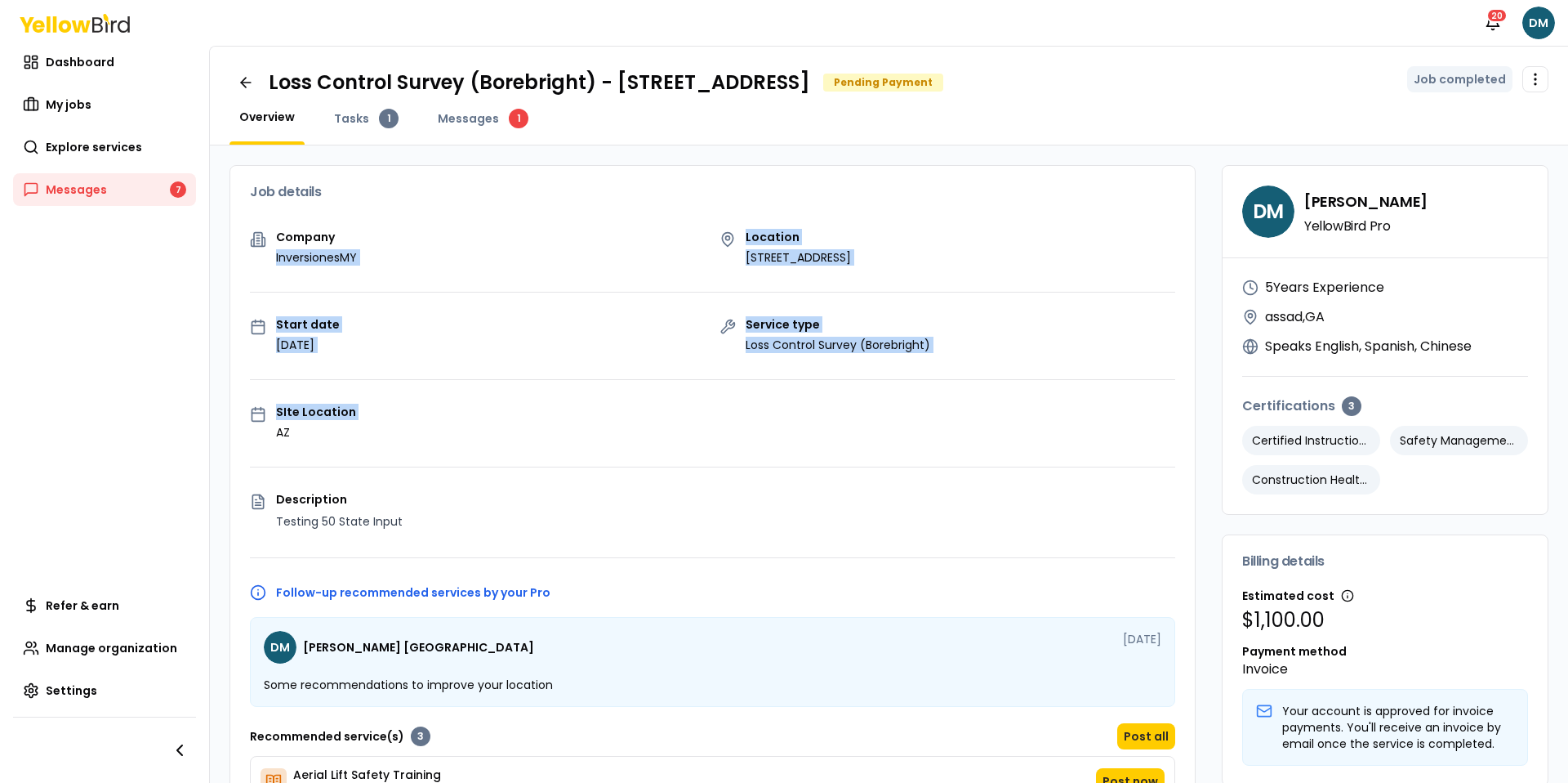
click at [462, 244] on div "Company InversionesMY Location 2500 Broadway W, Lubbock, TX 79409 Start date Au…" at bounding box center [712, 585] width 965 height 709
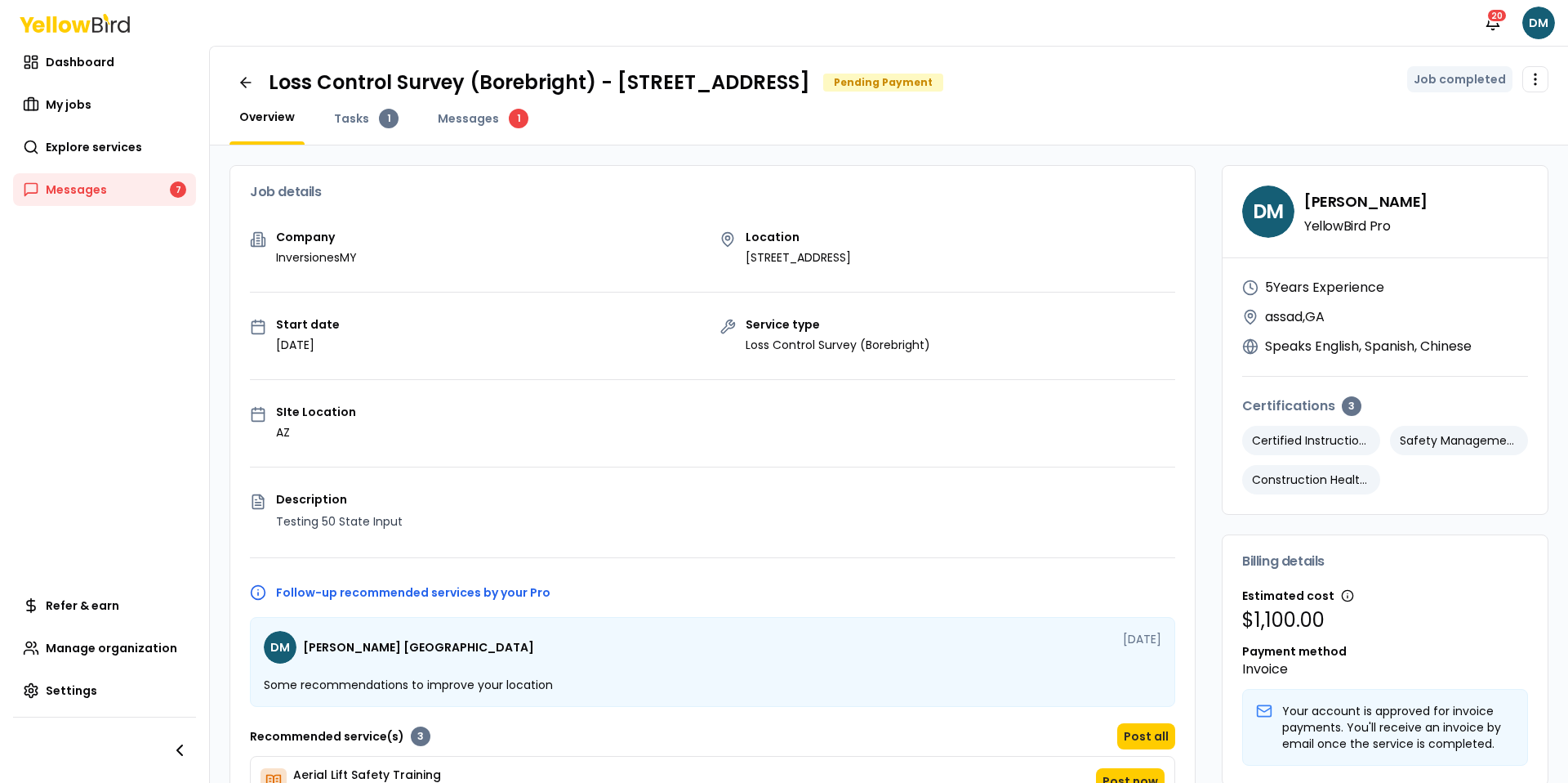
click at [331, 223] on div "Job details Company InversionesMY Location 2500 Broadway W, Lubbock, TX 79409 S…" at bounding box center [712, 553] width 966 height 776
drag, startPoint x: 331, startPoint y: 223, endPoint x: 512, endPoint y: 349, distance: 220.5
click at [512, 349] on div "Job details Company InversionesMY Location 2500 Broadway W, Lubbock, TX 79409 S…" at bounding box center [712, 553] width 966 height 776
click at [512, 349] on div "Start date August 22, 2025" at bounding box center [478, 336] width 456 height 34
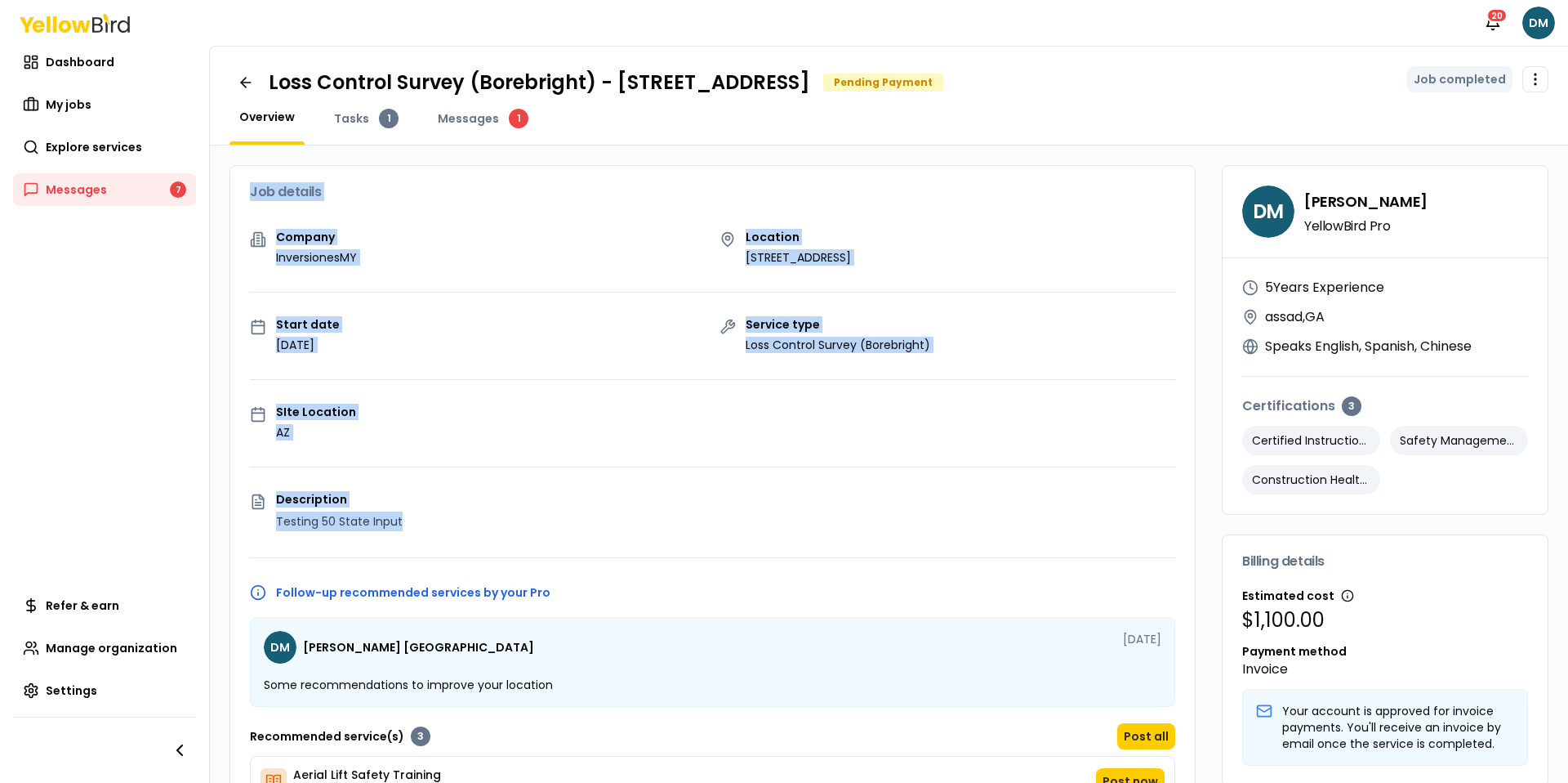
drag, startPoint x: 448, startPoint y: 540, endPoint x: 257, endPoint y: 176, distance: 411.1
click at [257, 176] on div "Job details Company InversionesMY Location 2500 Broadway W, Lubbock, TX 79409 S…" at bounding box center [712, 553] width 966 height 776
click at [257, 176] on div "Job details" at bounding box center [712, 192] width 965 height 53
drag, startPoint x: 257, startPoint y: 176, endPoint x: 434, endPoint y: 519, distance: 386.0
click at [434, 519] on div "Job details Company InversionesMY Location 2500 Broadway W, Lubbock, TX 79409 S…" at bounding box center [712, 553] width 966 height 776
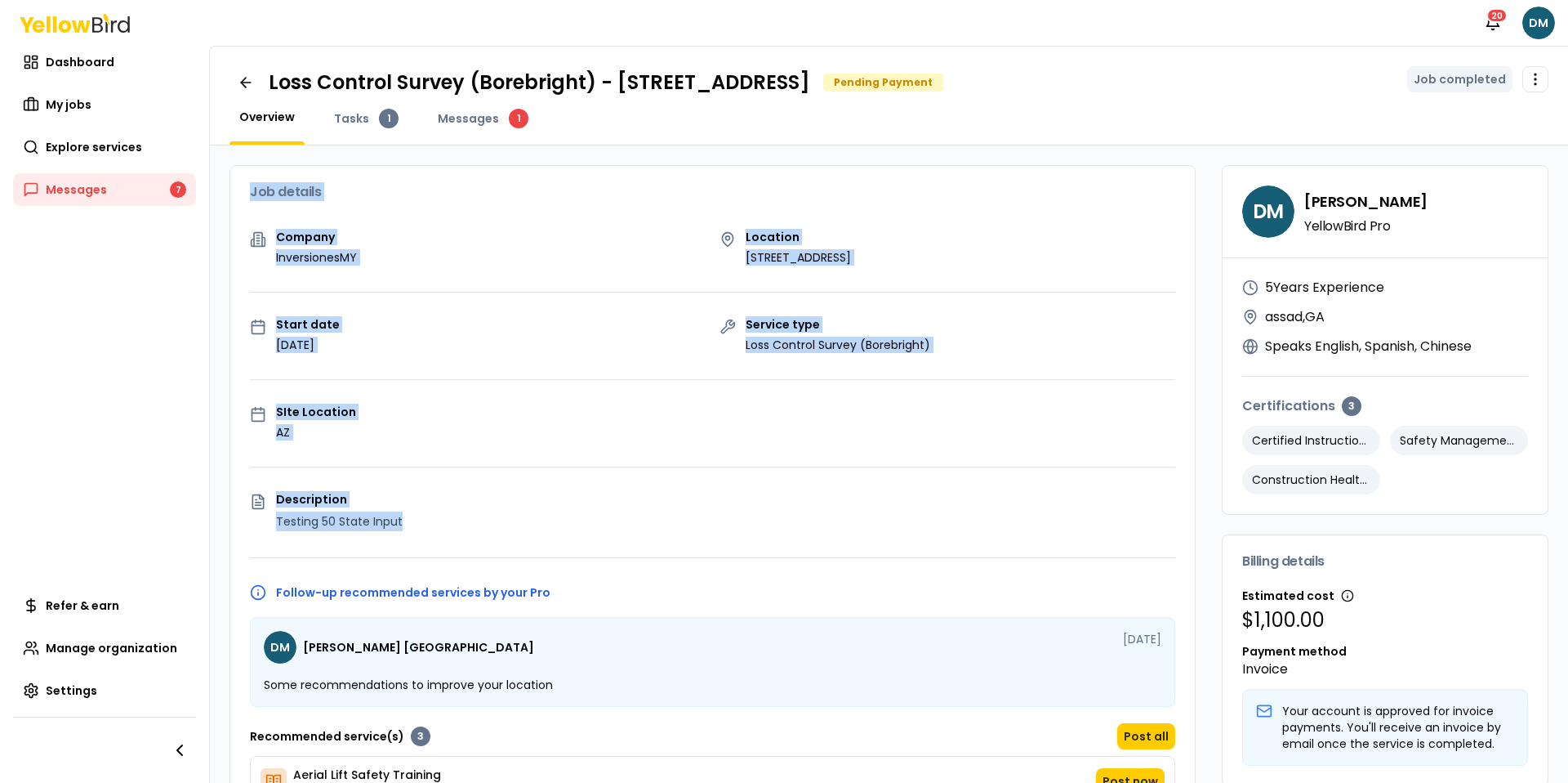
click at [434, 519] on p "Testing 50 State Input" at bounding box center [725, 521] width 899 height 20
drag, startPoint x: 434, startPoint y: 519, endPoint x: 258, endPoint y: 112, distance: 443.4
click at [259, 112] on div "Loss Control Survey (Borebright) - 2500 Broadway W, Lubbock, TX 79409 Pending P…" at bounding box center [889, 414] width 1358 height 736
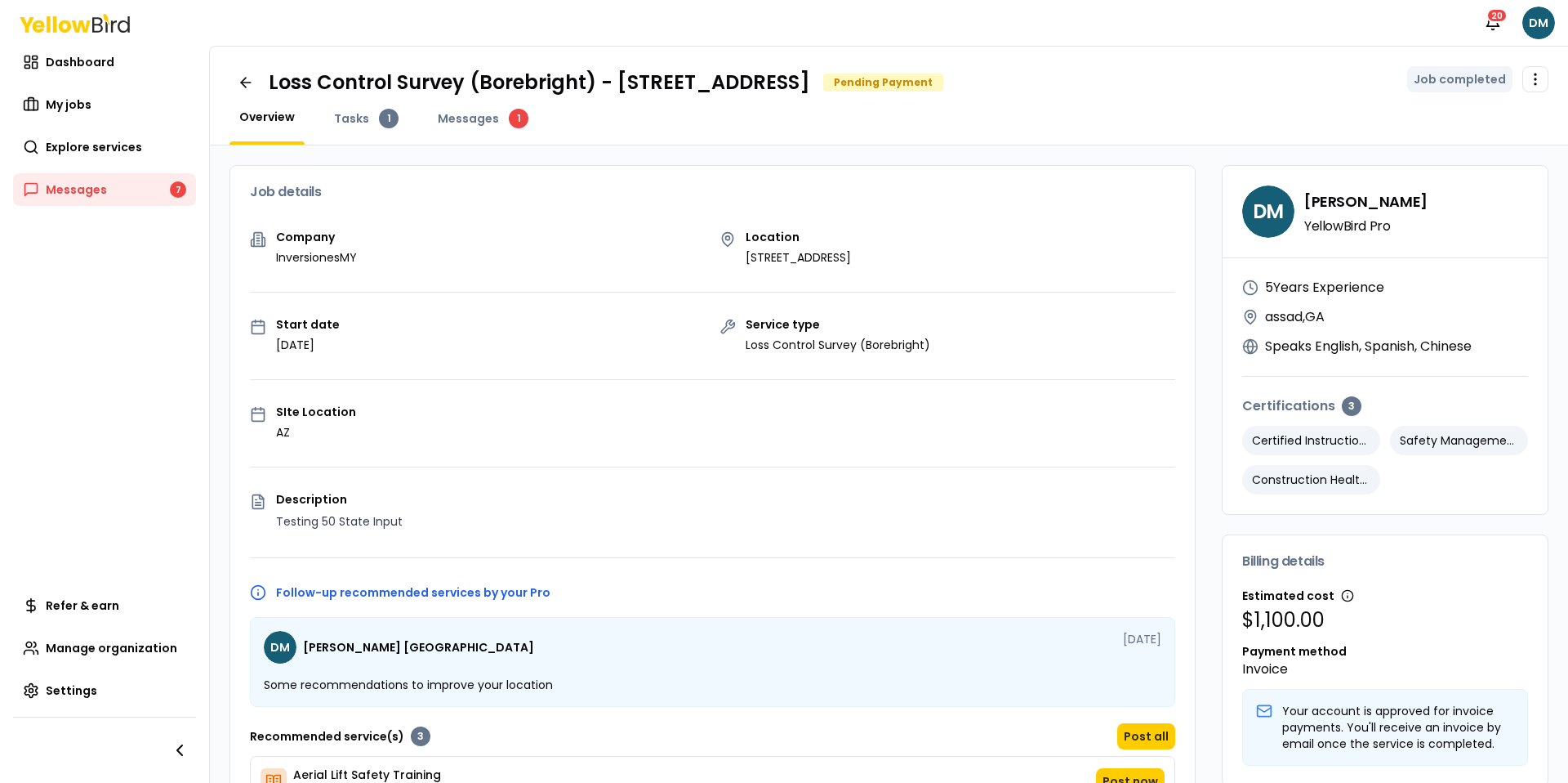
click at [257, 192] on h3 "Job details" at bounding box center [713, 192] width 926 height 13
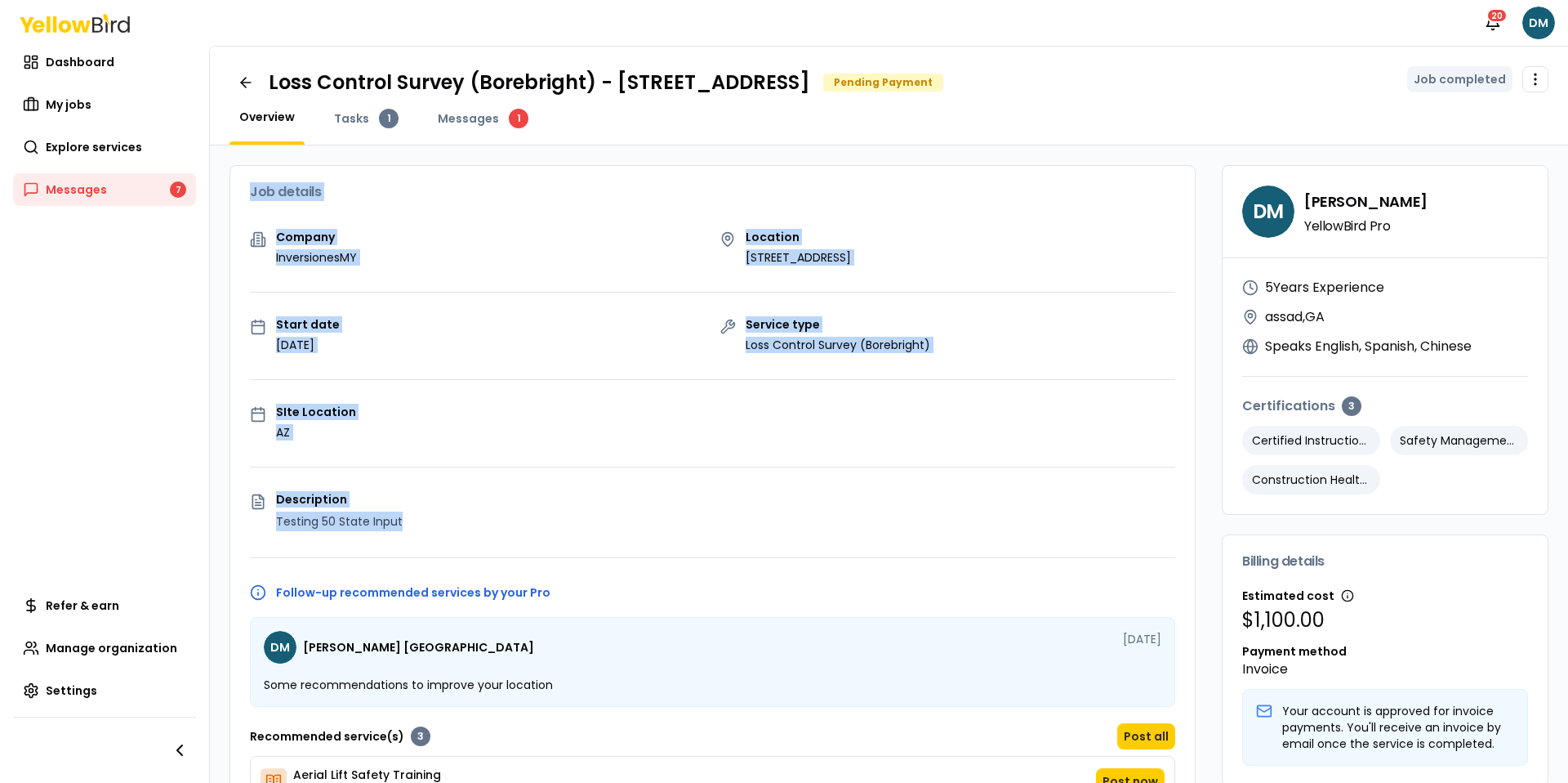
drag, startPoint x: 257, startPoint y: 192, endPoint x: 564, endPoint y: 535, distance: 460.3
click at [564, 535] on div "Job details Company InversionesMY Location 2500 Broadway W, Lubbock, TX 79409 S…" at bounding box center [712, 553] width 966 height 776
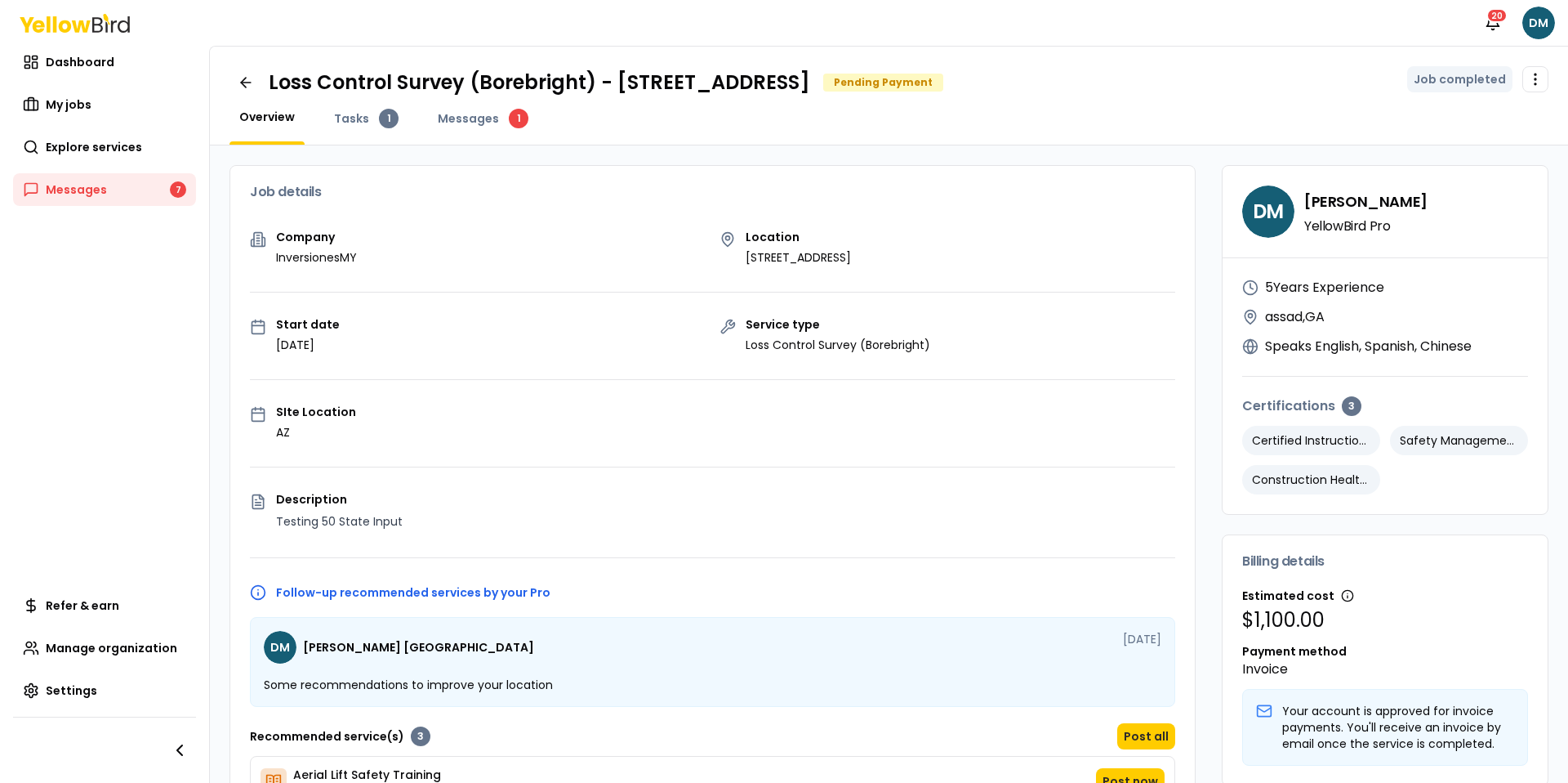
click at [578, 579] on div "Company InversionesMY Location 2500 Broadway W, Lubbock, TX 79409 Start date Au…" at bounding box center [712, 585] width 965 height 709
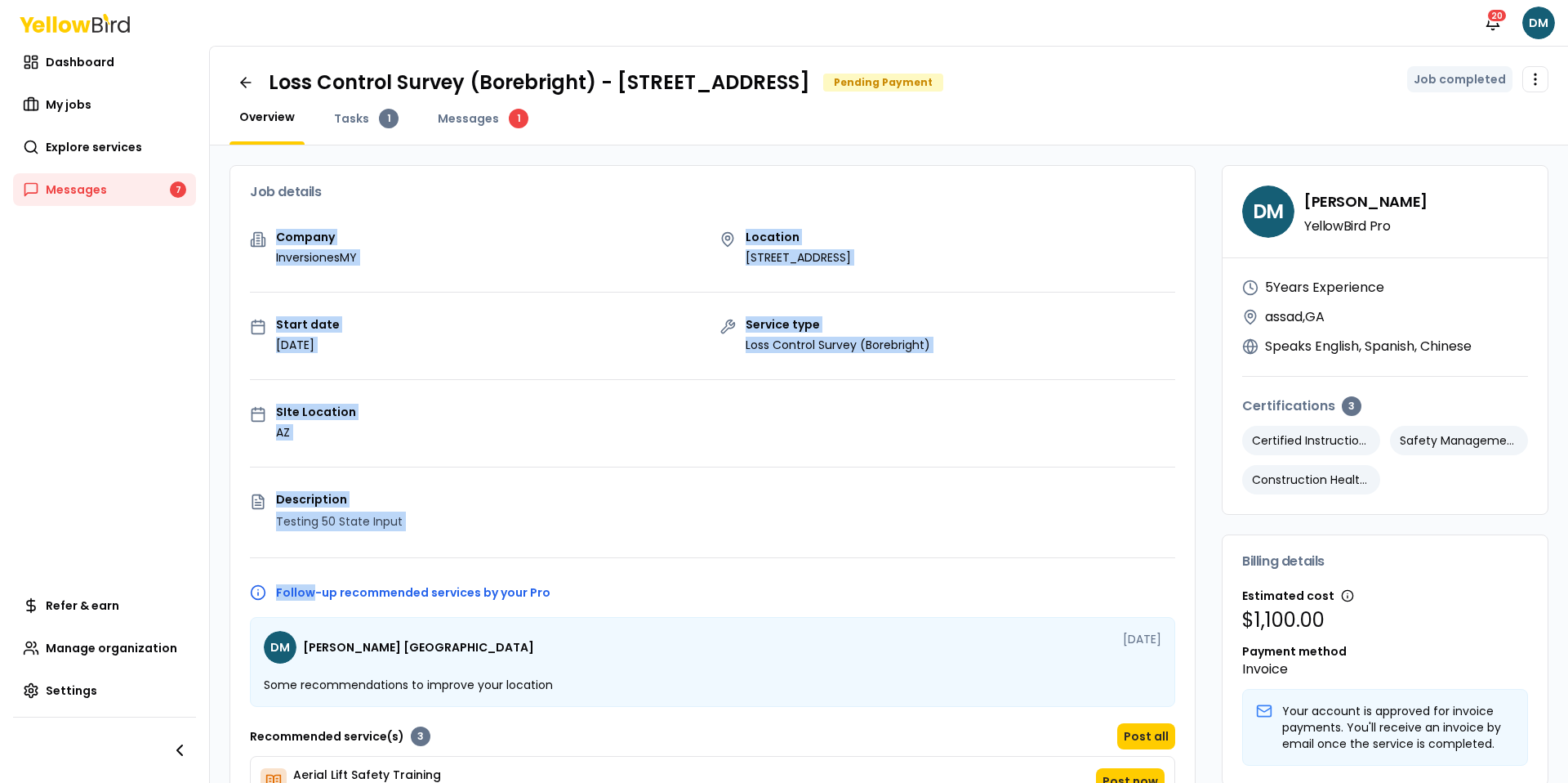
drag, startPoint x: 578, startPoint y: 579, endPoint x: 297, endPoint y: 167, distance: 498.7
click at [298, 167] on div "Job details Company InversionesMY Location 2500 Broadway W, Lubbock, TX 79409 S…" at bounding box center [712, 553] width 966 height 776
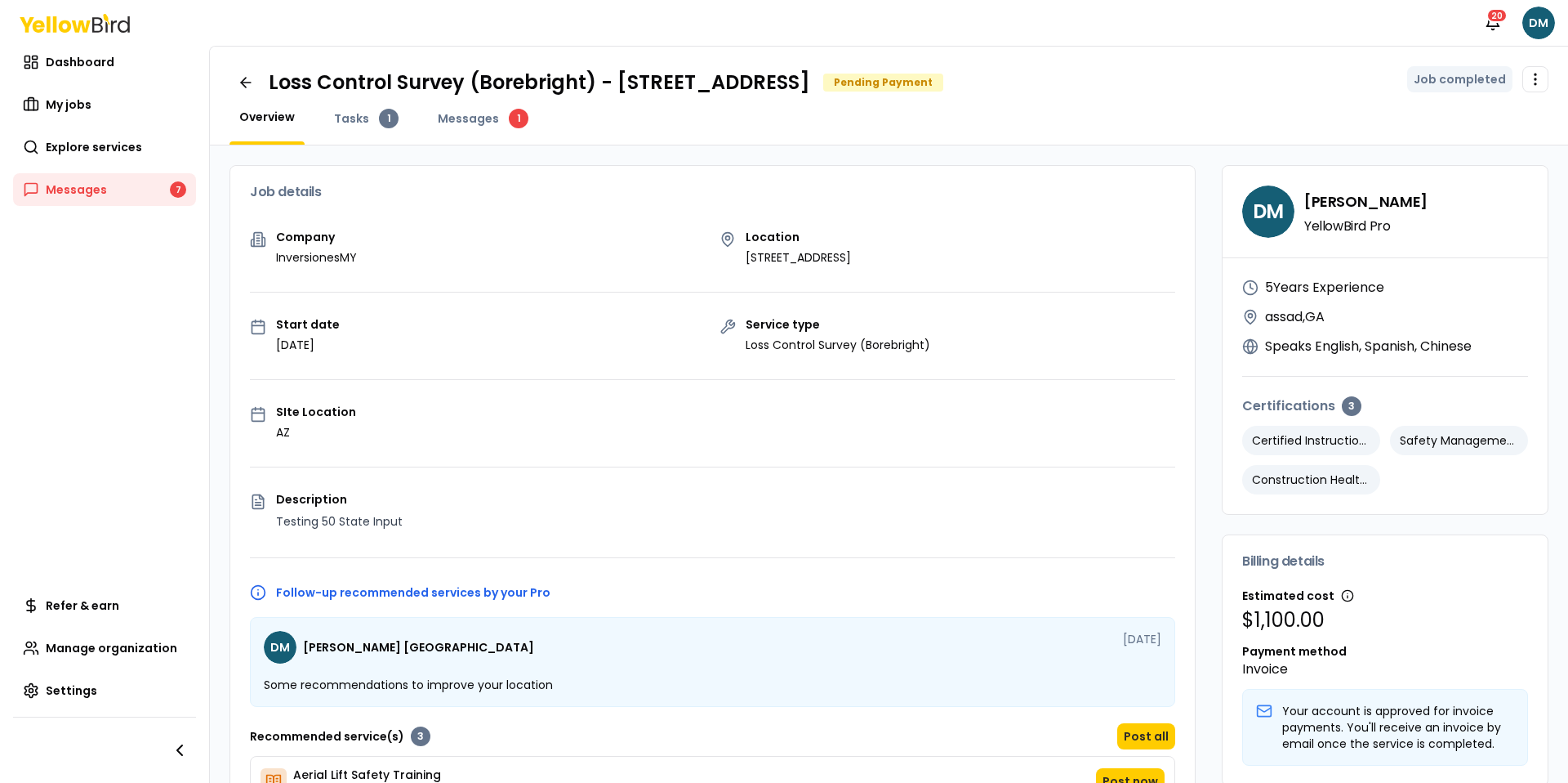
click at [238, 194] on div "Job details" at bounding box center [712, 192] width 965 height 53
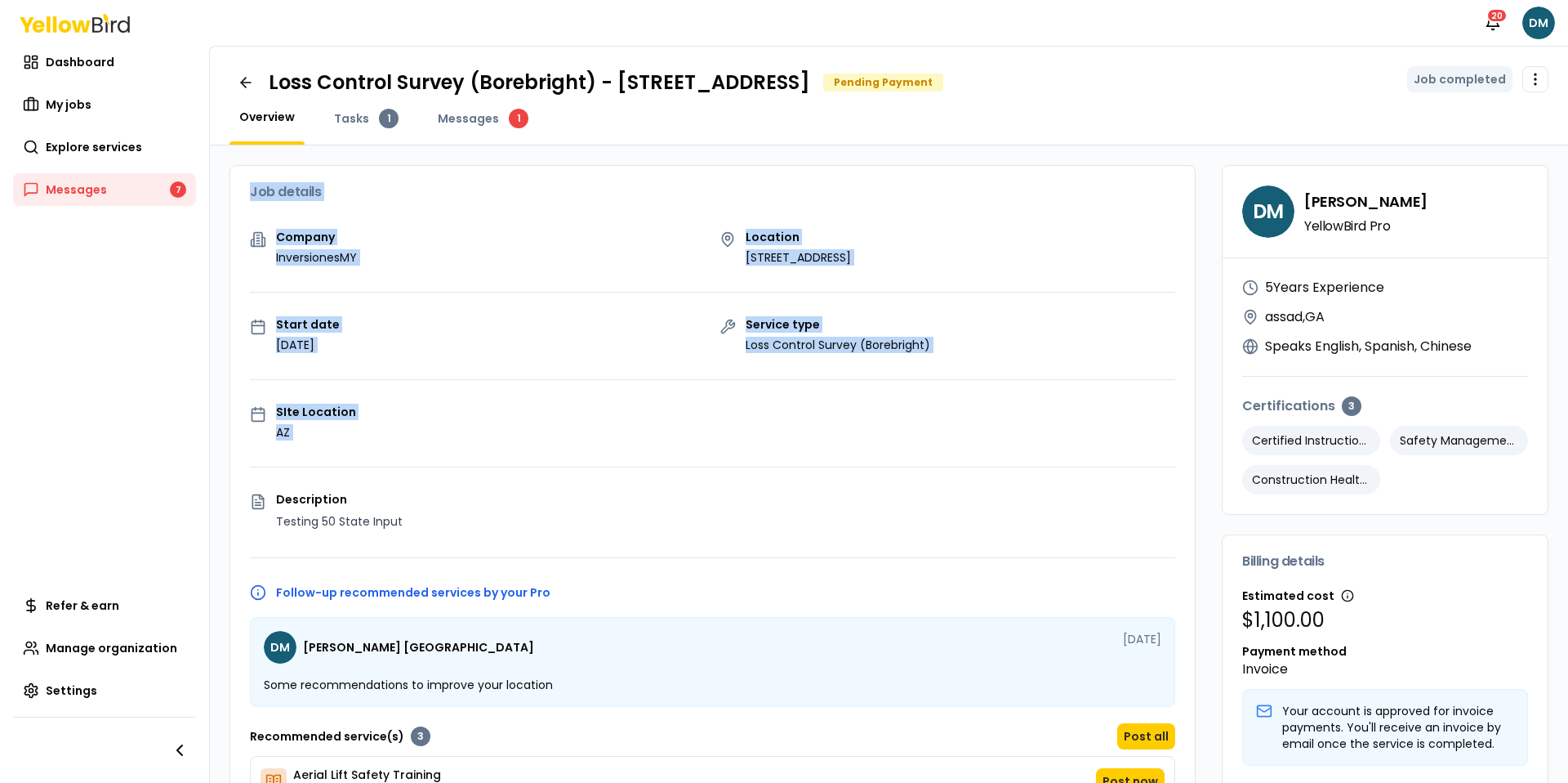
drag, startPoint x: 238, startPoint y: 194, endPoint x: 468, endPoint y: 455, distance: 347.9
click at [468, 455] on div "Job details Company InversionesMY Location 2500 Broadway W, Lubbock, TX 79409 S…" at bounding box center [712, 553] width 966 height 776
click at [468, 455] on div "Company InversionesMY Location 2500 Broadway W, Lubbock, TX 79409 Start date Au…" at bounding box center [712, 585] width 965 height 709
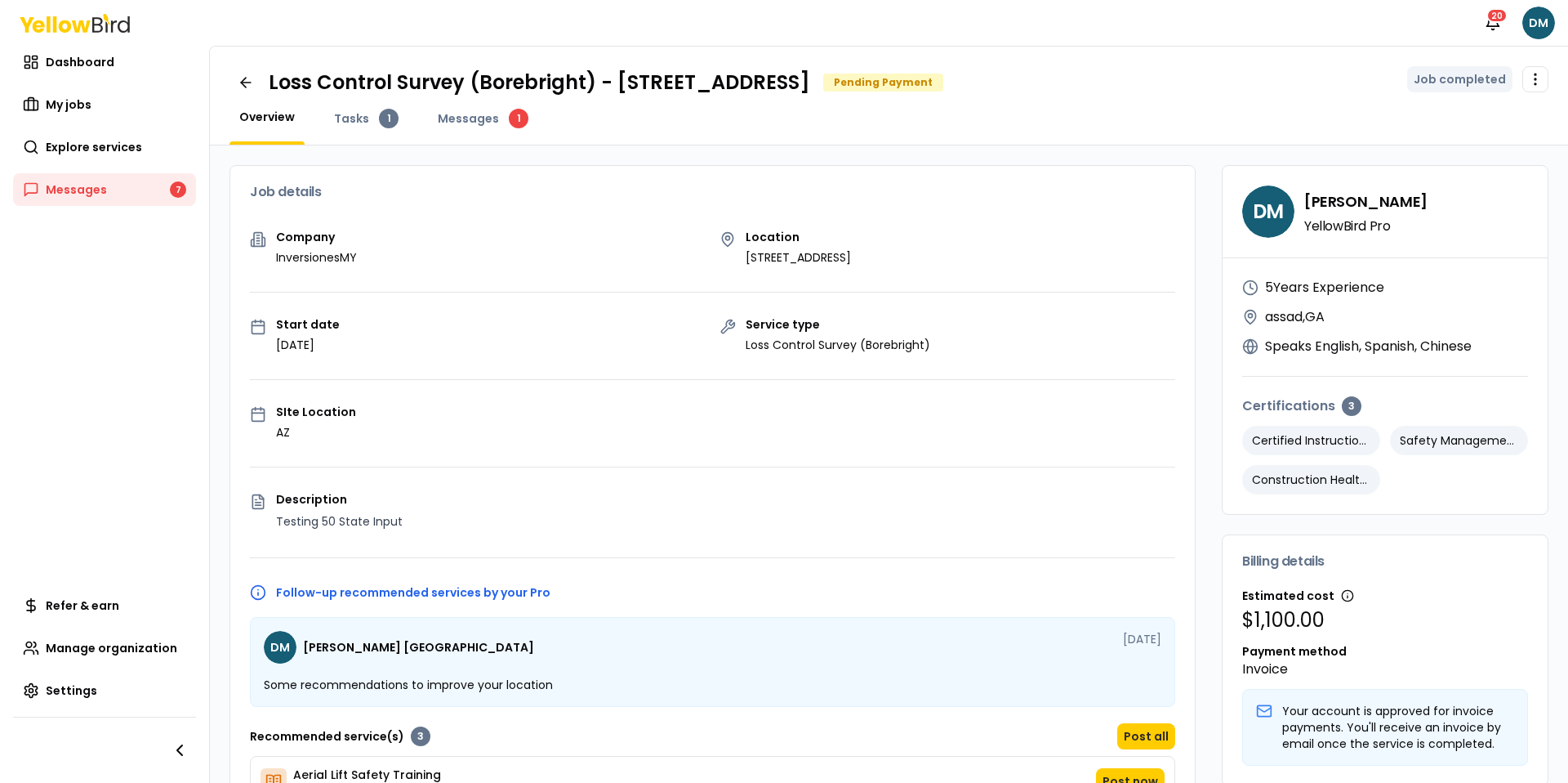
click at [620, 390] on div "Company InversionesMY Location 2500 Broadway W, Lubbock, TX 79409 Start date Au…" at bounding box center [712, 585] width 965 height 709
drag, startPoint x: 276, startPoint y: 427, endPoint x: 303, endPoint y: 437, distance: 28.8
click at [303, 437] on p "AZ" at bounding box center [316, 432] width 80 height 16
click at [303, 437] on p "AZ" at bounding box center [316, 432] width 80 height 16
drag, startPoint x: 303, startPoint y: 437, endPoint x: 286, endPoint y: 416, distance: 27.0
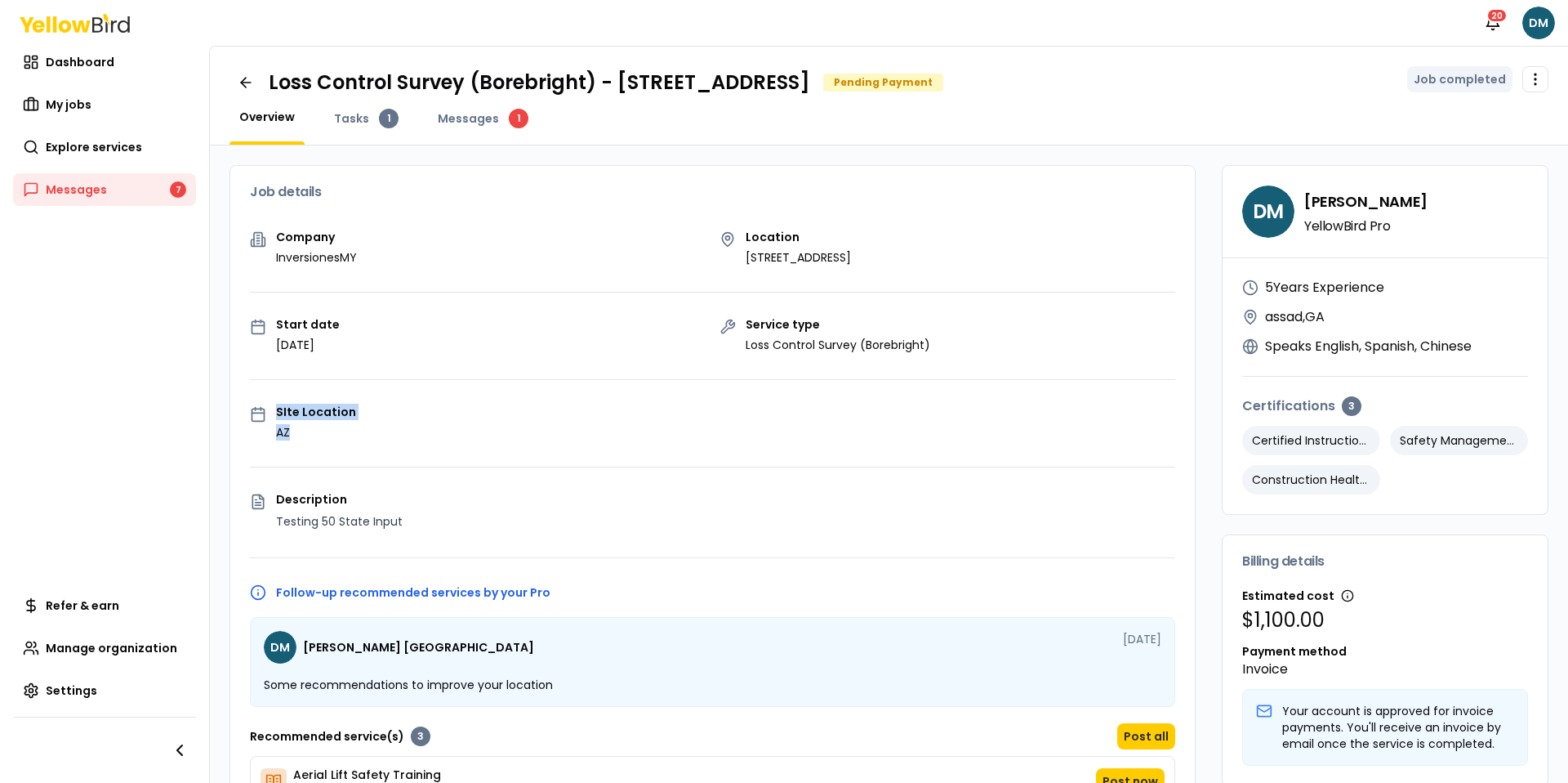
click at [286, 416] on div "SIte Location AZ" at bounding box center [316, 423] width 80 height 34
click at [286, 416] on p "SIte Location" at bounding box center [316, 412] width 80 height 11
drag, startPoint x: 286, startPoint y: 416, endPoint x: 306, endPoint y: 427, distance: 22.8
click at [306, 427] on div "SIte Location AZ" at bounding box center [316, 423] width 80 height 34
click at [306, 427] on p "AZ" at bounding box center [316, 432] width 80 height 16
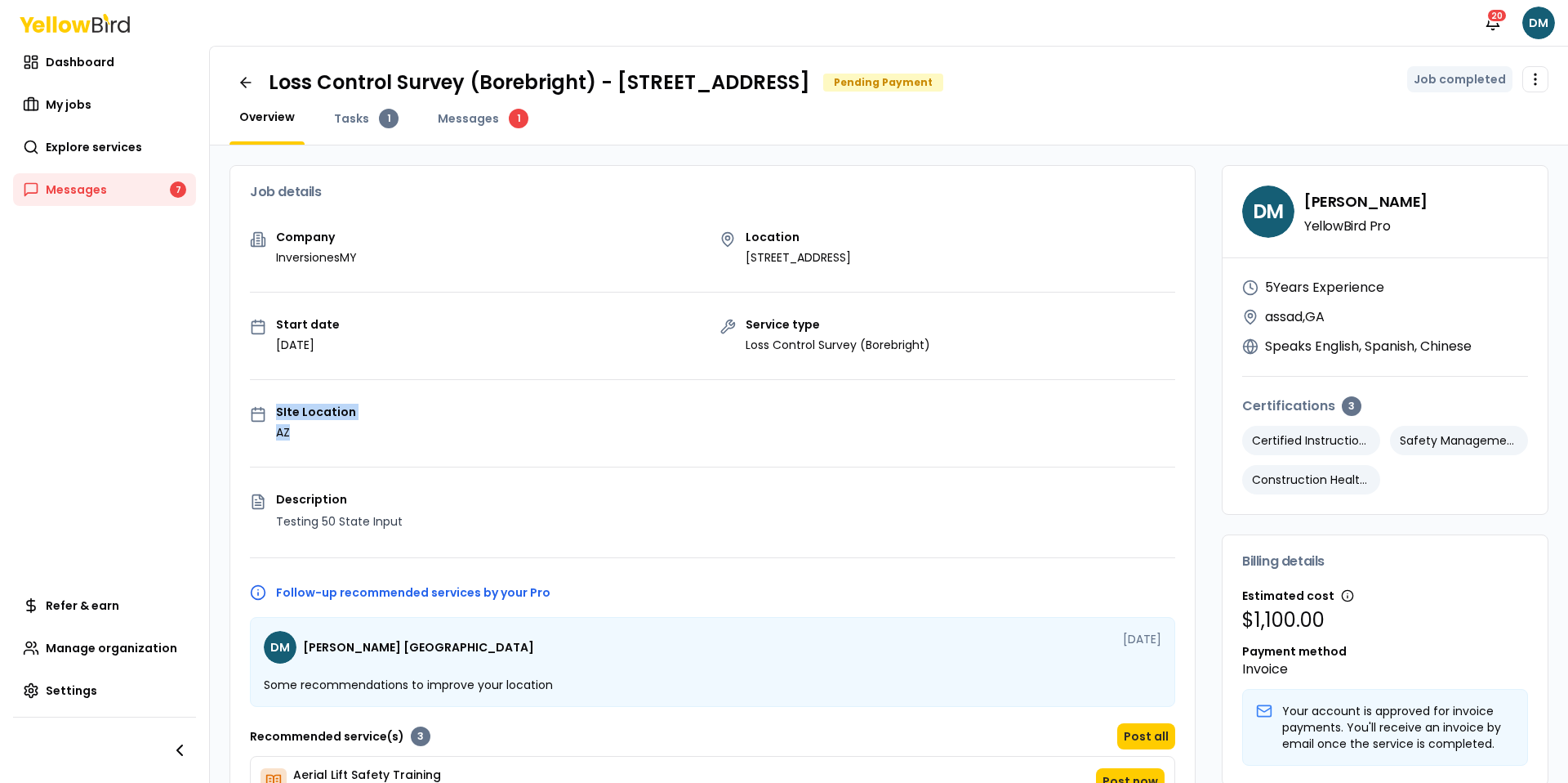
drag, startPoint x: 306, startPoint y: 427, endPoint x: 281, endPoint y: 413, distance: 28.7
click at [283, 415] on div "SIte Location AZ" at bounding box center [316, 423] width 80 height 34
click at [281, 413] on p "SIte Location" at bounding box center [316, 412] width 80 height 11
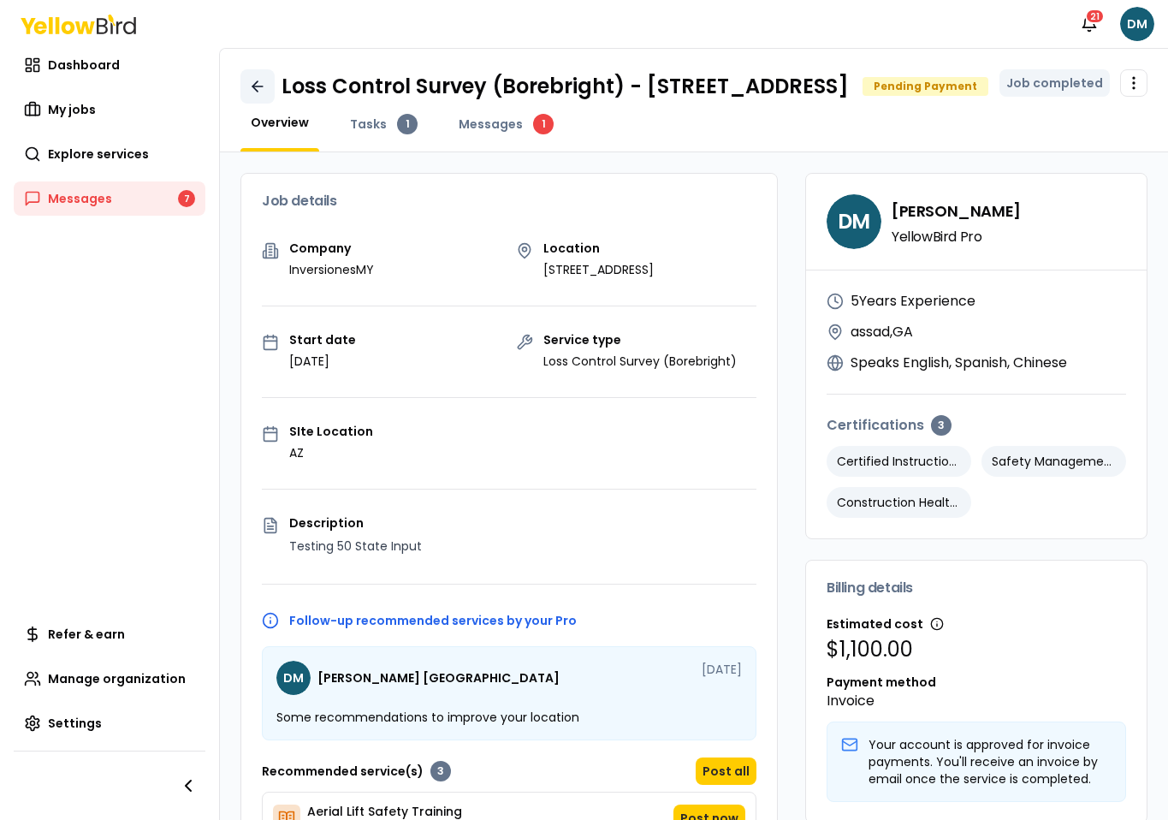
click at [252, 86] on icon at bounding box center [257, 86] width 10 height 0
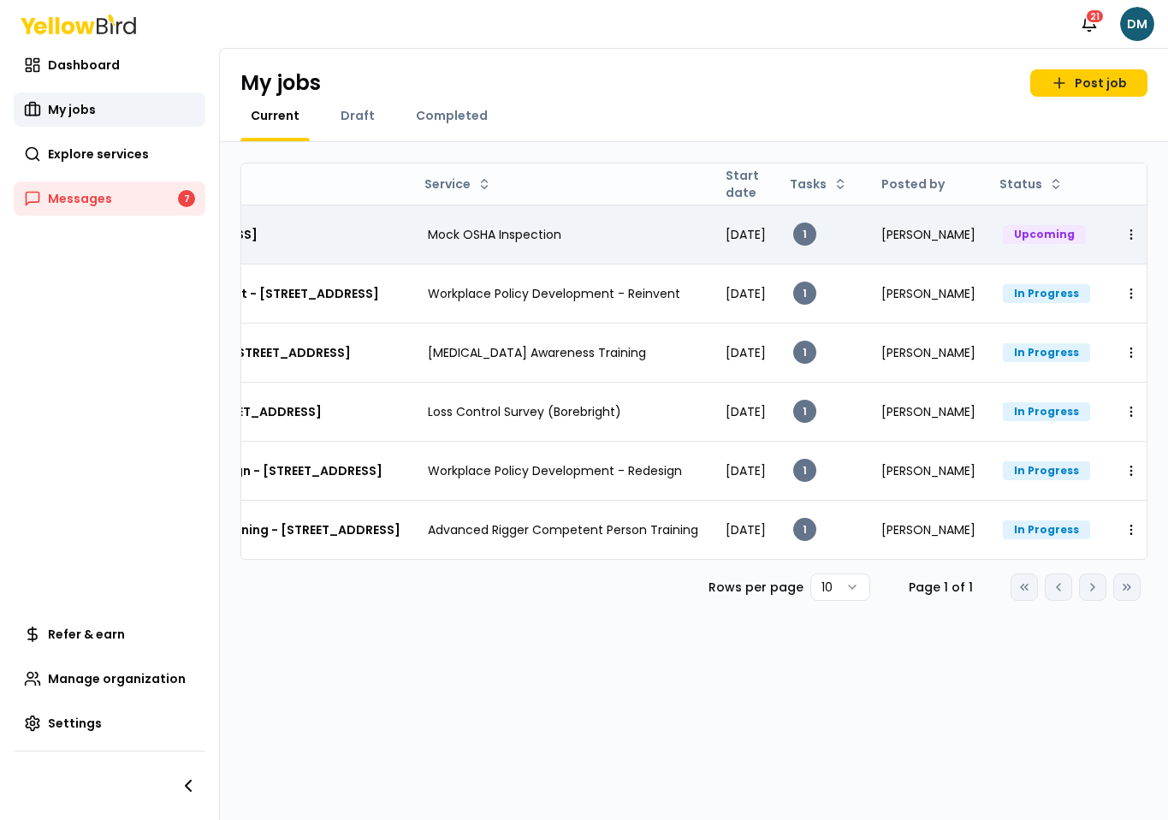
scroll to position [0, 418]
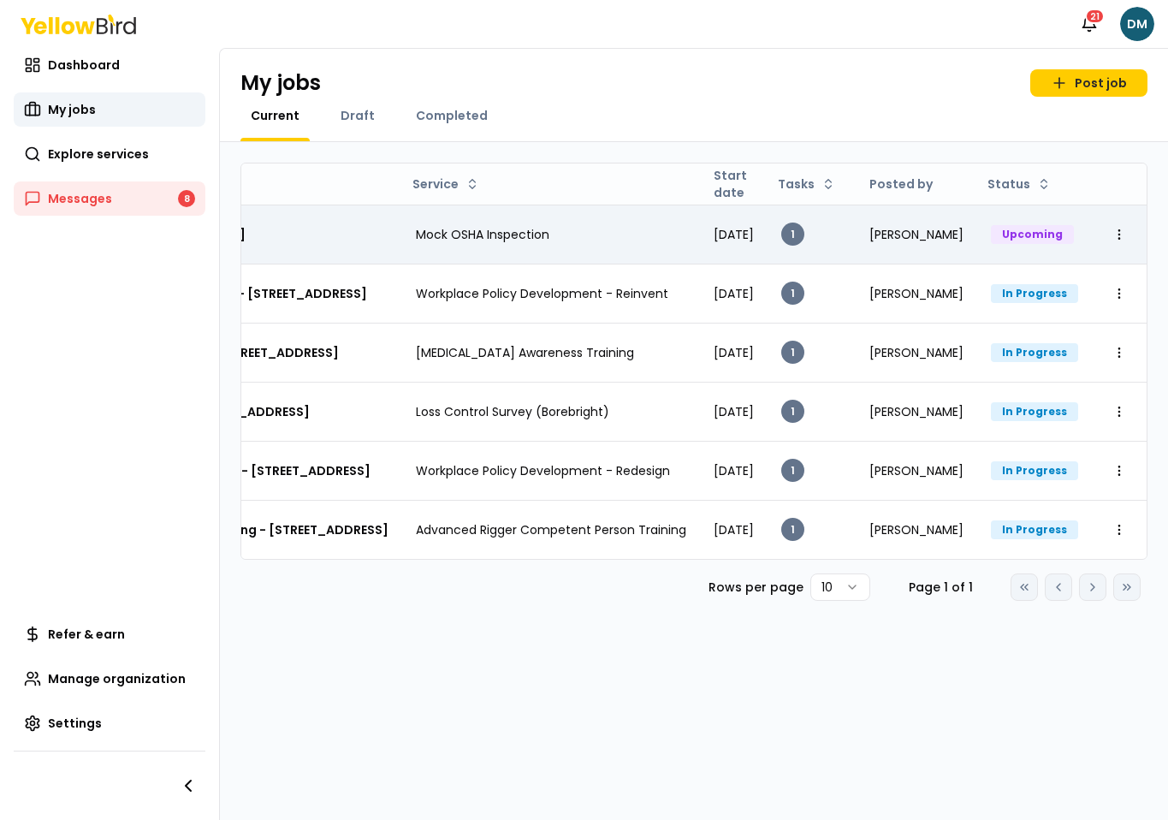
click at [585, 236] on td "Mock OSHA Inspection" at bounding box center [551, 234] width 298 height 59
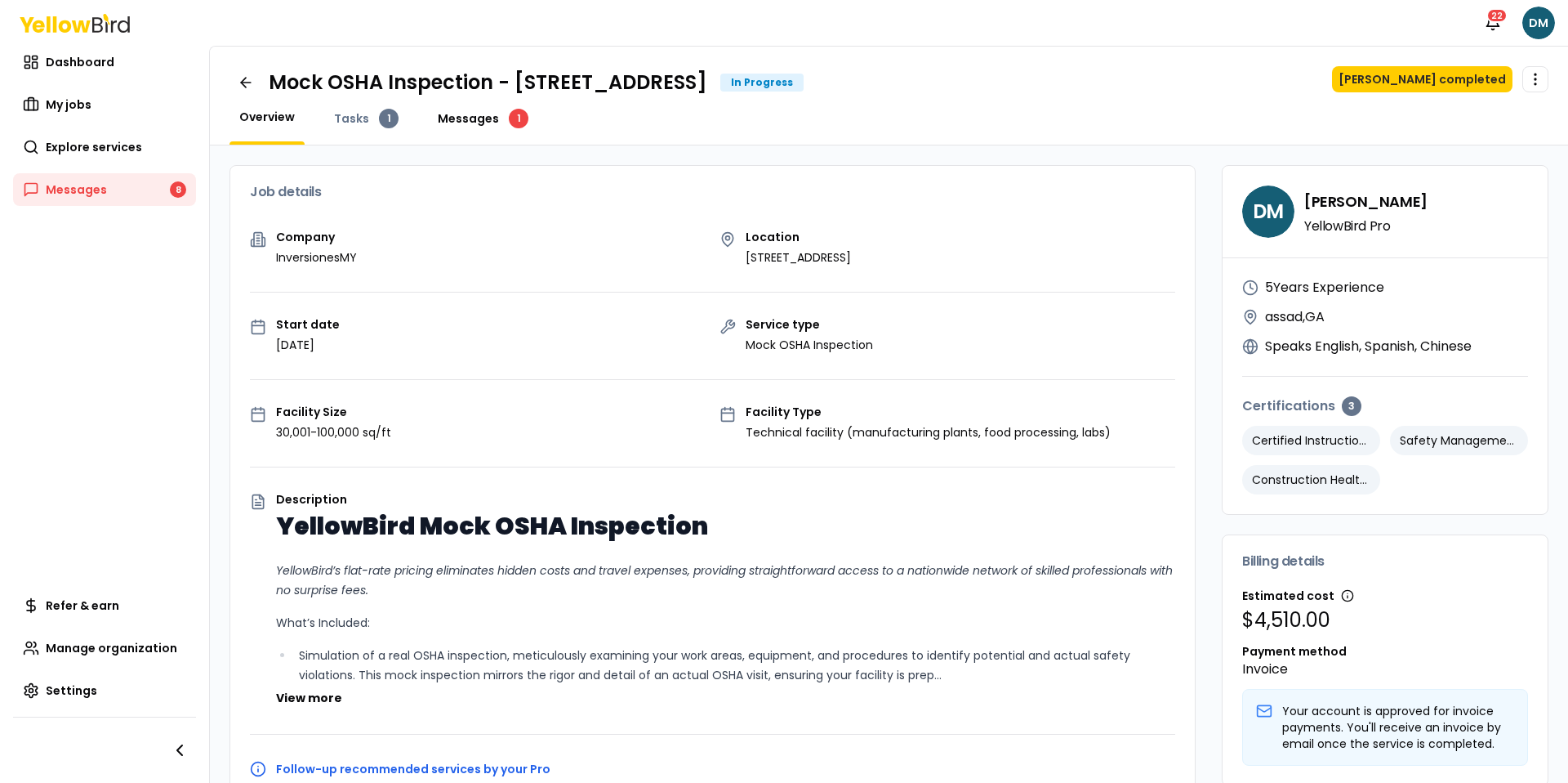
click at [489, 123] on span "Messages" at bounding box center [469, 118] width 61 height 16
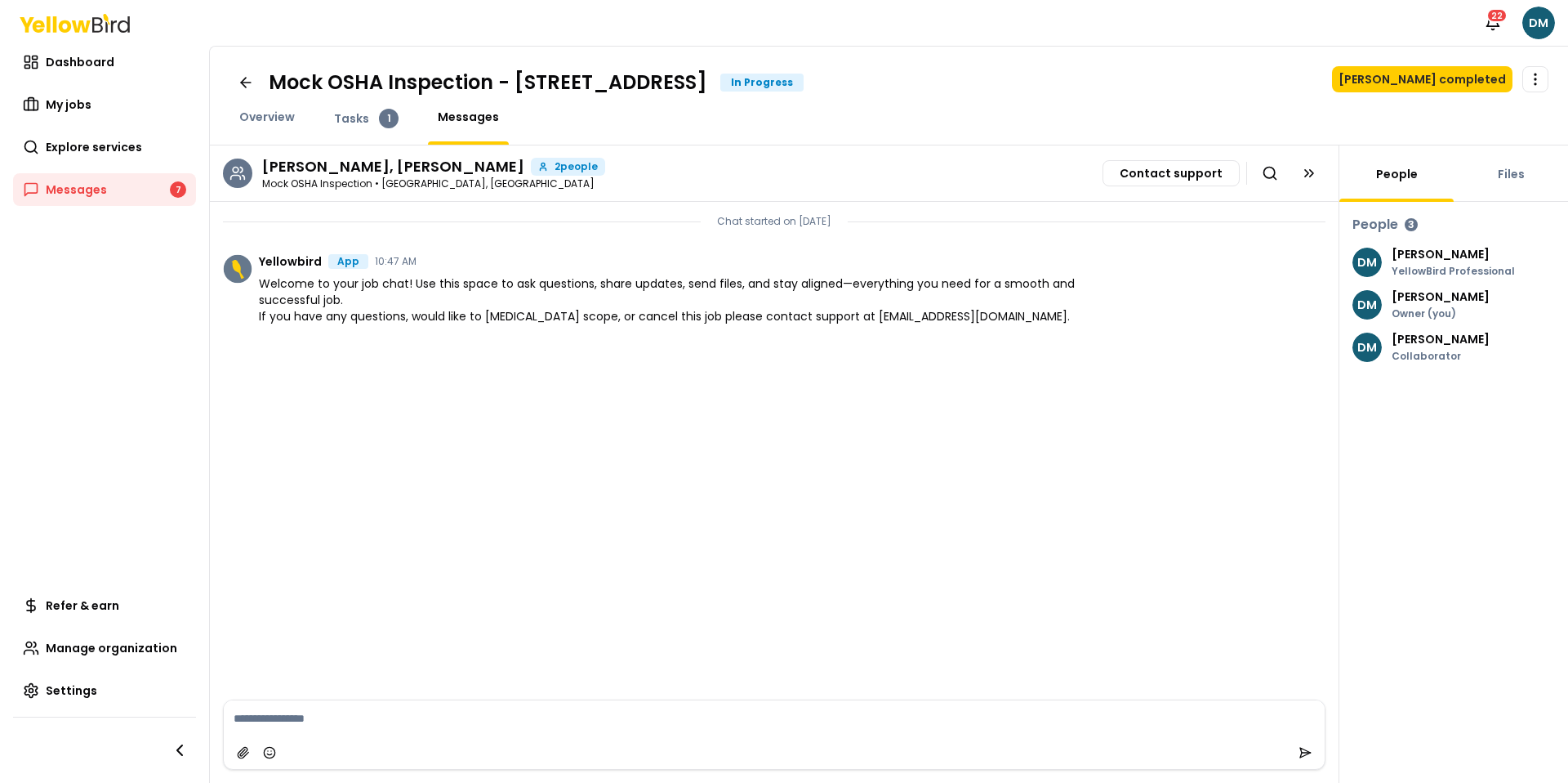
click at [1114, 342] on div "[PERSON_NAME] Collaborator" at bounding box center [1453, 347] width 202 height 30
drag, startPoint x: 1383, startPoint y: 342, endPoint x: 1453, endPoint y: 356, distance: 71.4
click at [1114, 356] on div "[PERSON_NAME] Collaborator" at bounding box center [1453, 347] width 202 height 30
click at [1114, 356] on p "Collaborator" at bounding box center [1440, 356] width 98 height 10
drag, startPoint x: 1453, startPoint y: 356, endPoint x: 1374, endPoint y: 252, distance: 130.6
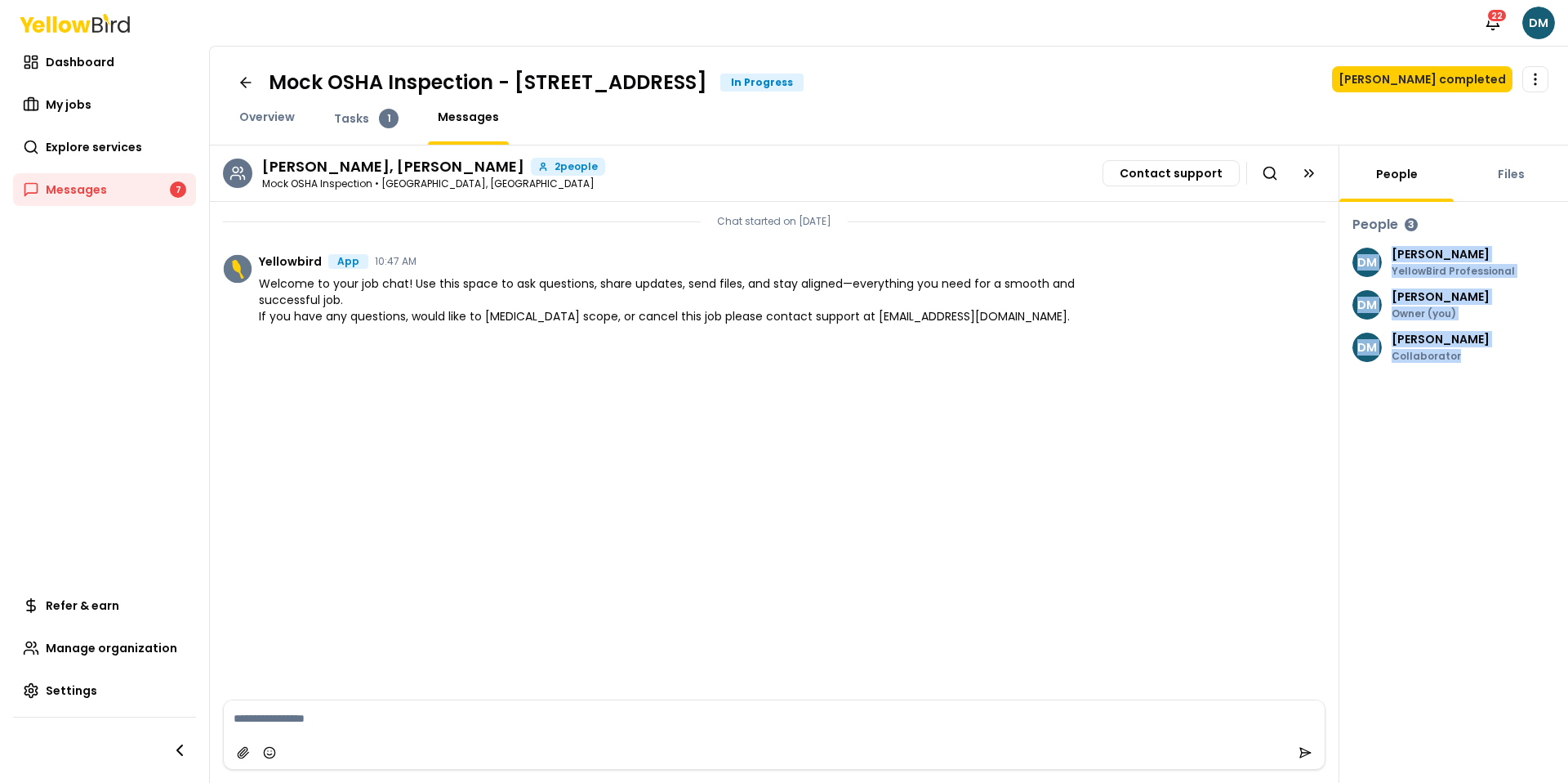
click at [1114, 252] on div "[PERSON_NAME] YellowBird Professional [PERSON_NAME] Owner (you) [PERSON_NAME] C…" at bounding box center [1453, 305] width 202 height 115
click at [1114, 252] on span "DM" at bounding box center [1367, 262] width 30 height 30
drag, startPoint x: 1374, startPoint y: 252, endPoint x: 1464, endPoint y: 376, distance: 153.2
click at [1114, 376] on div "People Files People 3 [PERSON_NAME] YellowBird Professional [PERSON_NAME] Owner…" at bounding box center [1454, 464] width 229 height 638
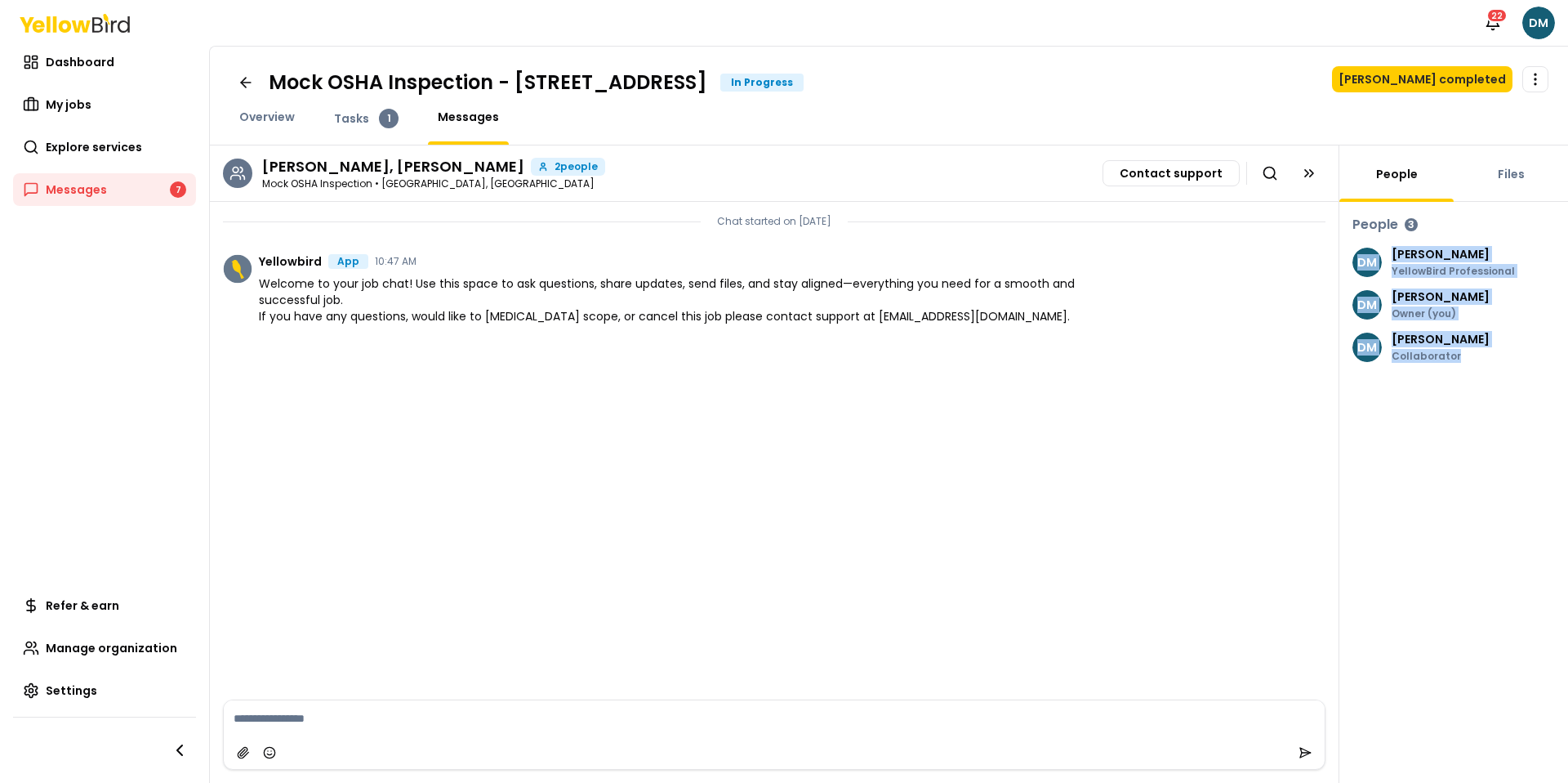
drag, startPoint x: 1464, startPoint y: 376, endPoint x: 1362, endPoint y: 232, distance: 176.5
click at [1114, 235] on div "People Files People 3 [PERSON_NAME] YellowBird Professional [PERSON_NAME] Owner…" at bounding box center [1454, 464] width 229 height 638
click at [1114, 232] on h3 "People" at bounding box center [1375, 224] width 46 height 20
click at [1114, 333] on p "[PERSON_NAME]" at bounding box center [1440, 339] width 98 height 11
drag, startPoint x: 1390, startPoint y: 331, endPoint x: 1447, endPoint y: 371, distance: 69.6
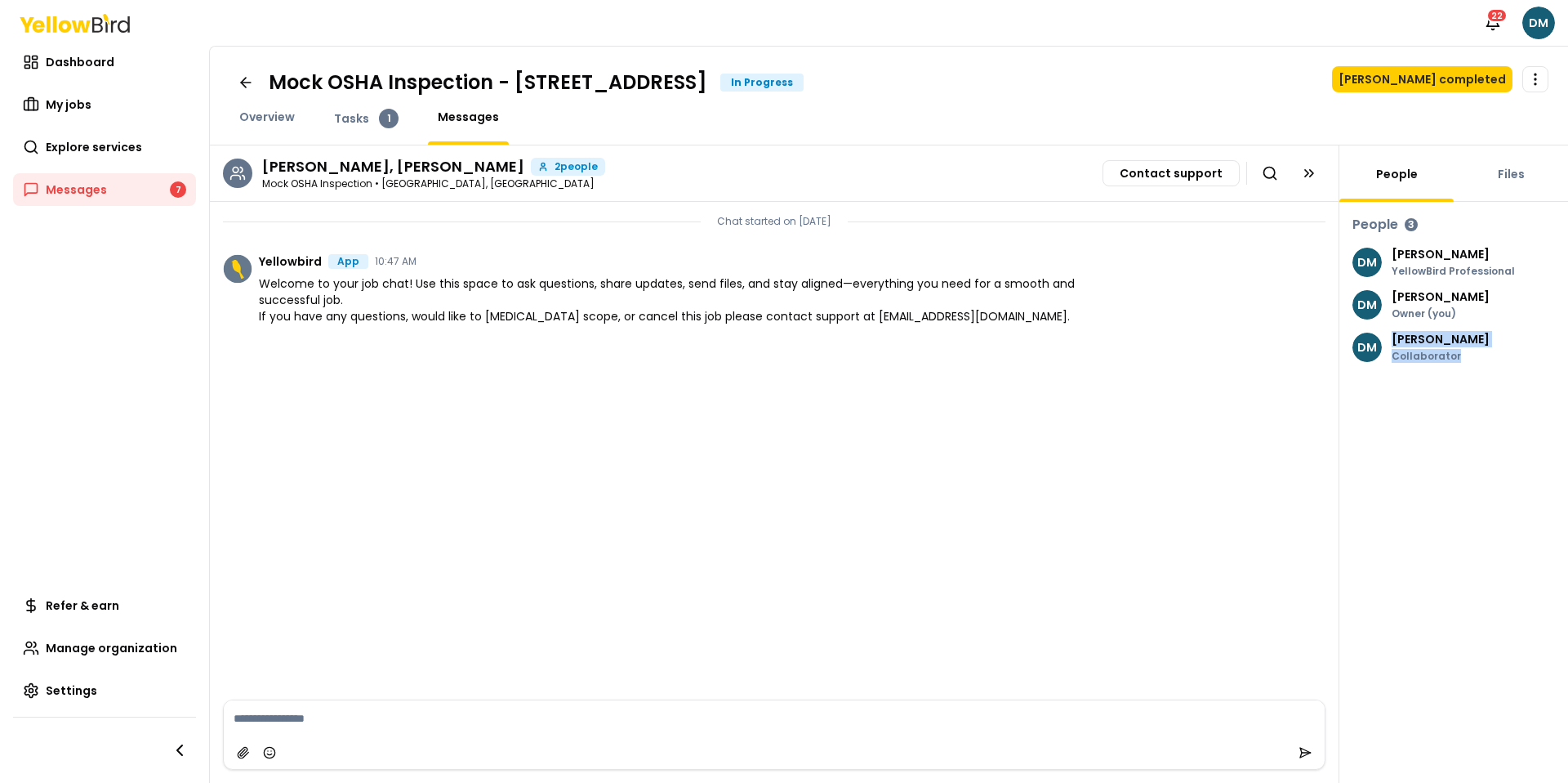
click at [1114, 371] on div "People 3 [PERSON_NAME] YellowBird Professional [PERSON_NAME] Owner (you) [PERSO…" at bounding box center [1454, 287] width 229 height 173
click at [218, 118] on div "Mock OSHA Inspection - [STREET_ADDRESS] In Progress Mark job completed Open men…" at bounding box center [889, 96] width 1358 height 99
click at [274, 86] on h1 "Mock OSHA Inspection - [STREET_ADDRESS]" at bounding box center [489, 82] width 439 height 26
click at [252, 84] on icon at bounding box center [245, 82] width 16 height 16
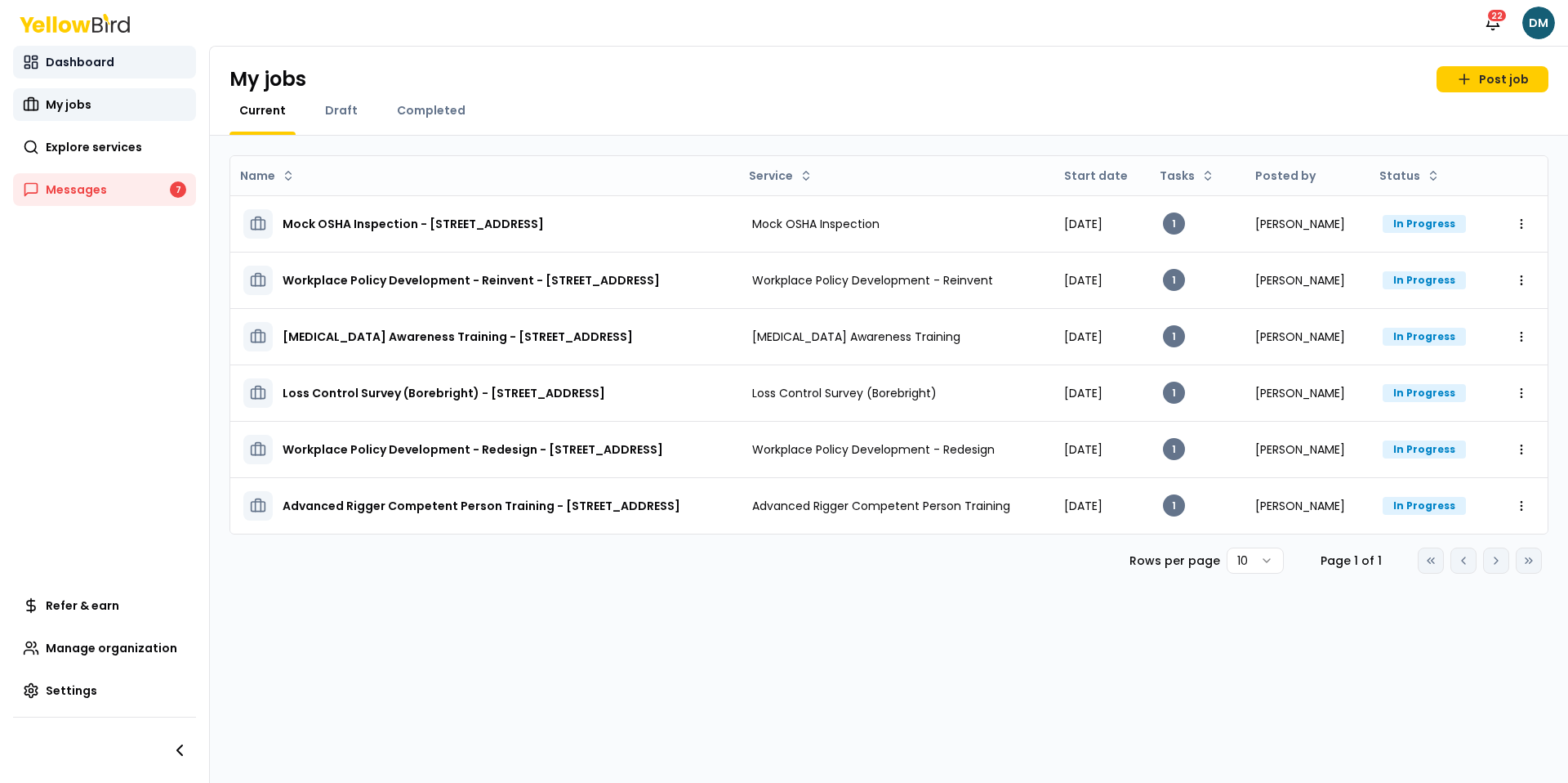
click at [130, 74] on link "Dashboard" at bounding box center [105, 62] width 183 height 32
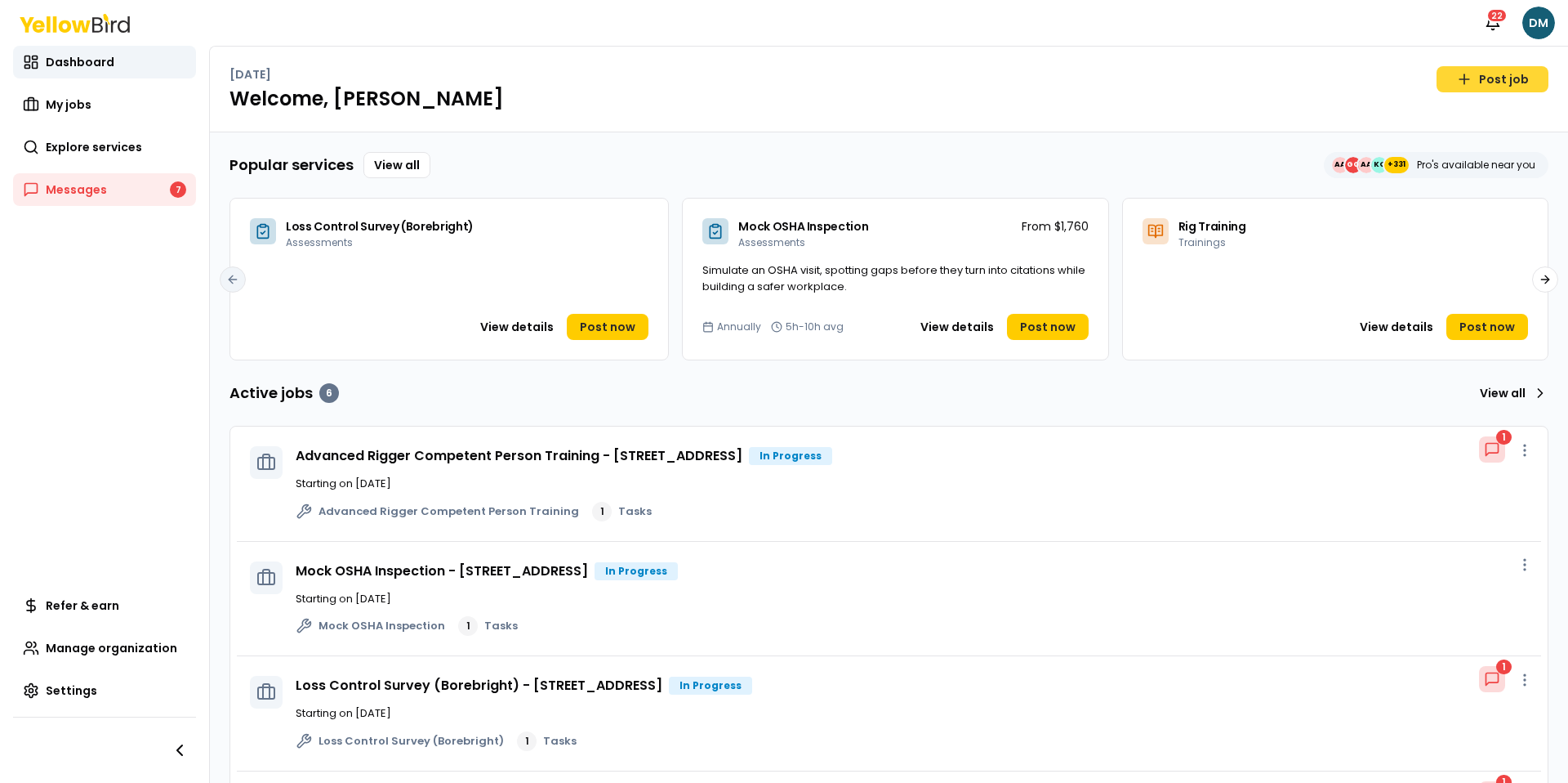
click at [1114, 85] on icon at bounding box center [1464, 78] width 16 height 16
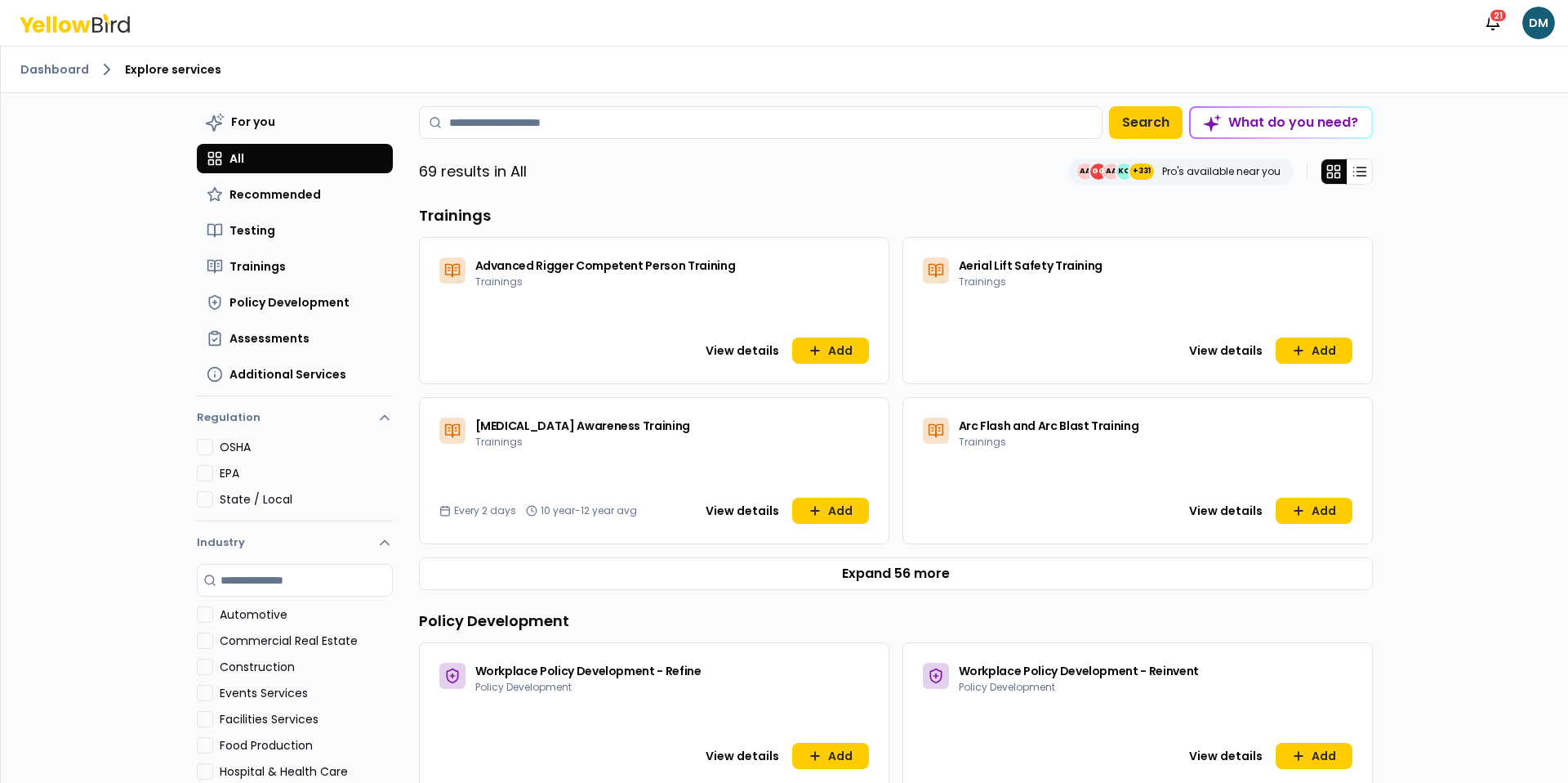
click at [65, 77] on ol "Dashboard Explore services" at bounding box center [784, 69] width 1528 height 20
click at [68, 63] on link "Dashboard" at bounding box center [54, 69] width 69 height 16
